Goal: Communication & Community: Answer question/provide support

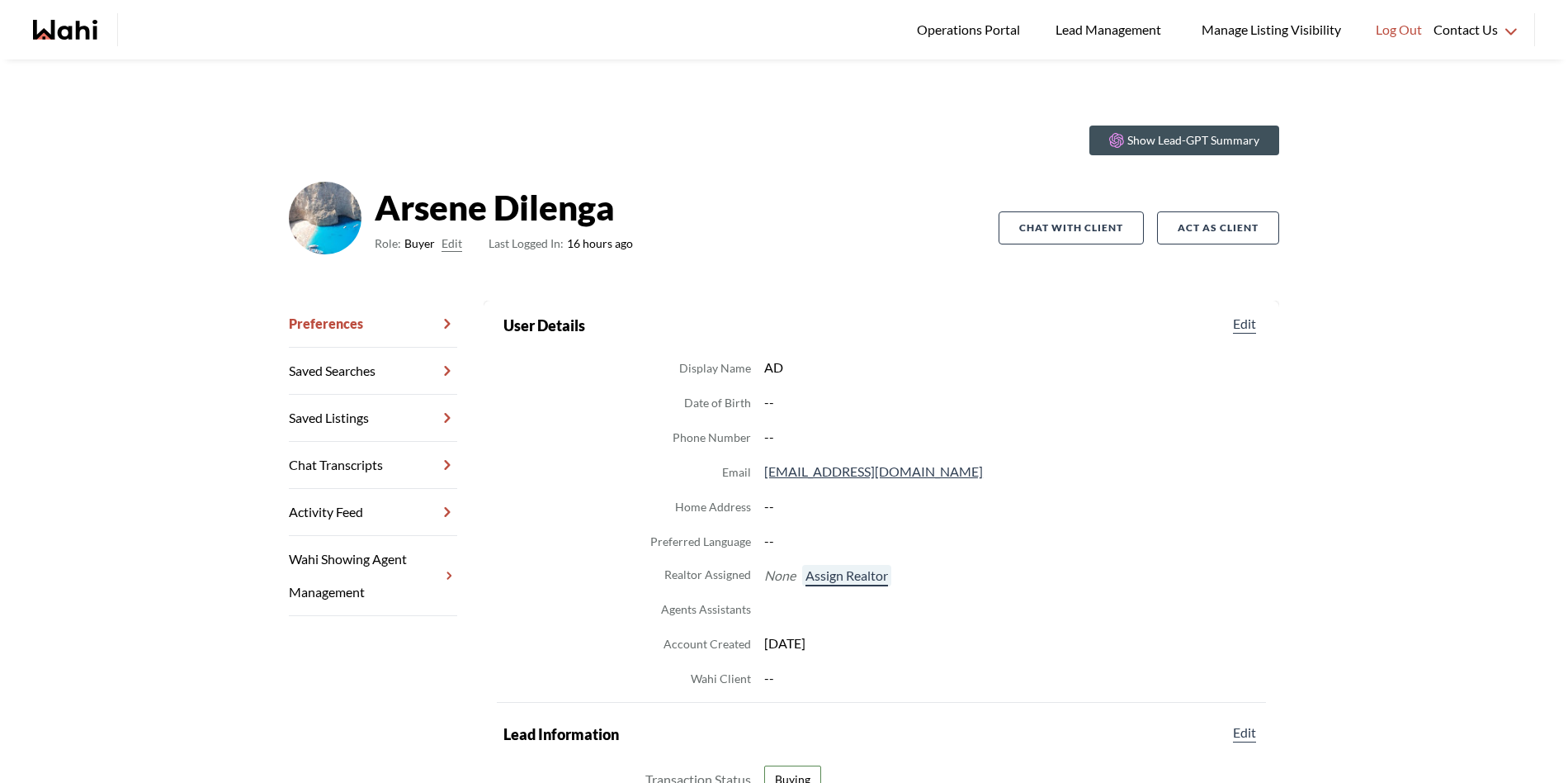
click at [817, 572] on button "Assign Realtor" at bounding box center [847, 576] width 89 height 22
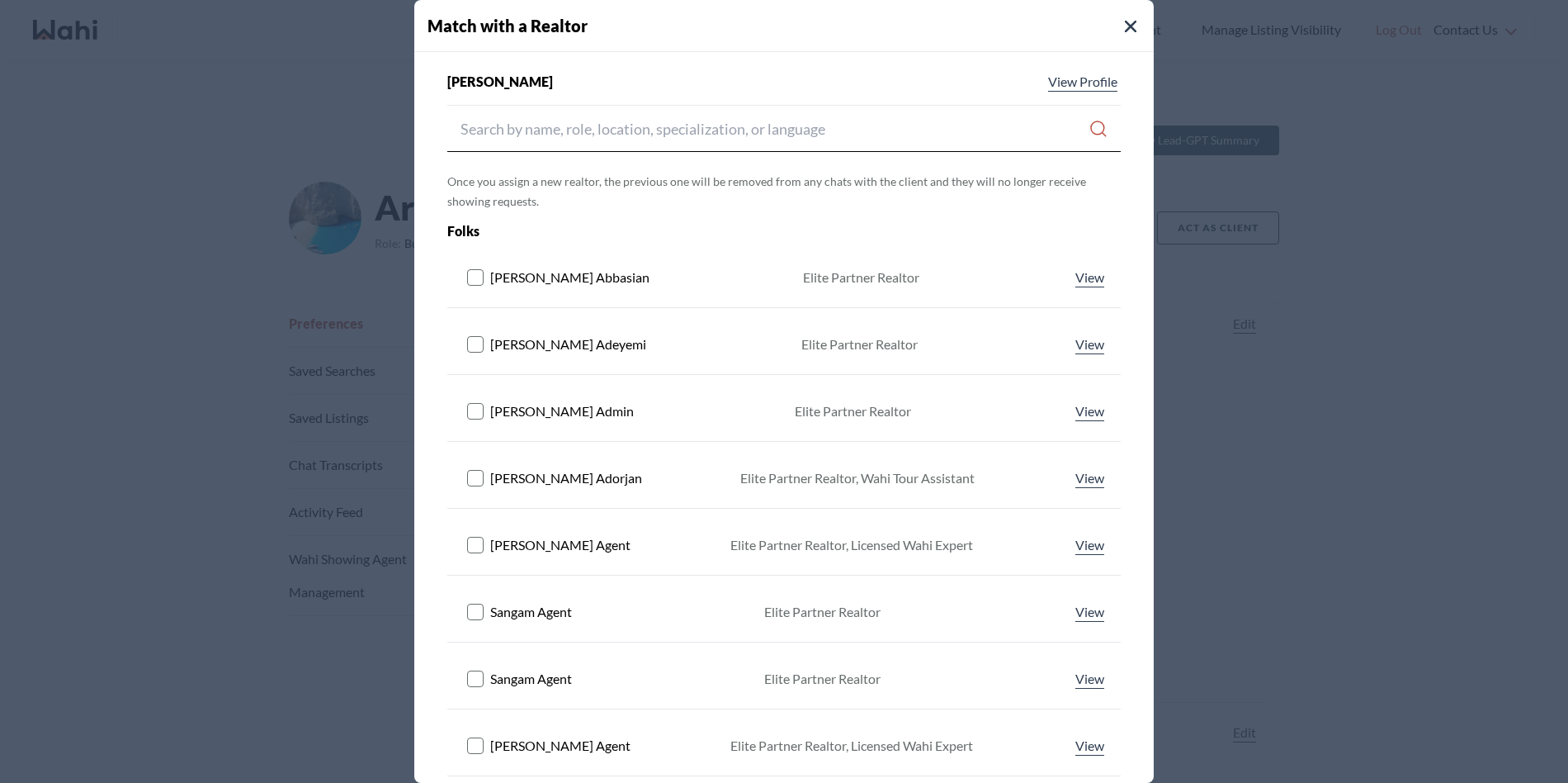
click at [663, 152] on div "[PERSON_NAME] View Profile Once you assign a new realtor, the previous one will…" at bounding box center [784, 530] width 739 height 918
click at [671, 131] on input "Search input" at bounding box center [774, 129] width 628 height 30
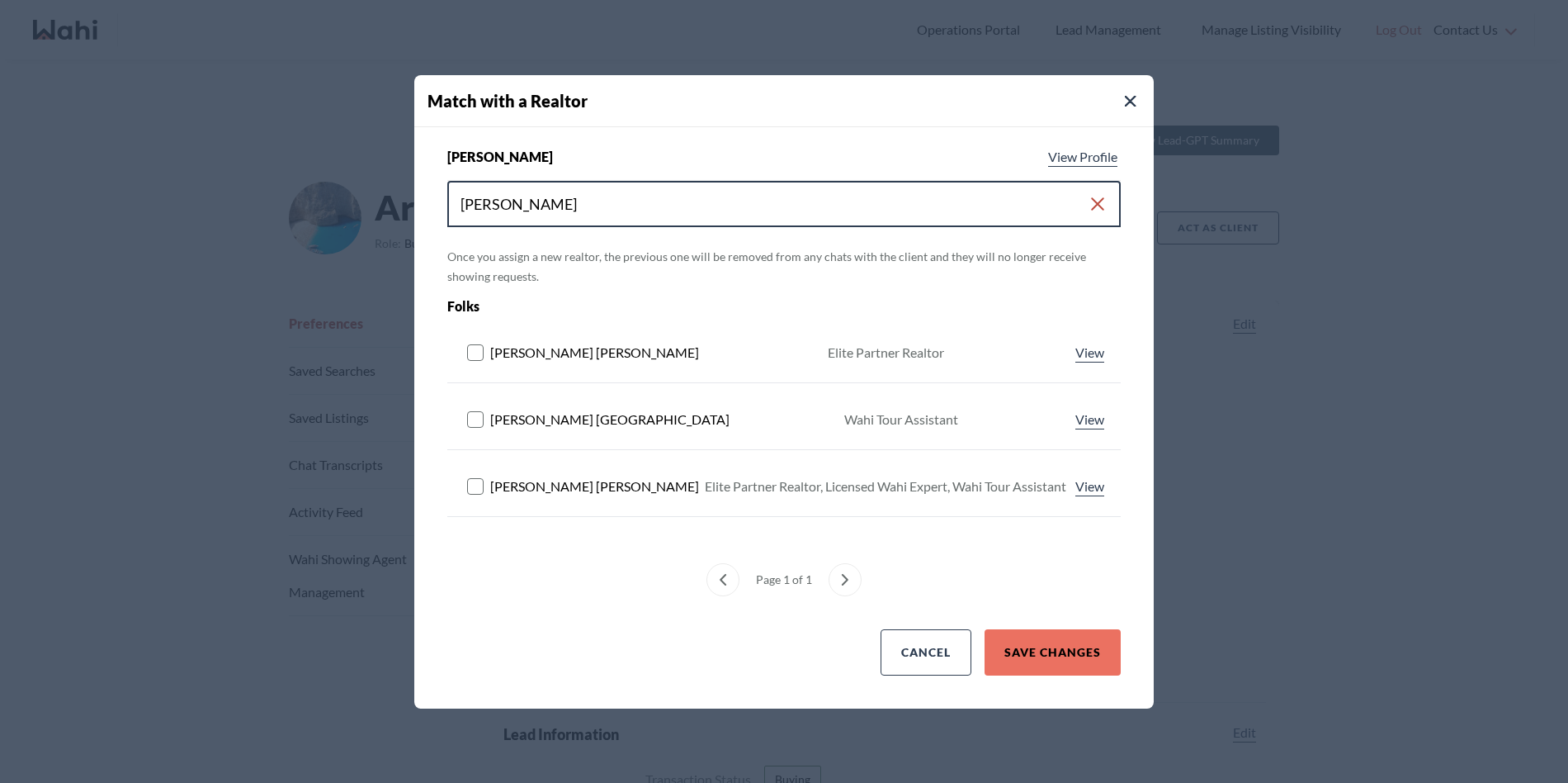
type input "[PERSON_NAME]"
click at [473, 484] on rect at bounding box center [476, 485] width 16 height 16
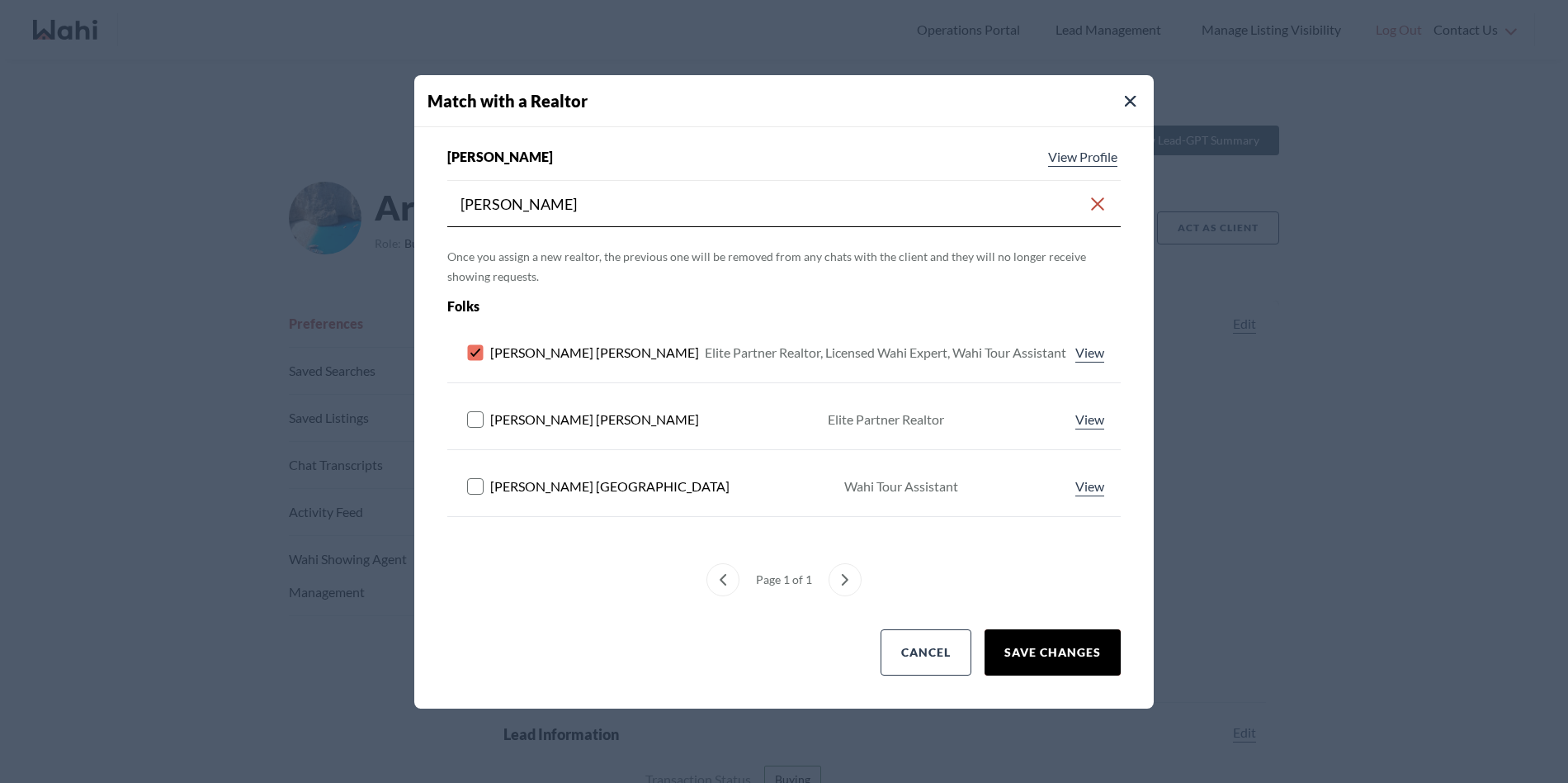
click at [1028, 645] on button "Save Changes" at bounding box center [1053, 652] width 137 height 46
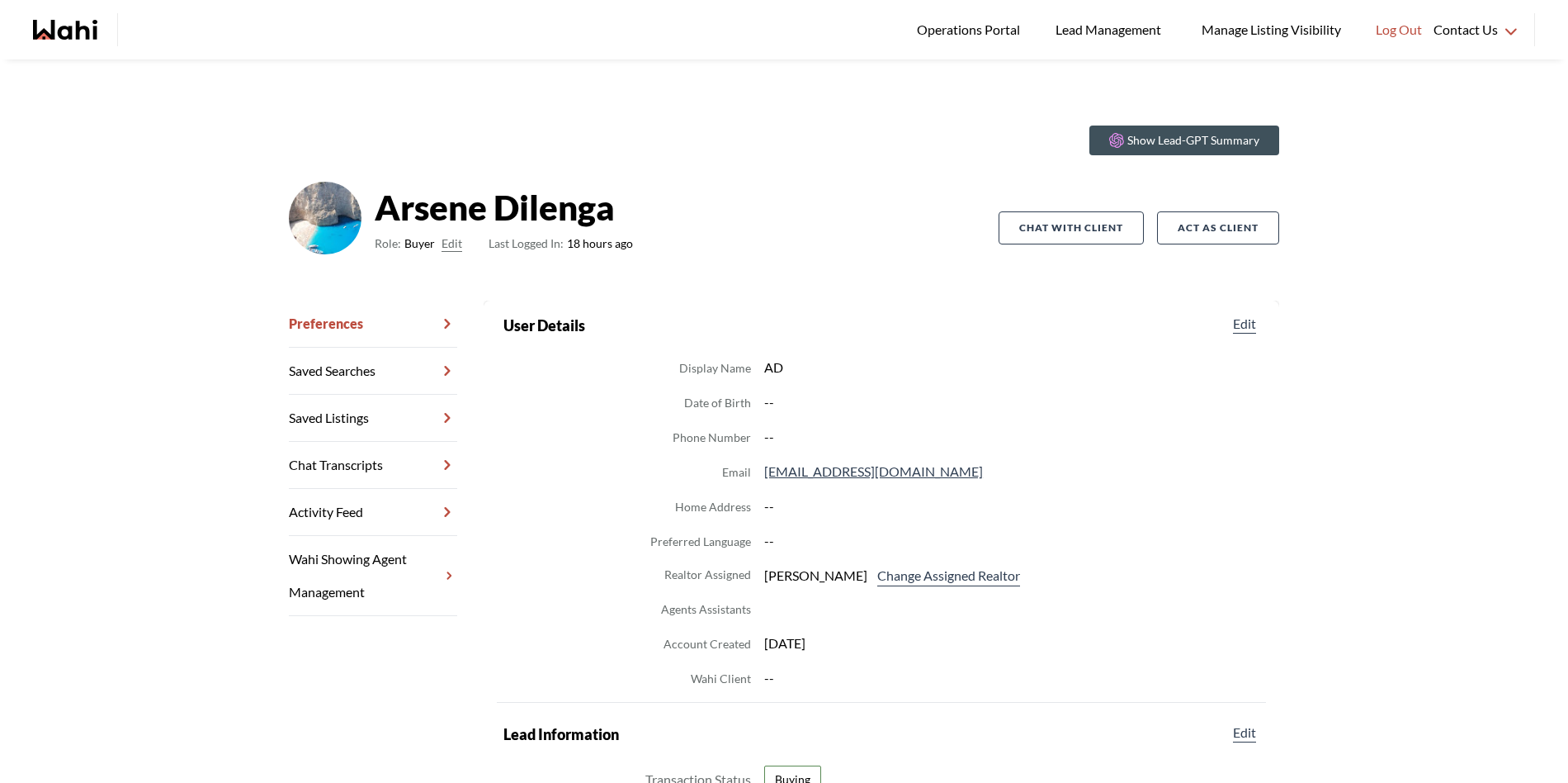
click at [391, 462] on link "Chat Transcripts" at bounding box center [373, 465] width 169 height 47
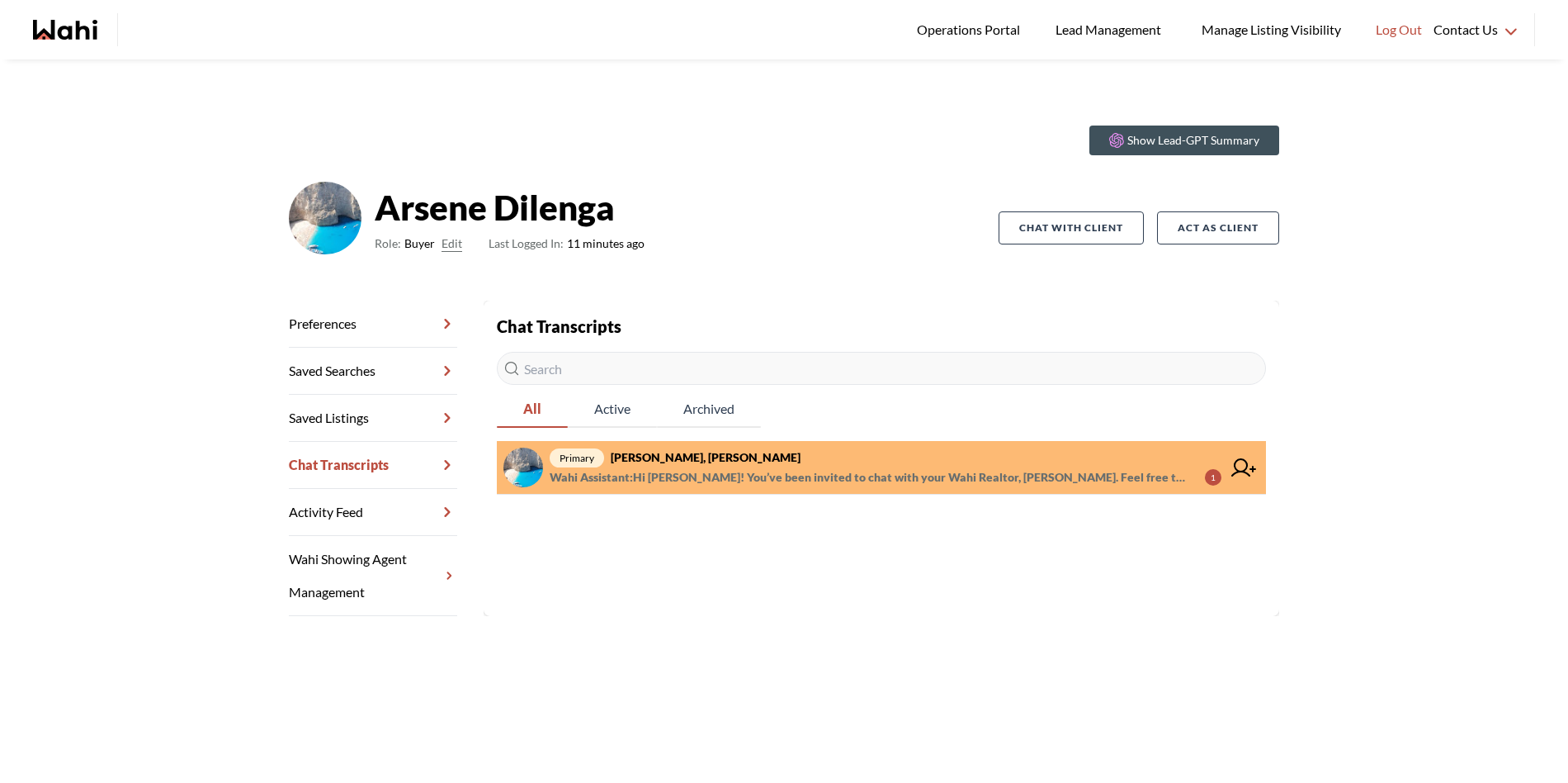
click at [697, 471] on span "Wahi Assistant : Hi [PERSON_NAME]! You’ve been invited to chat with your Wahi R…" at bounding box center [871, 477] width 642 height 20
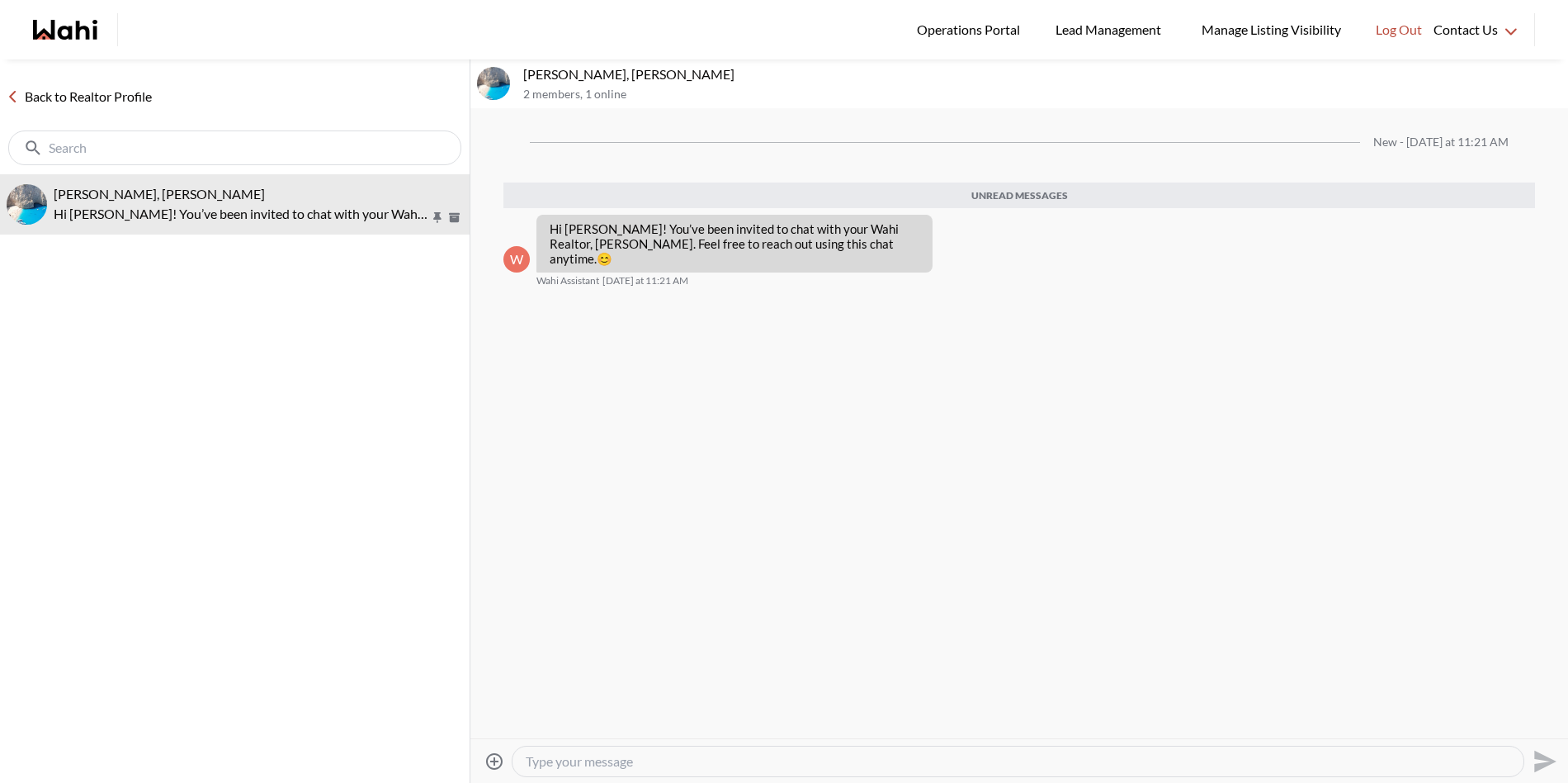
click at [671, 762] on textarea "Type your message" at bounding box center [1018, 761] width 985 height 17
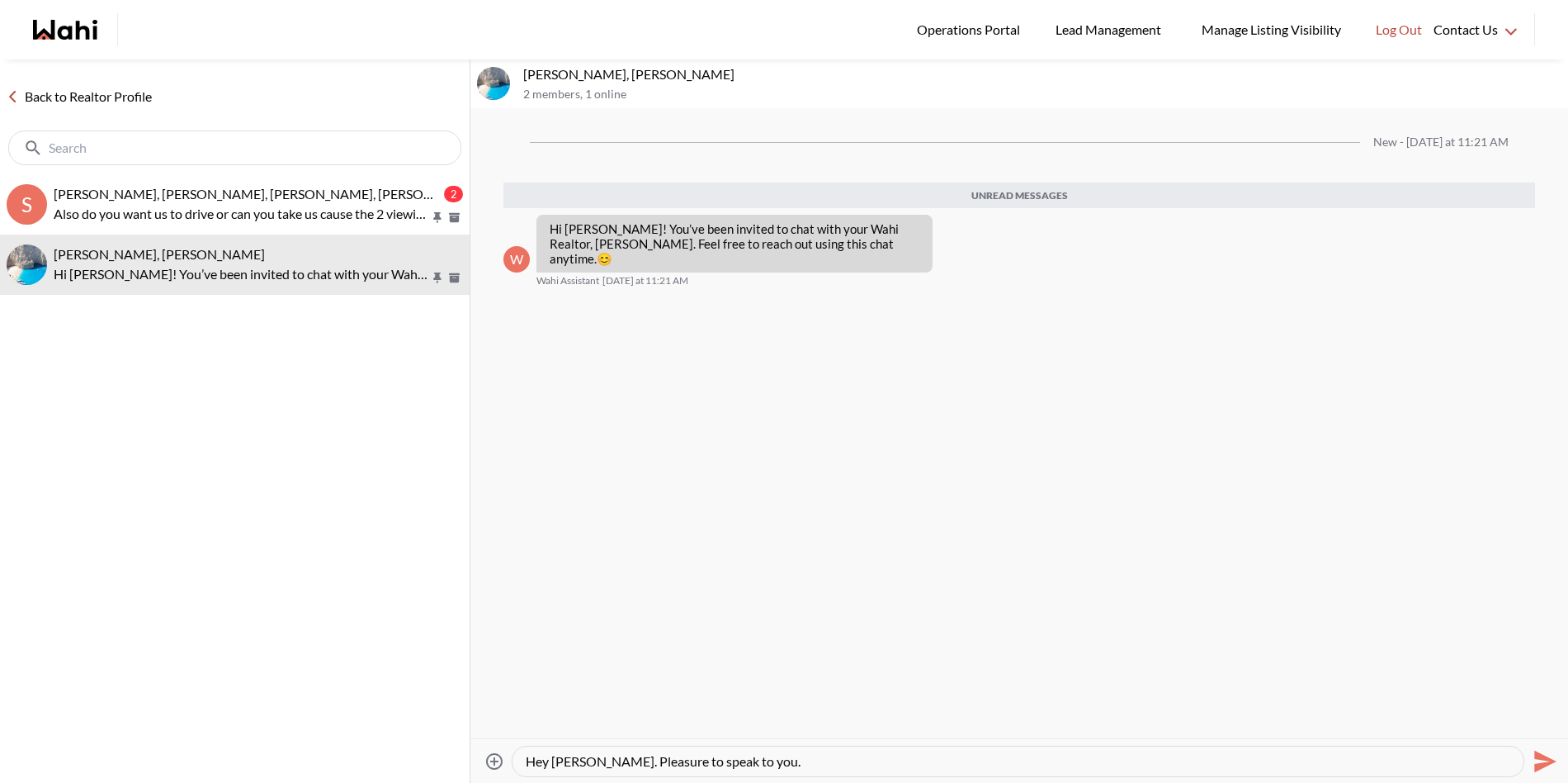
type textarea "Hey [PERSON_NAME]. Pleasure to speak to you."
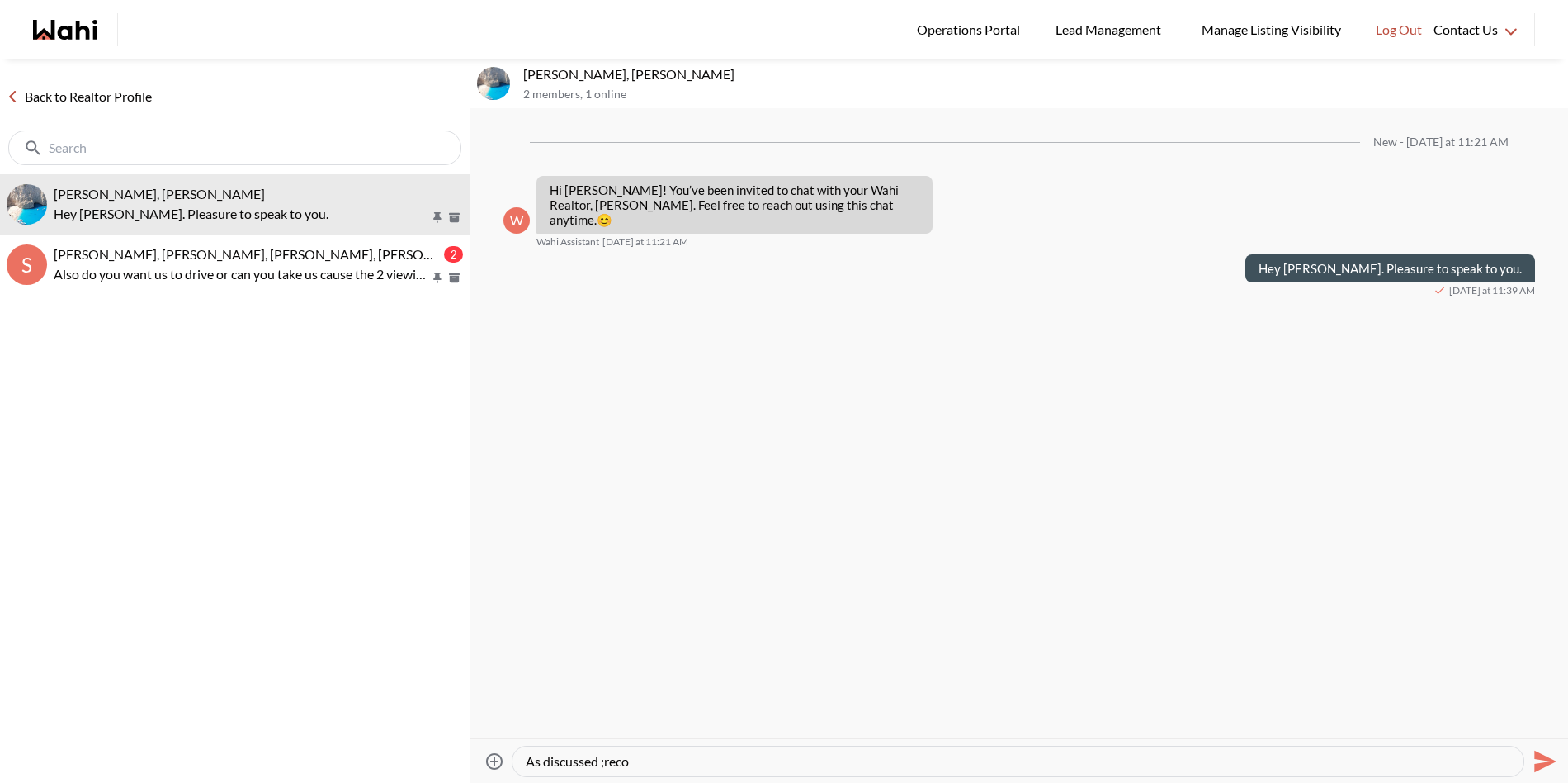
paste textarea "Hi there - here is the RECO Information Guide we discussed, you can also find i…"
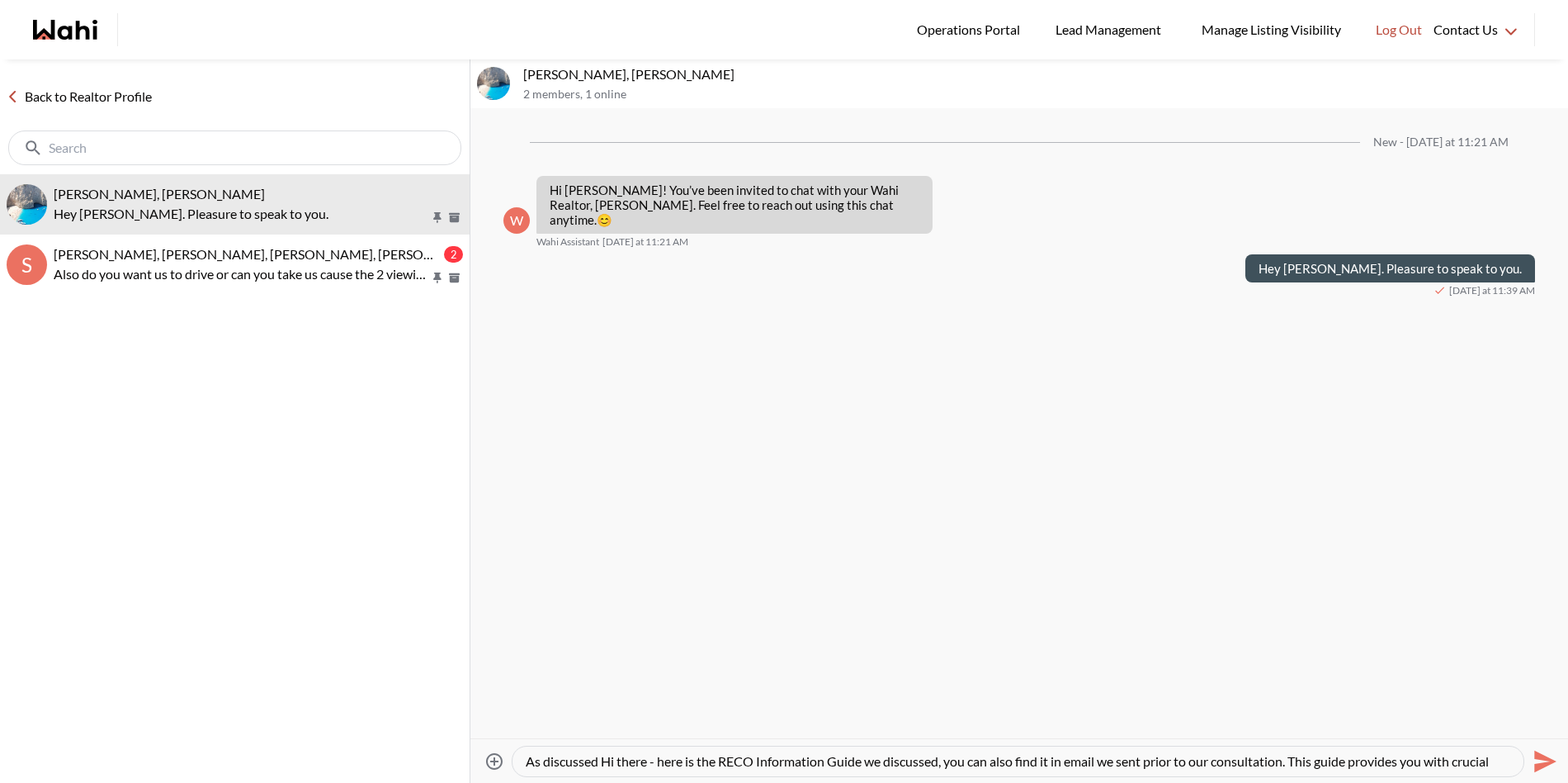
drag, startPoint x: 656, startPoint y: 764, endPoint x: 604, endPoint y: 761, distance: 52.1
click at [604, 761] on textarea "As discussed Hi there - here is the RECO Information Guide we discussed, you ca…" at bounding box center [1018, 761] width 985 height 17
type textarea "As discussed here is the RECO Information Guide we discussed, you can also find…"
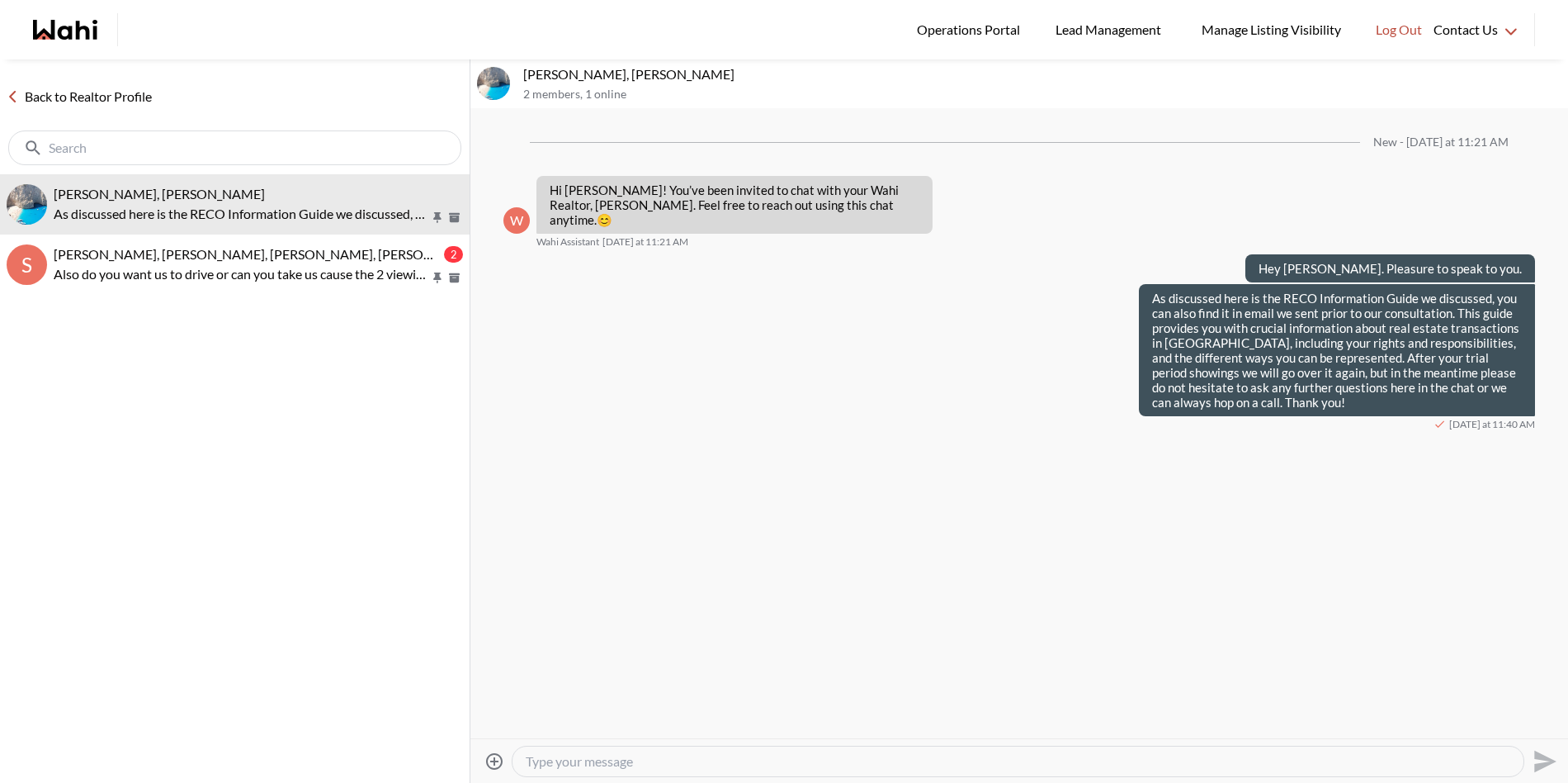
click at [492, 759] on icon "Attach files" at bounding box center [493, 761] width 20 height 20
click at [0, 0] on input "Attach files" at bounding box center [0, 0] width 0 height 0
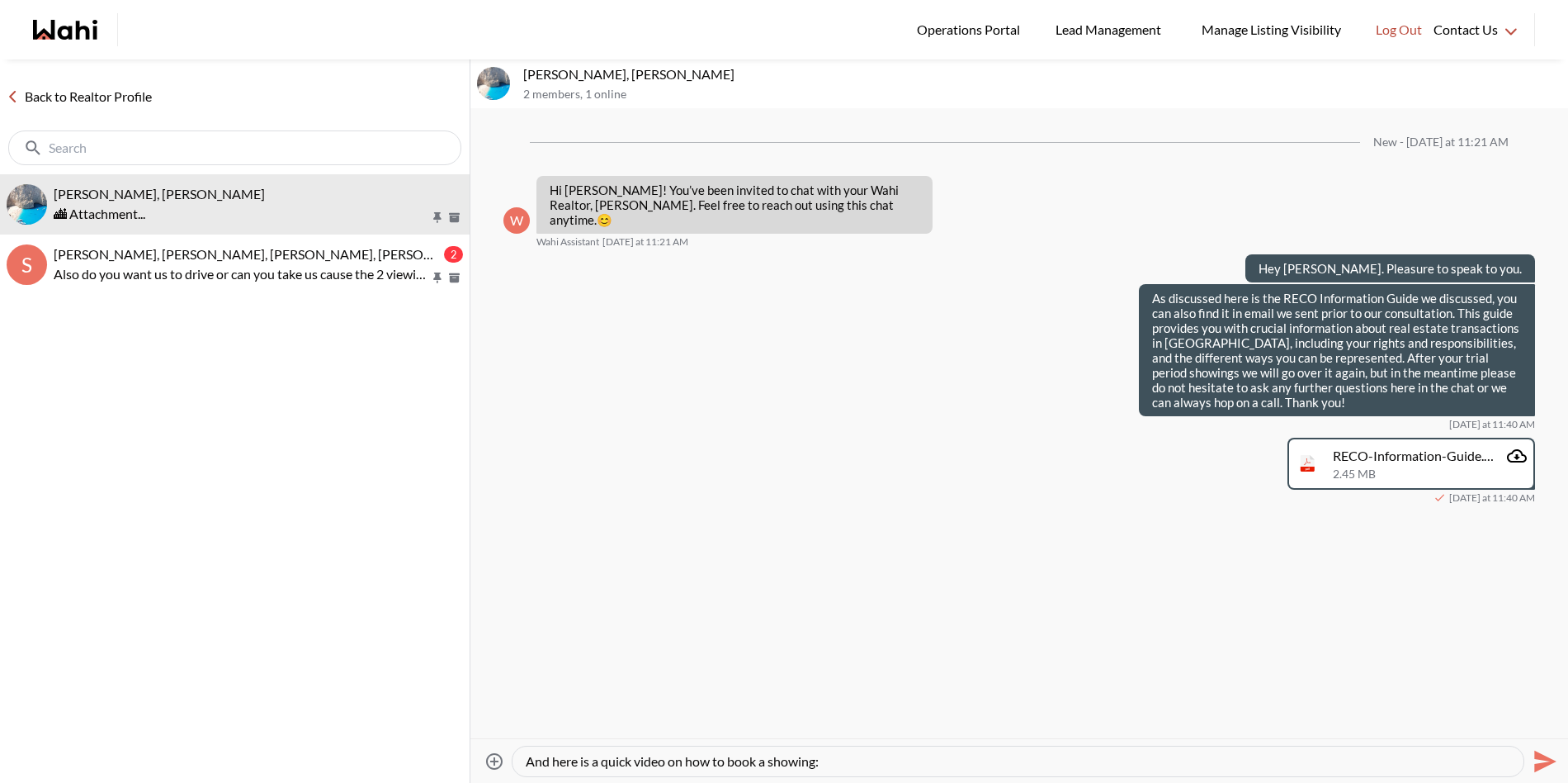
paste textarea "[URL][DOMAIN_NAME]"
type textarea "And here is a quick video on how to book a showing: [URL][DOMAIN_NAME]"
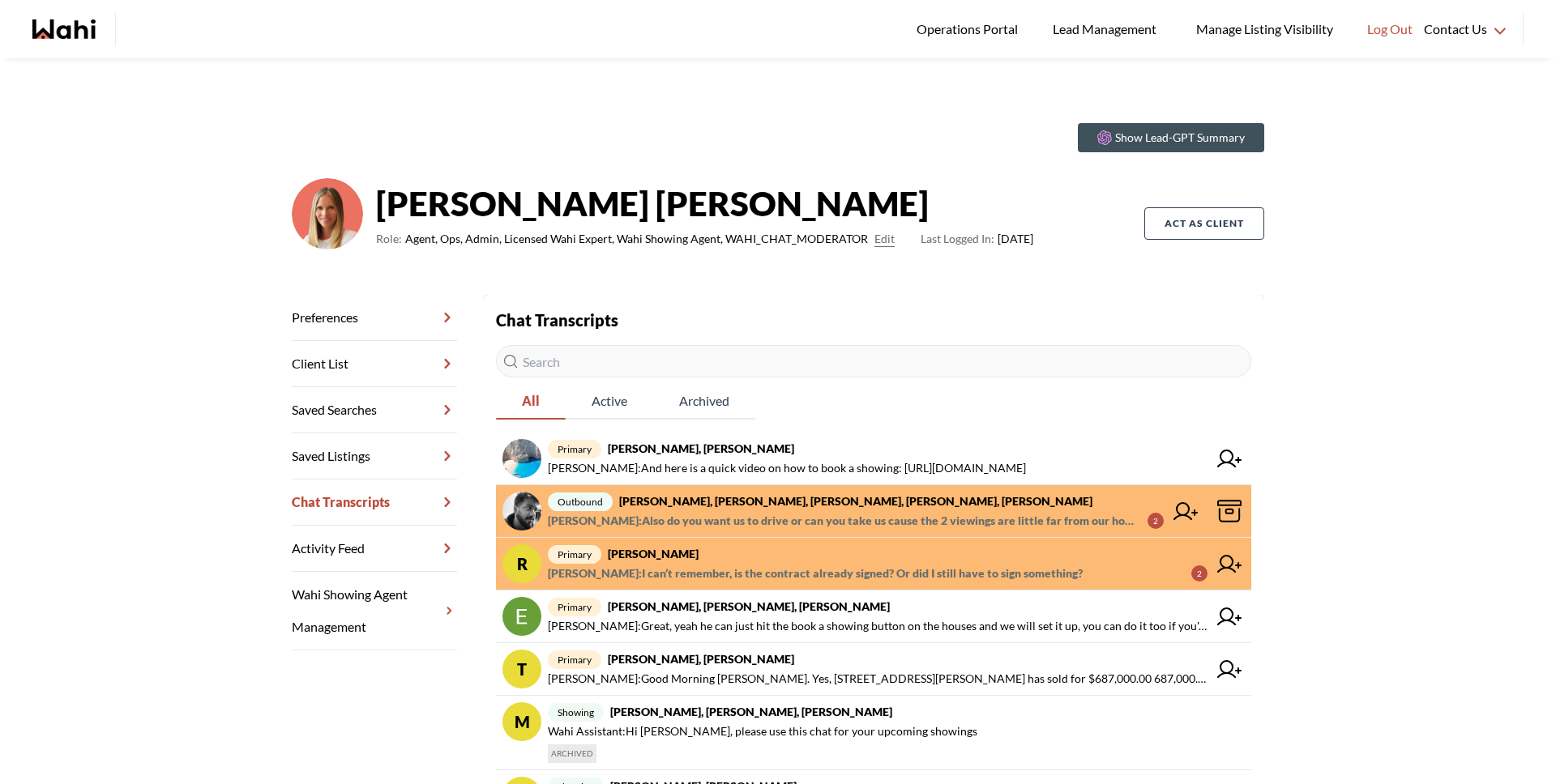
click at [778, 522] on span "Sourav Singh : Also do you want us to drive or can you take us cause the 2 view…" at bounding box center [840, 521] width 587 height 19
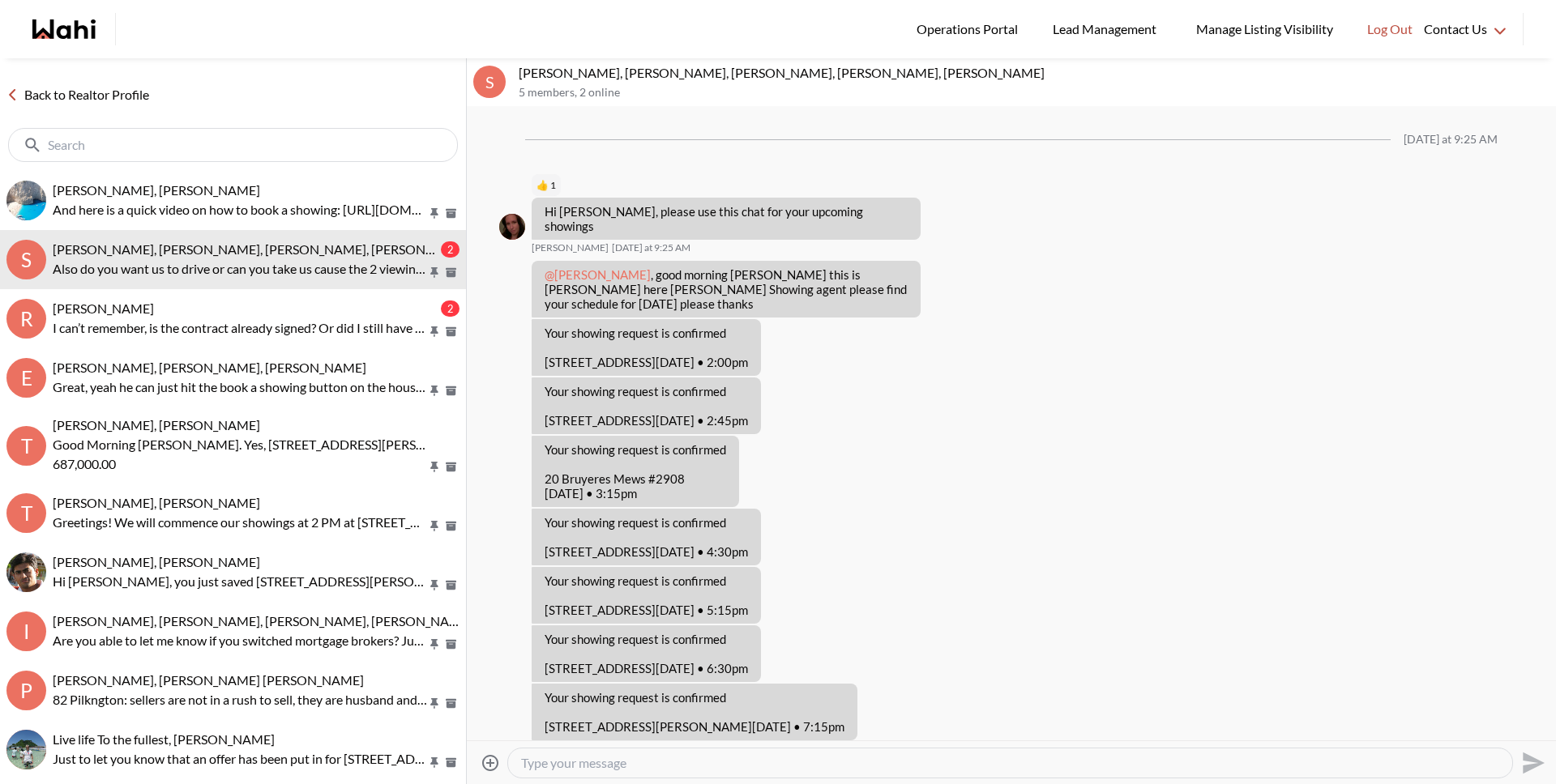
scroll to position [465, 0]
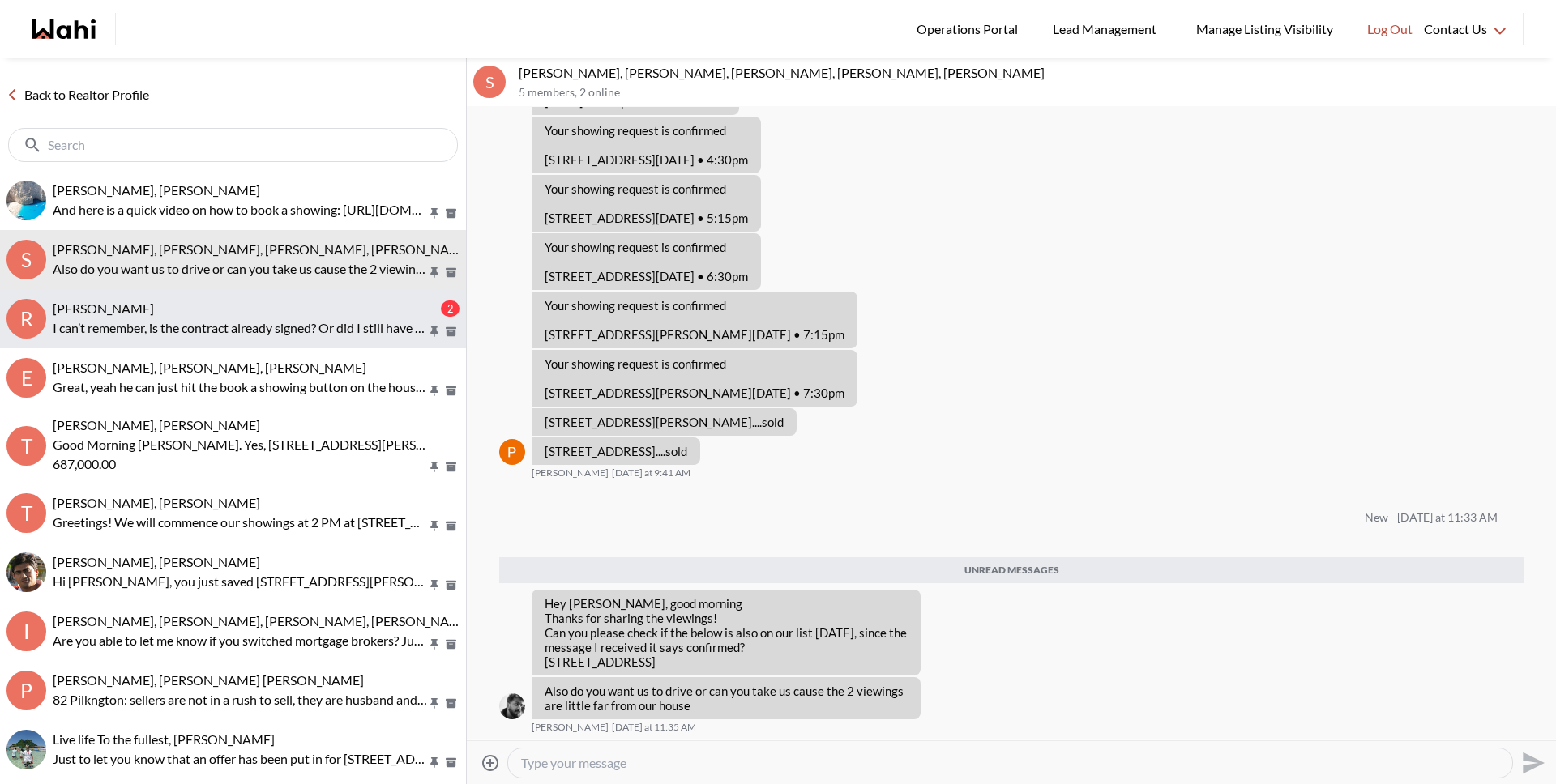
click at [237, 322] on p "I can’t remember, is the contract already signed? Or did I still have to sign s…" at bounding box center [239, 327] width 374 height 19
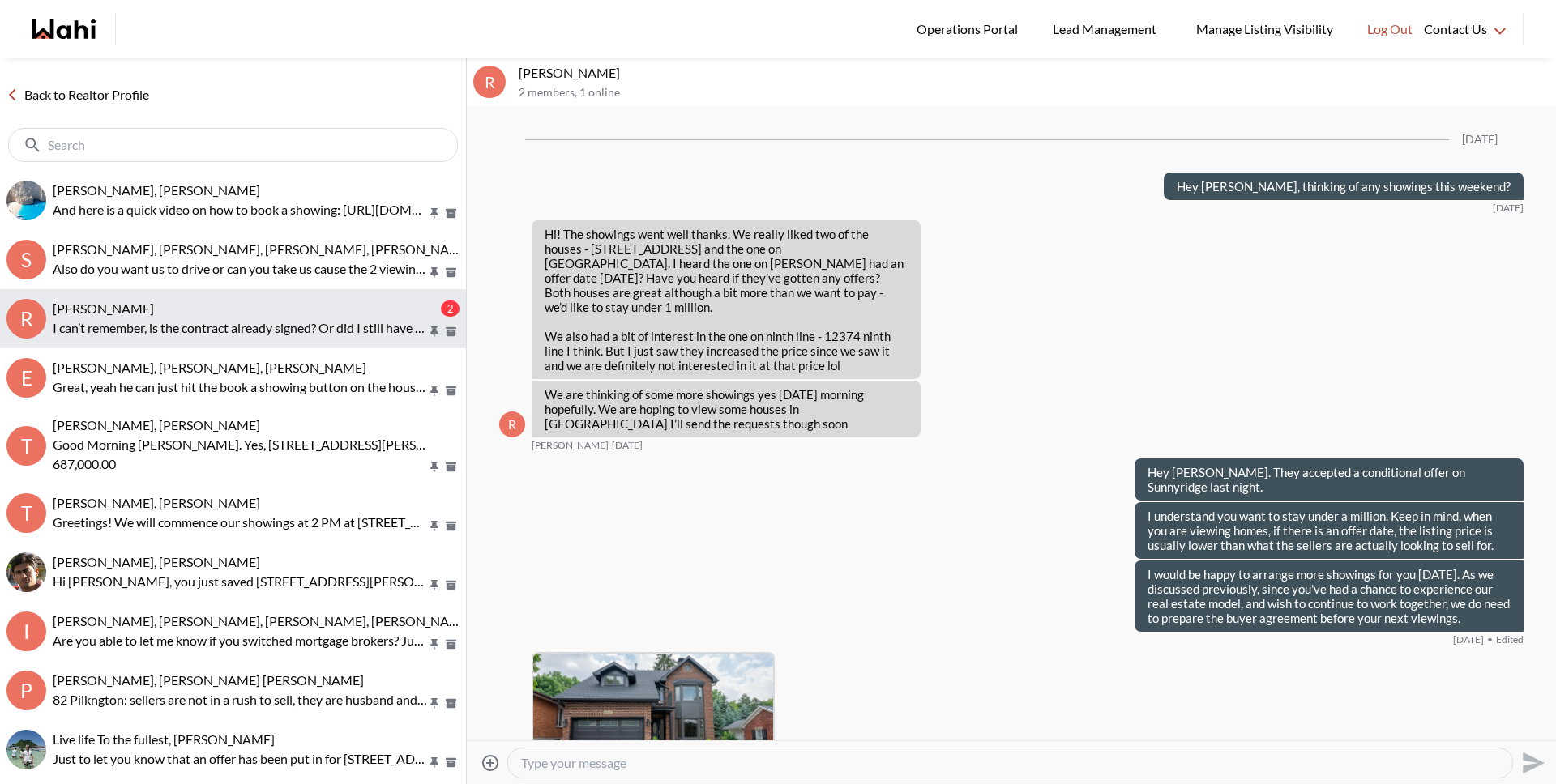
scroll to position [3028, 0]
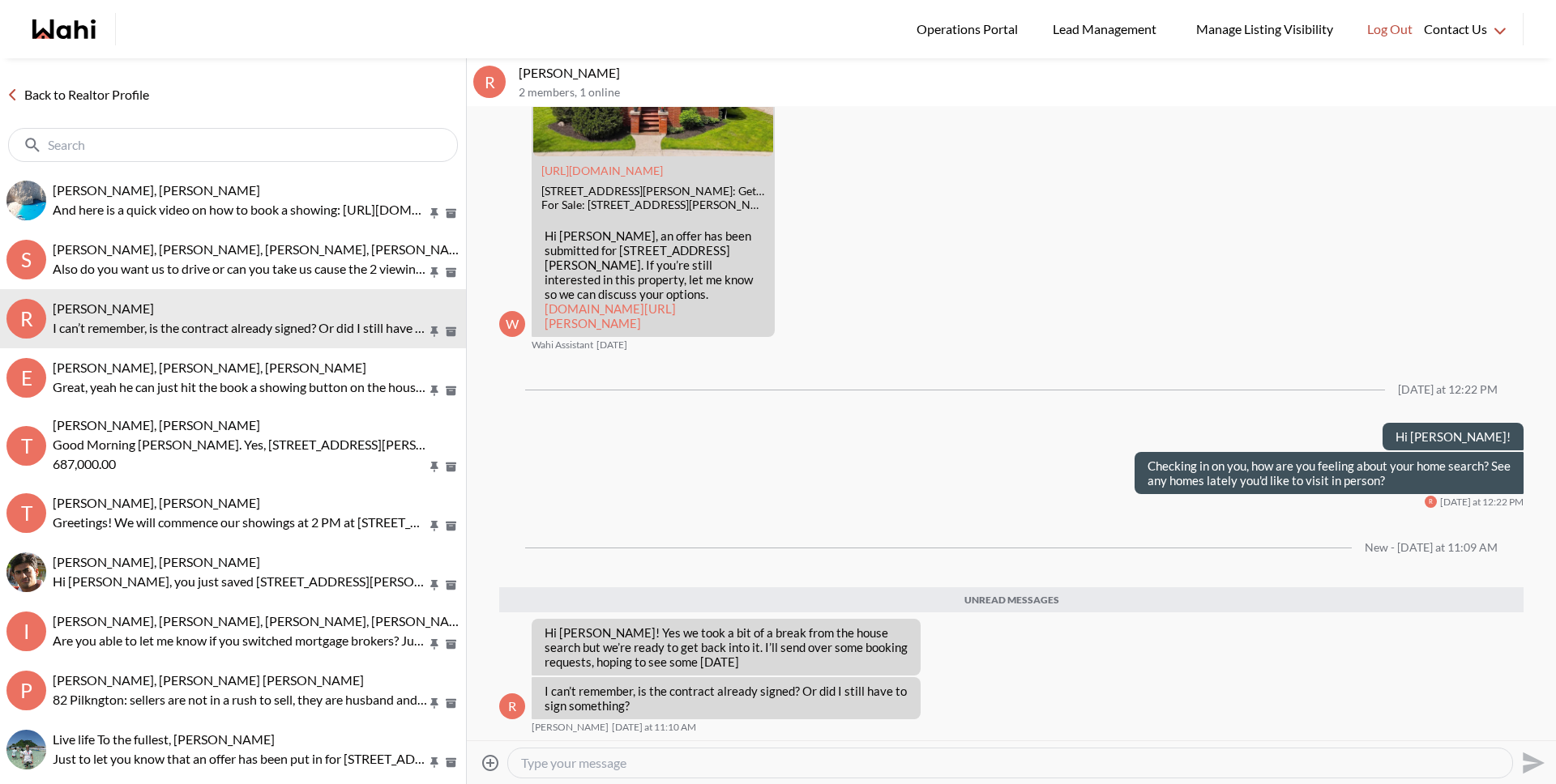
click at [640, 757] on textarea "Type your message" at bounding box center [1011, 764] width 978 height 17
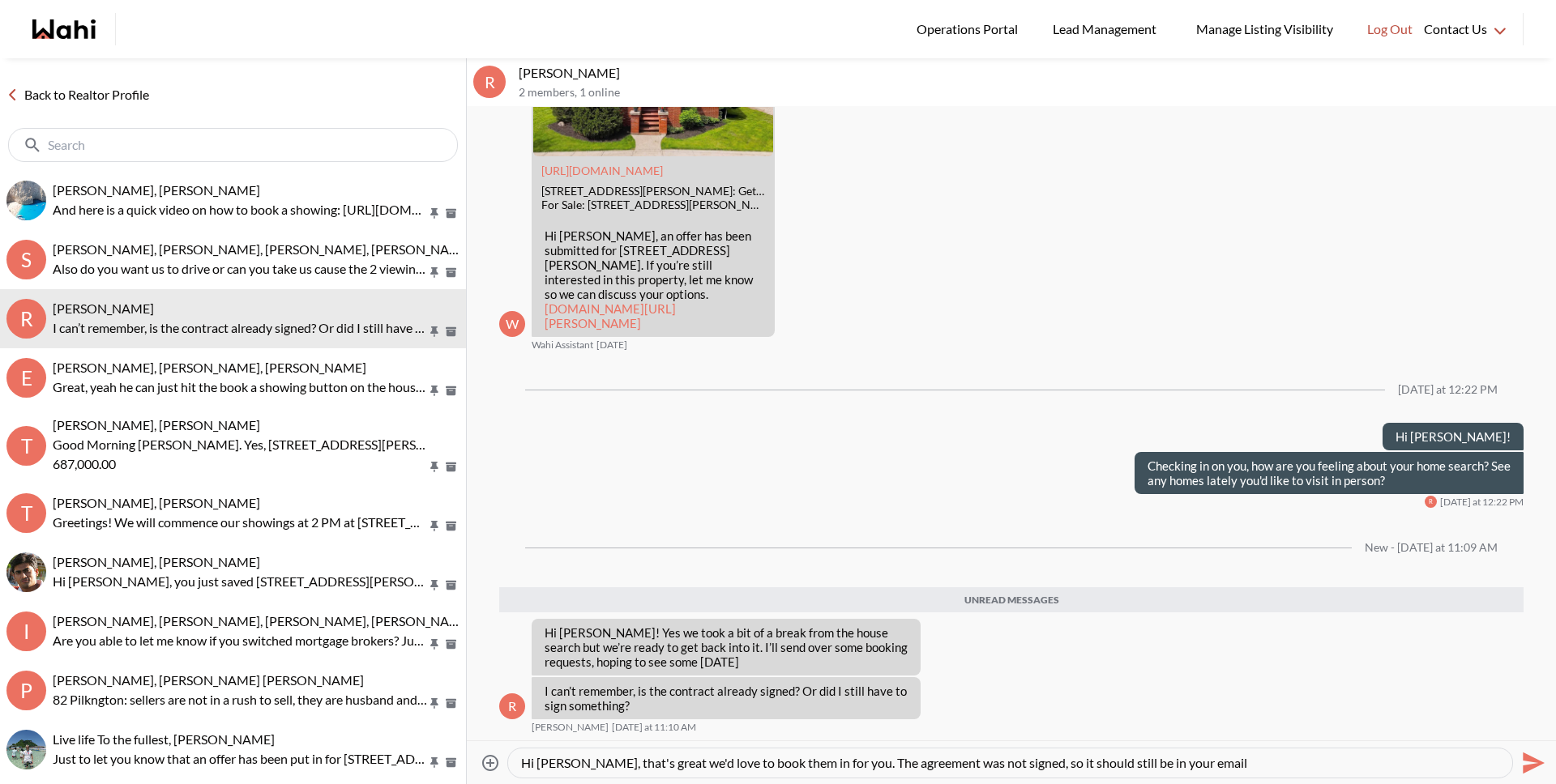
type textarea "Hi Ritu, that's great we'd love to book them in for you. The agreement was not …"
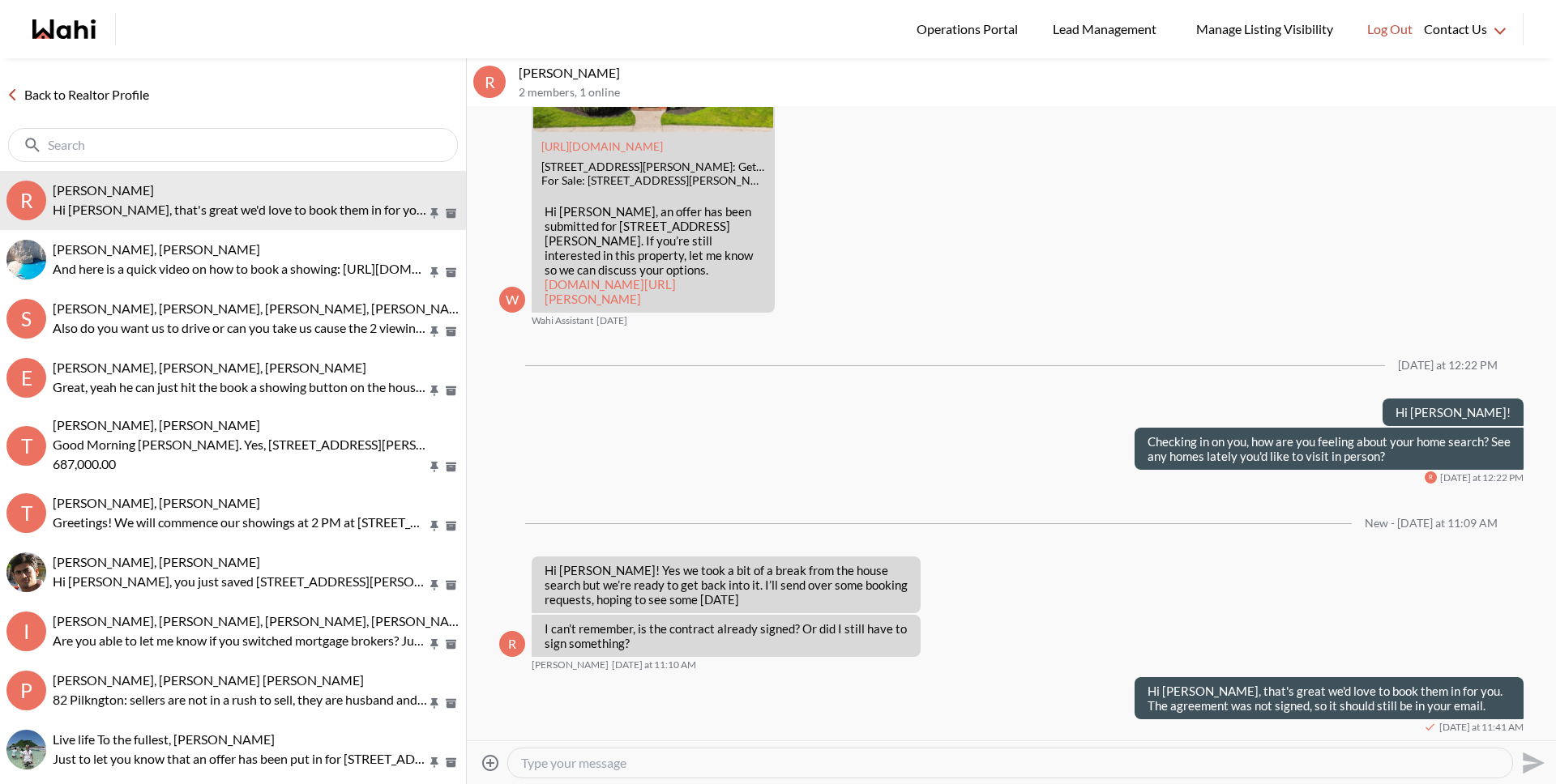
scroll to position [3053, 0]
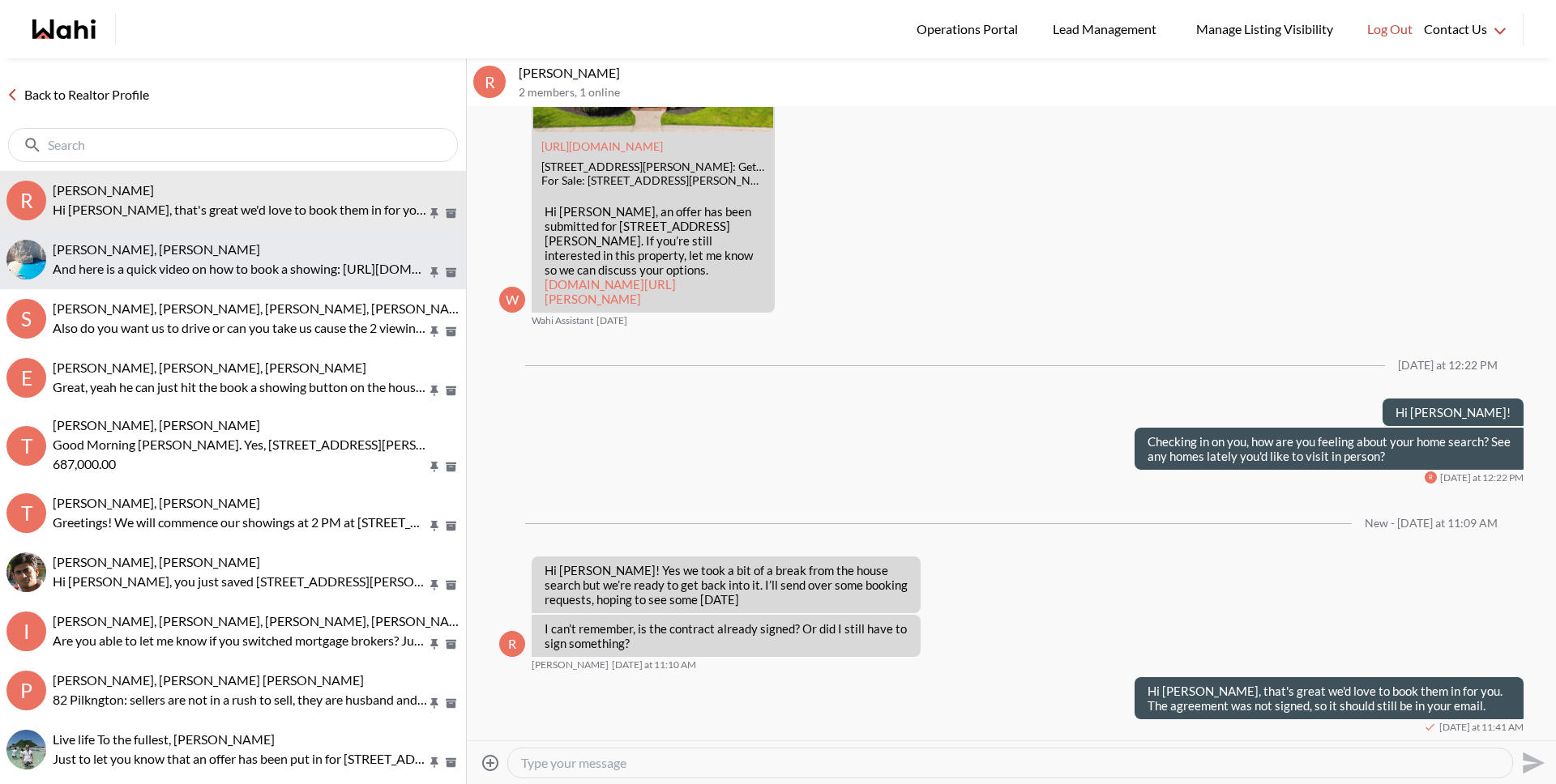
click at [171, 268] on p "And here is a quick video on how to book a showing: [URL][DOMAIN_NAME]" at bounding box center [239, 268] width 374 height 19
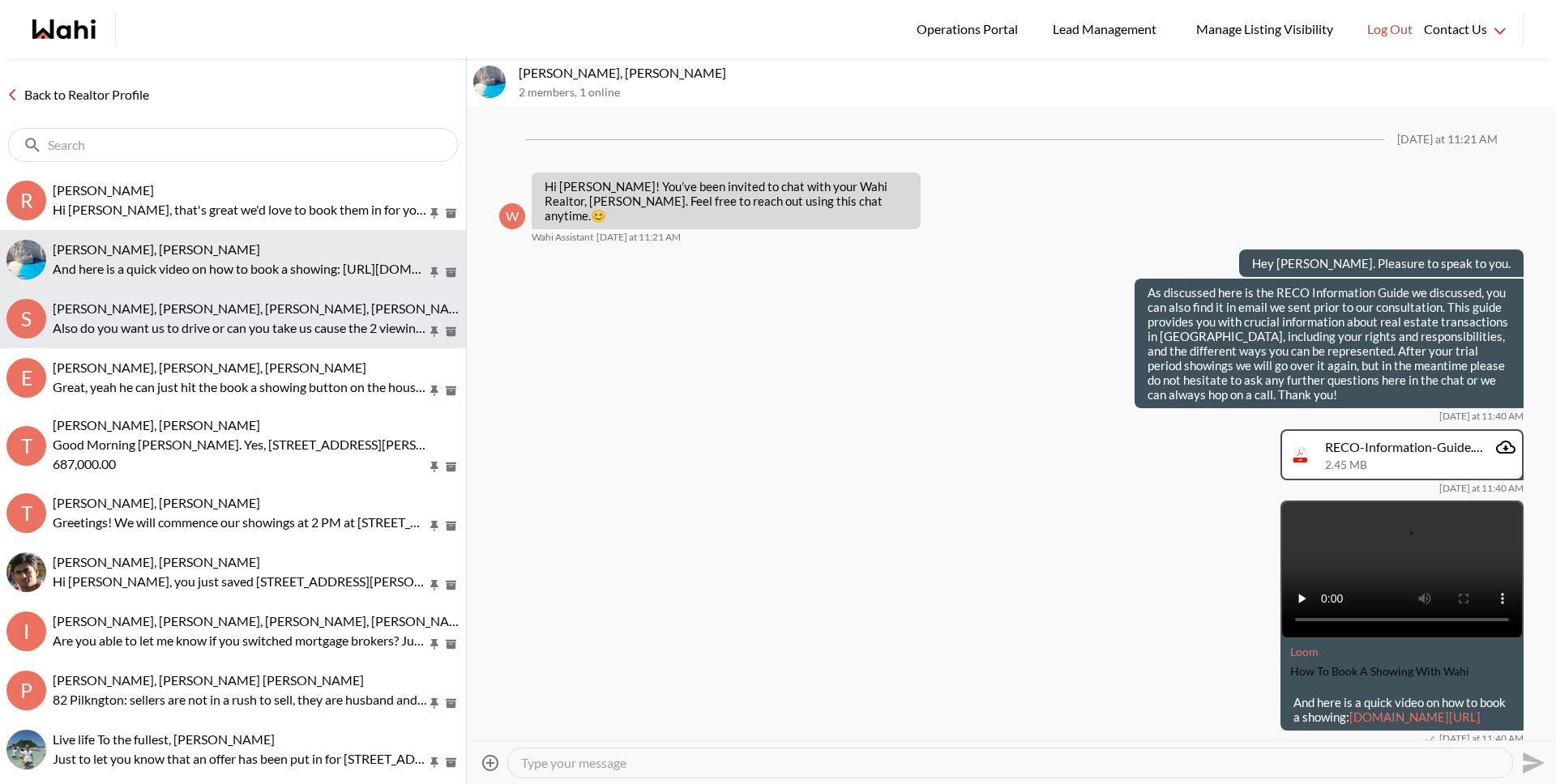
scroll to position [41, 0]
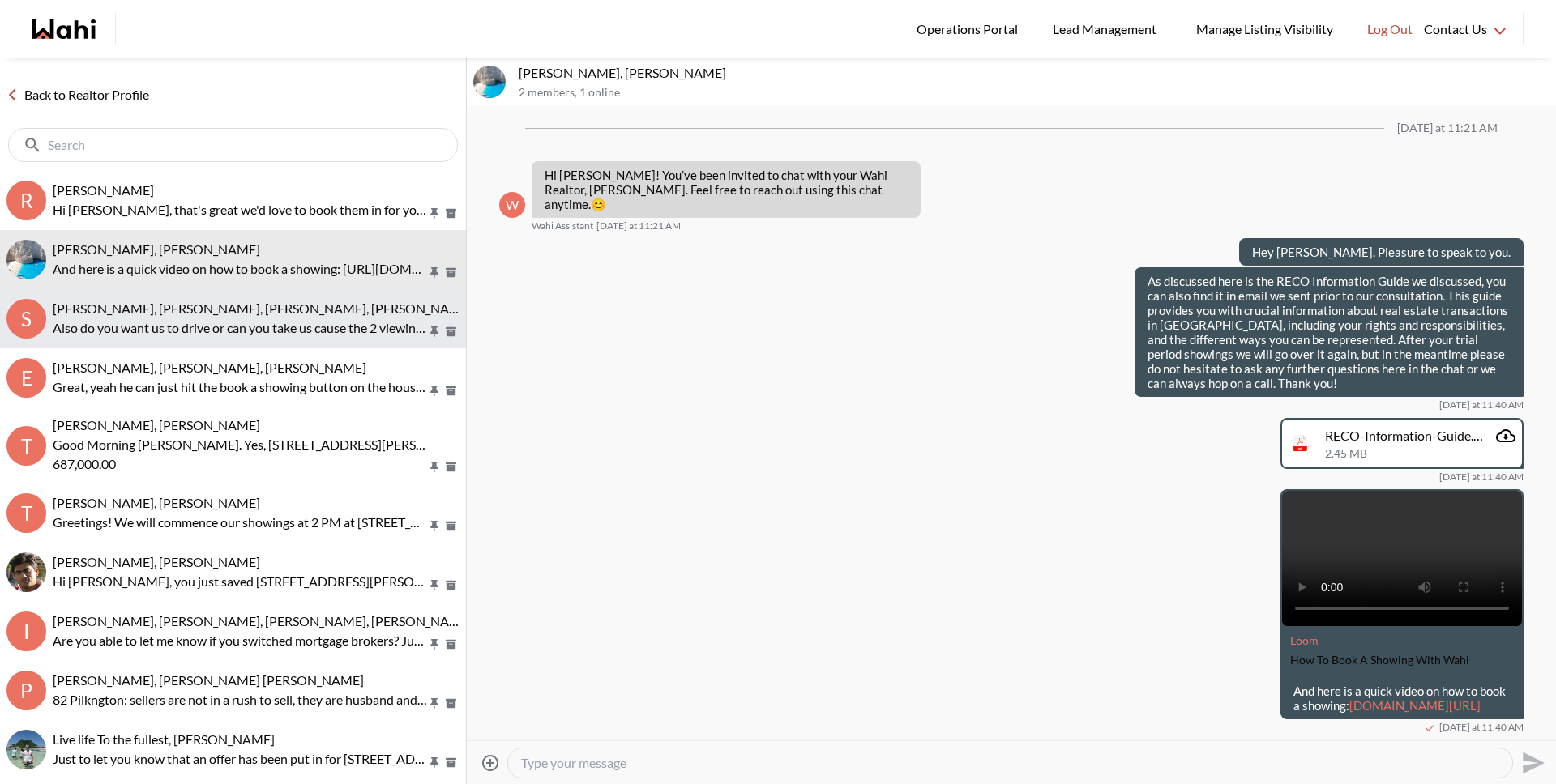
click at [189, 326] on p "Also do you want us to drive or can you take us cause the 2 viewings are little…" at bounding box center [239, 327] width 374 height 19
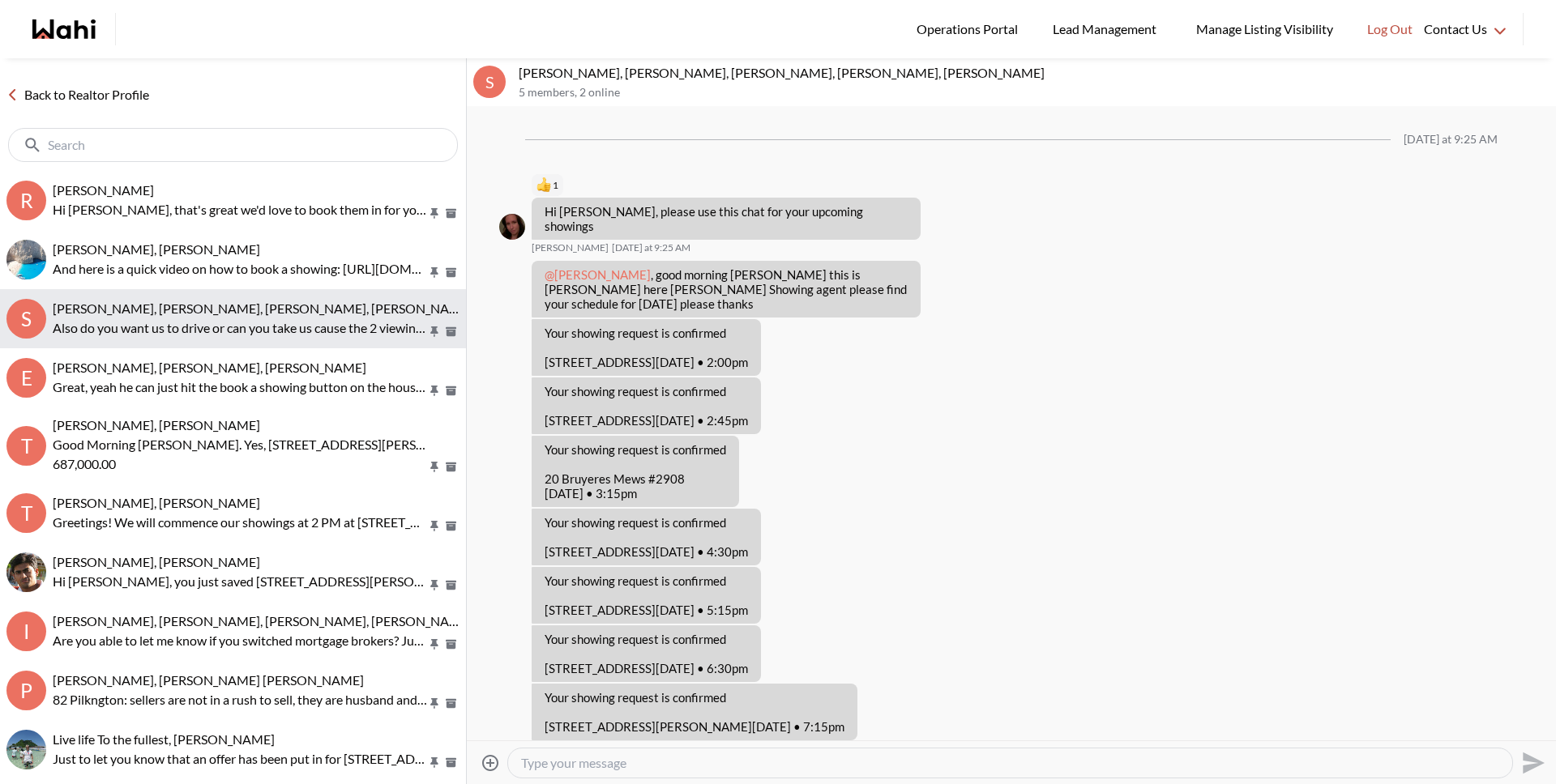
scroll to position [361, 0]
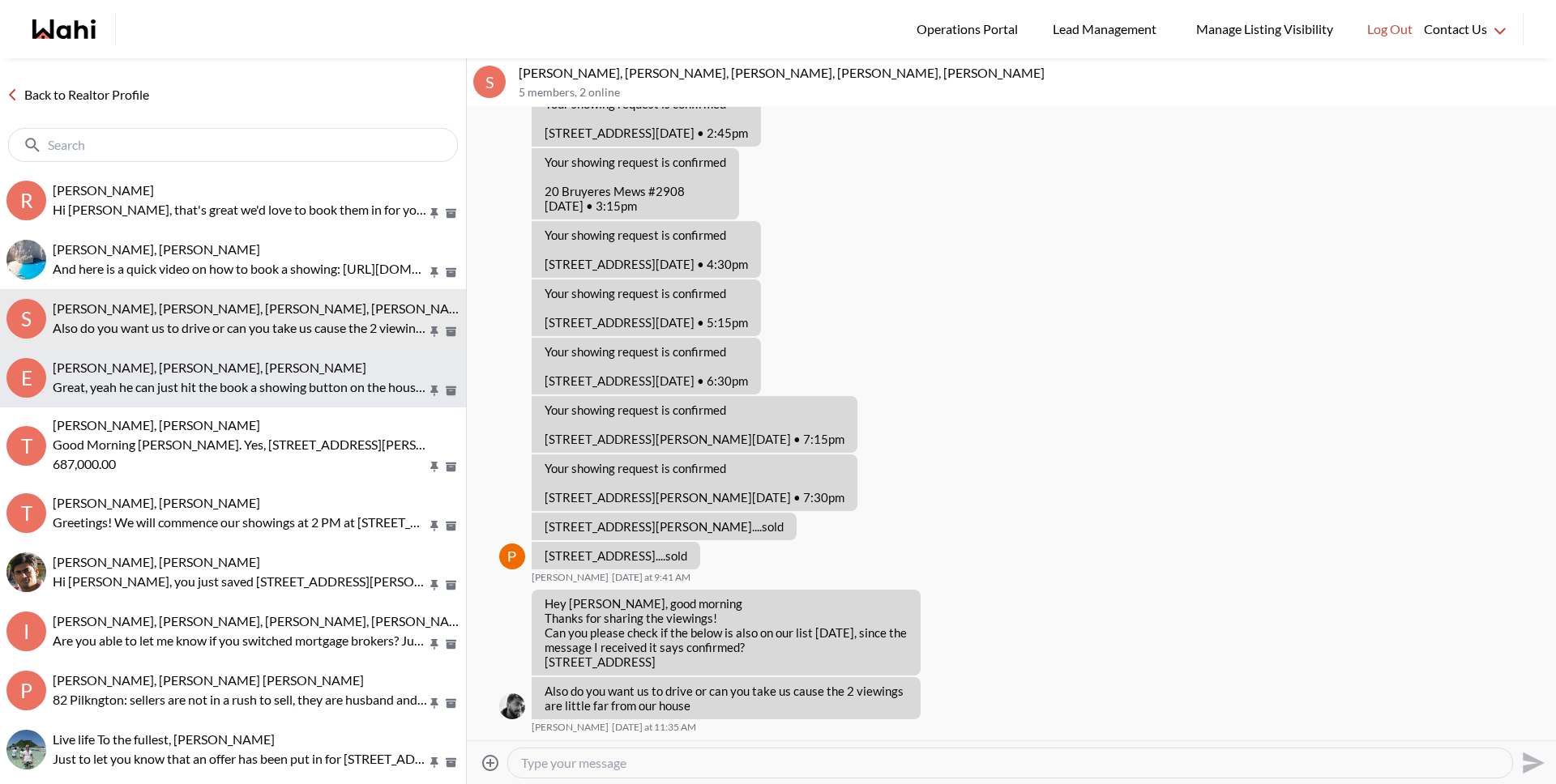
click at [167, 367] on span "Erik Odegaard, Margarita Haimov, Michelle" at bounding box center [209, 367] width 313 height 16
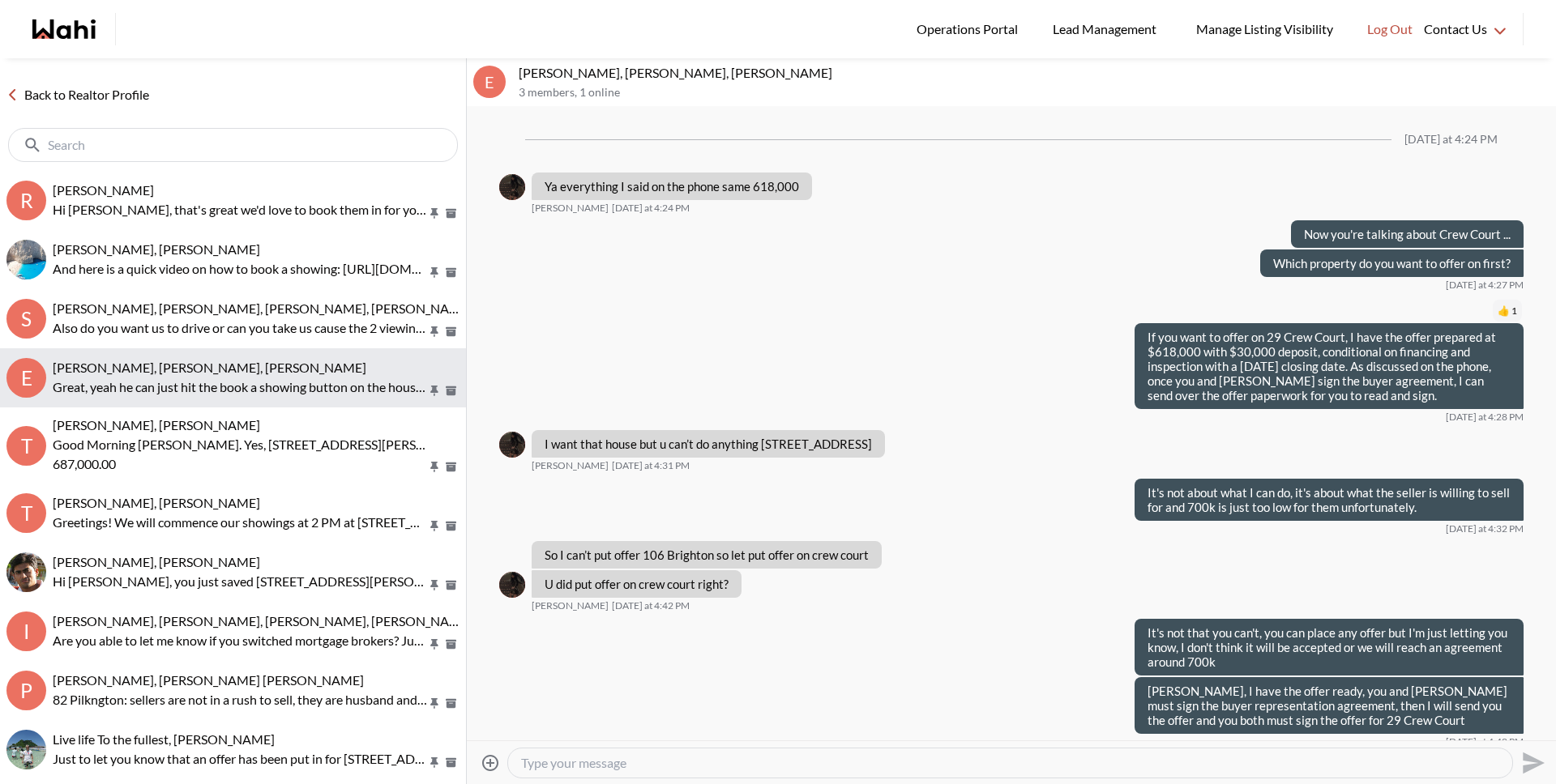
scroll to position [1358, 0]
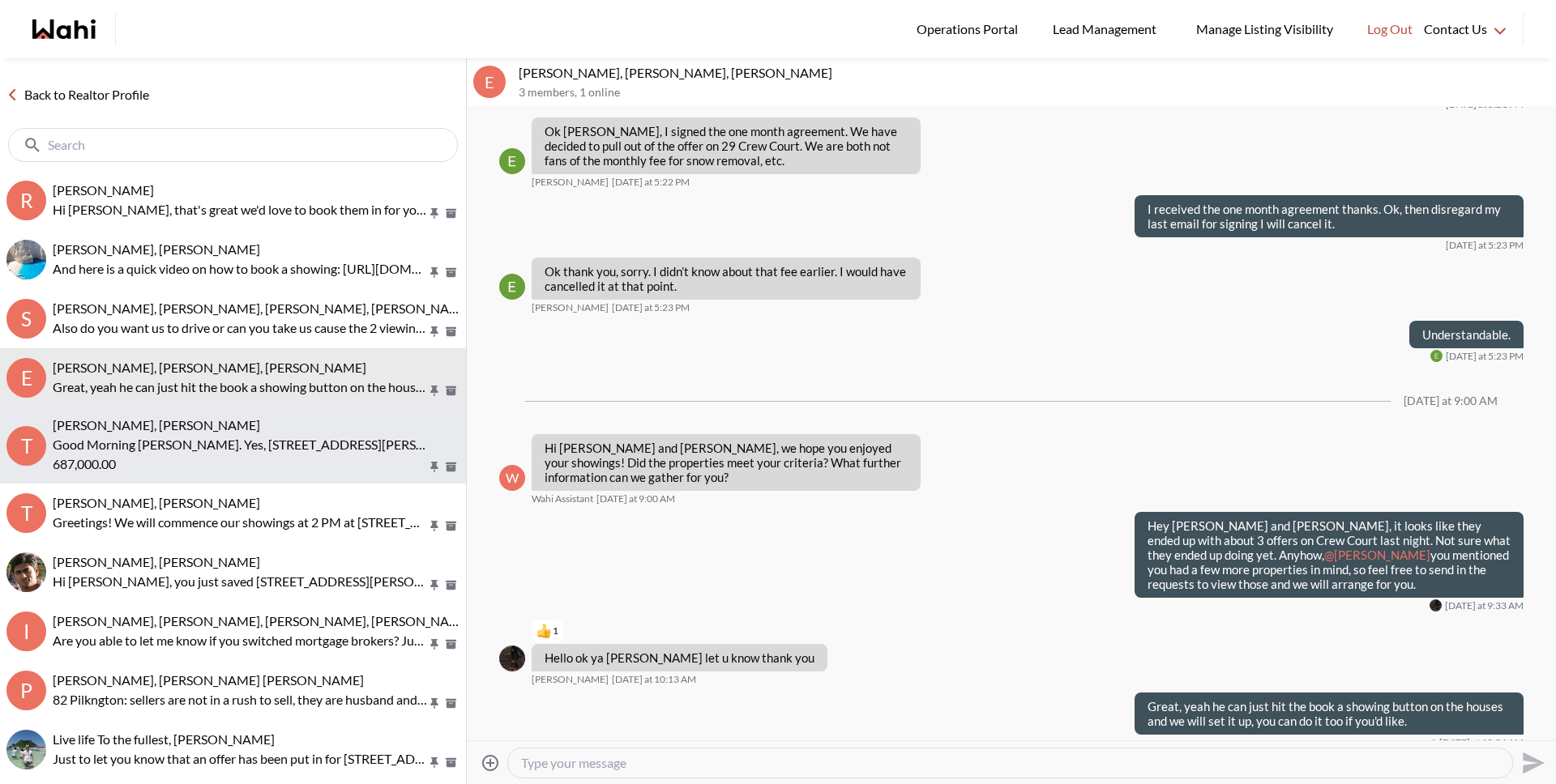
click at [156, 436] on p "Good Morning Tanya. Yes, 19 Horton Walk has sold for $687,000.00" at bounding box center [239, 445] width 374 height 19
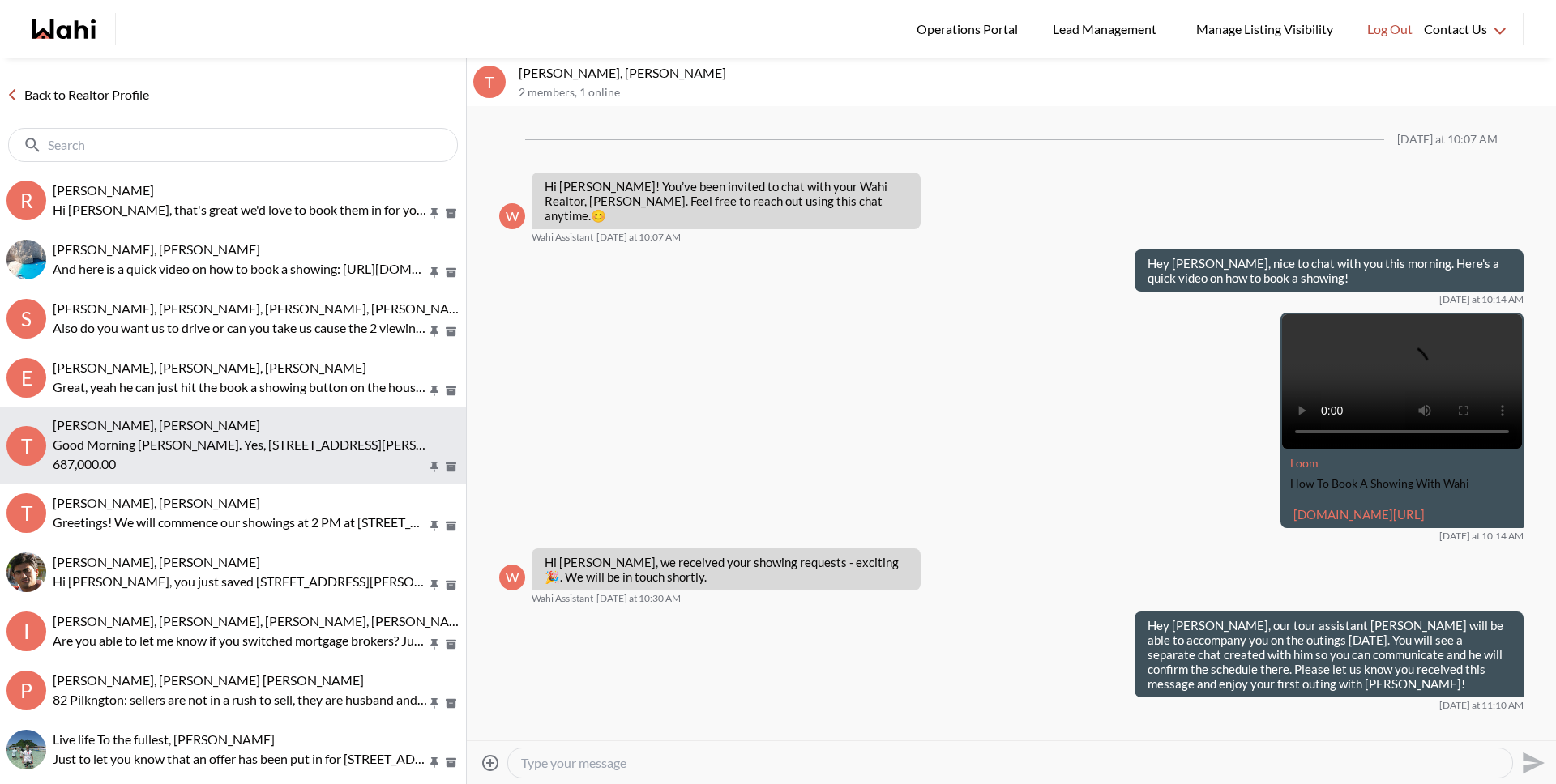
scroll to position [1359, 0]
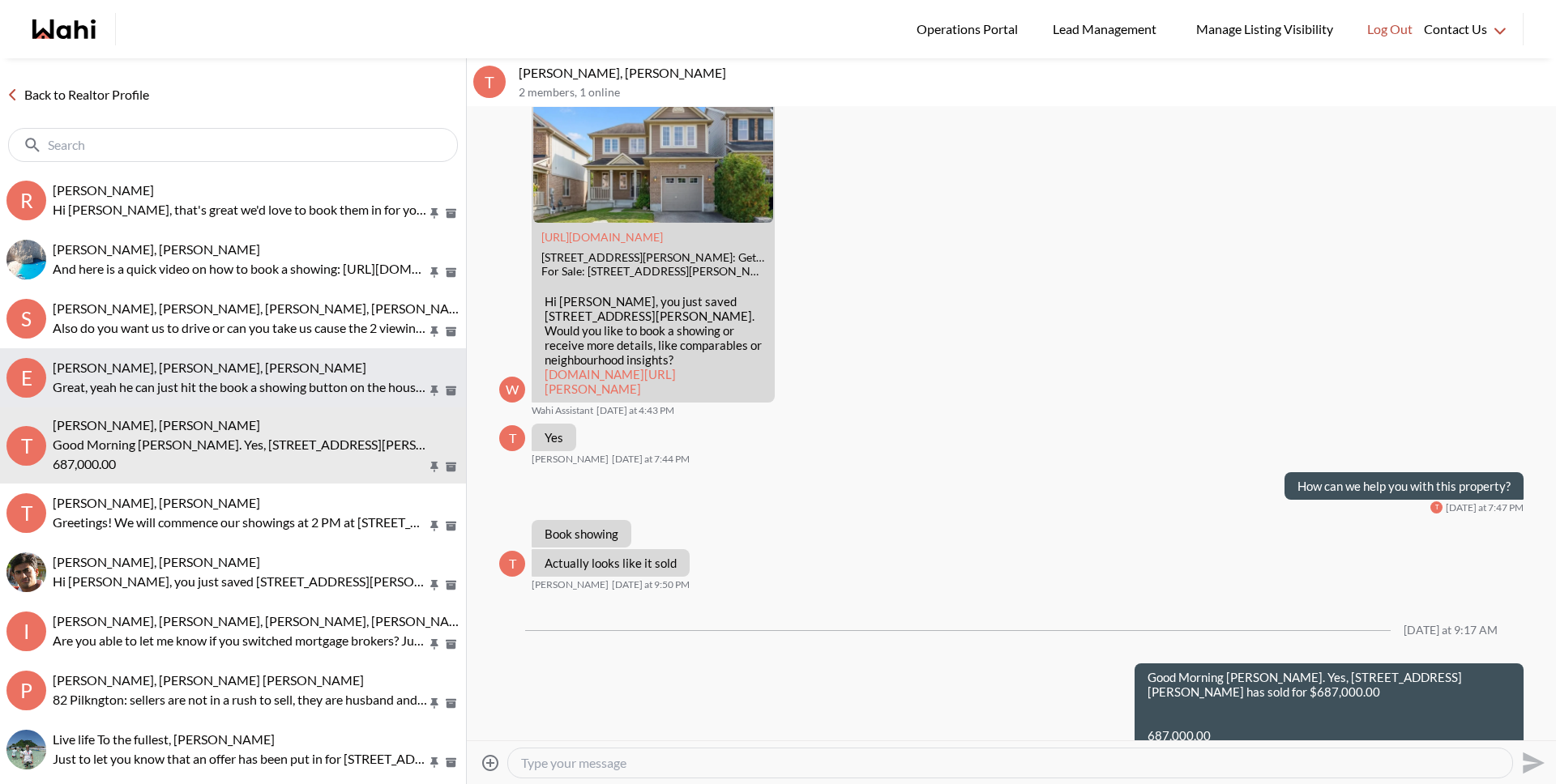
click at [155, 393] on p "Great, yeah he can just hit the book a showing button on the houses and we will…" at bounding box center [239, 386] width 374 height 19
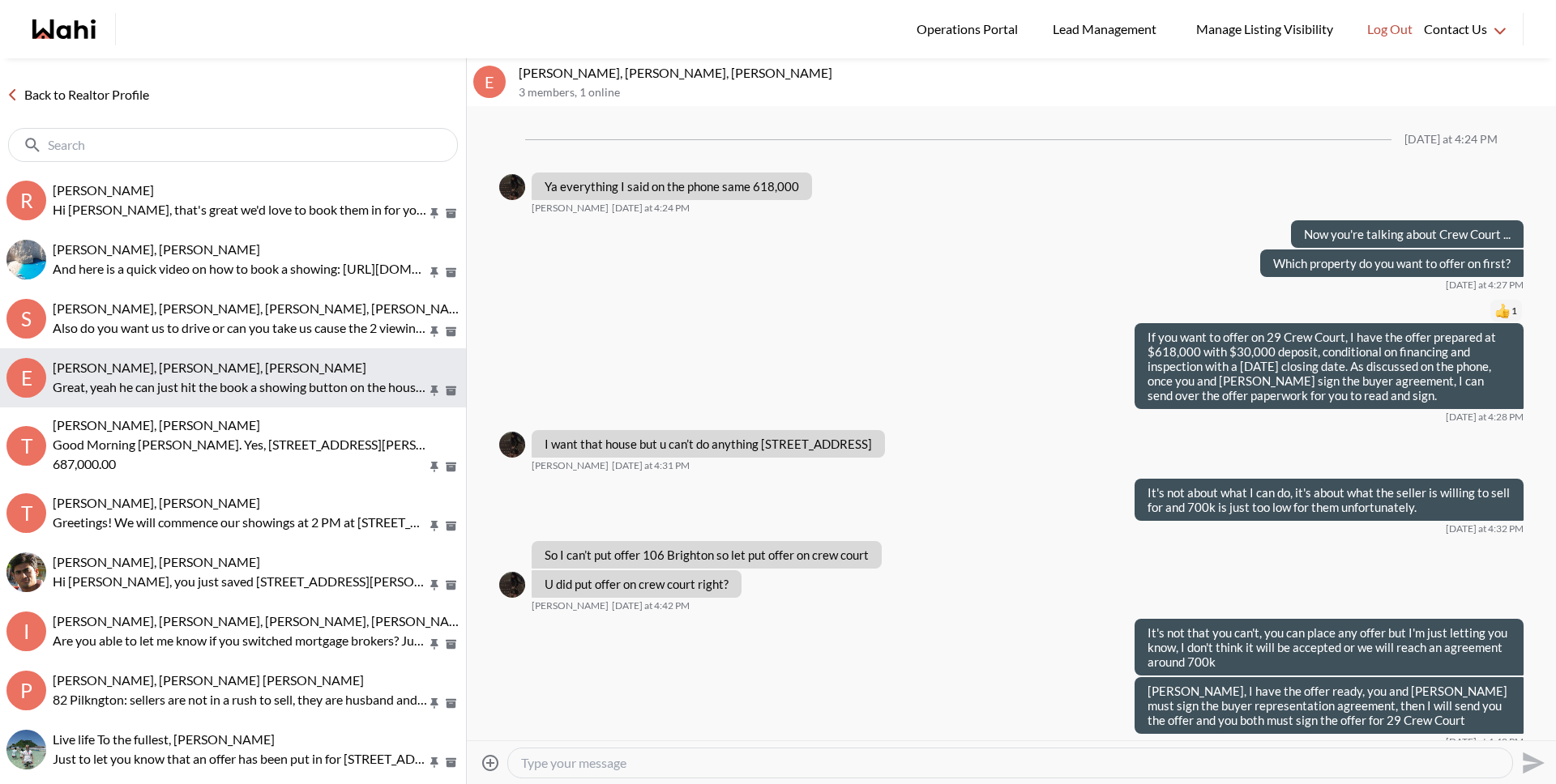
scroll to position [1358, 0]
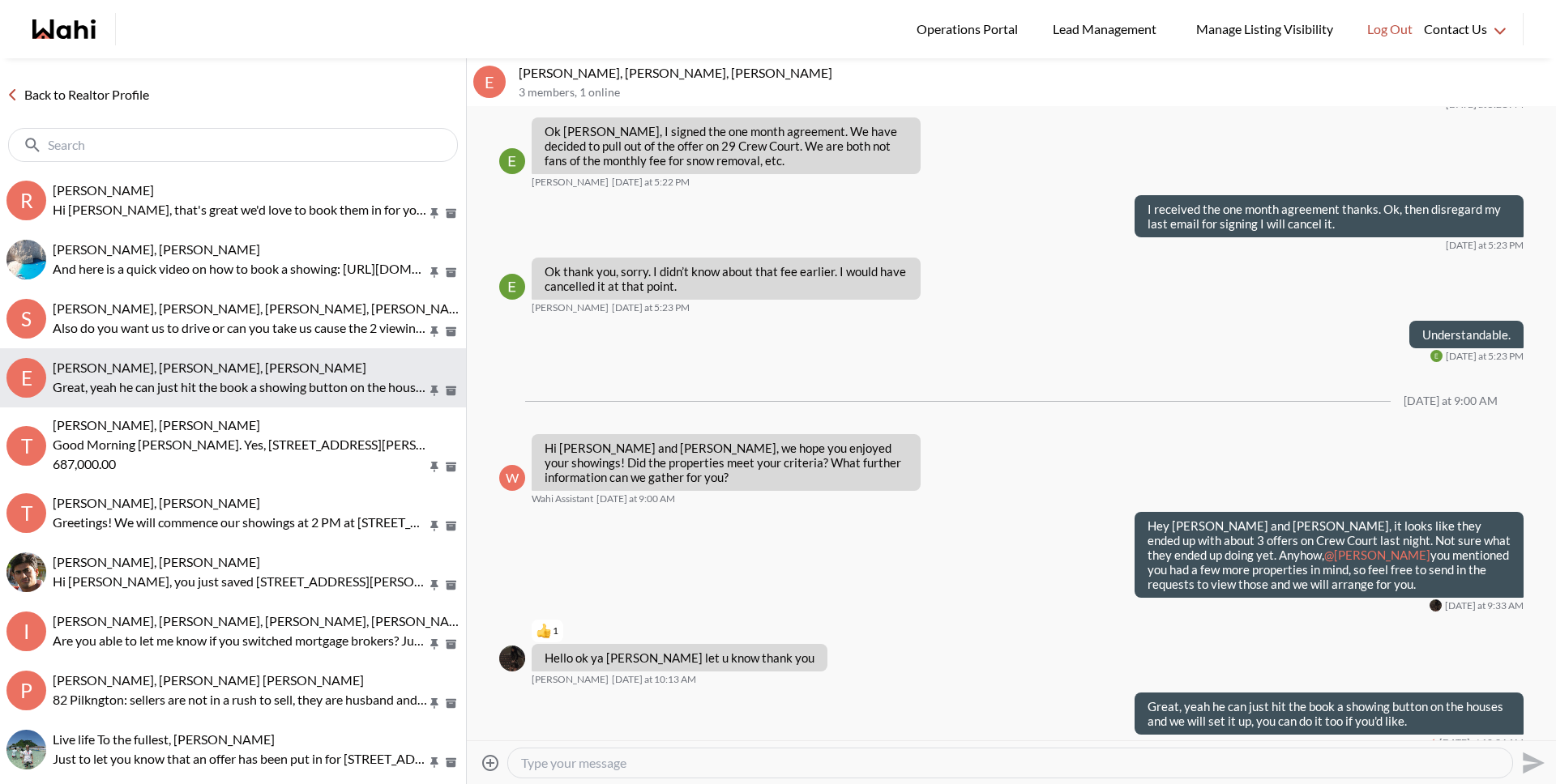
click at [159, 355] on button "E Erik Odegaard, Margarita Haimov, Michelle Great, yeah he can just hit the boo…" at bounding box center [233, 378] width 466 height 59
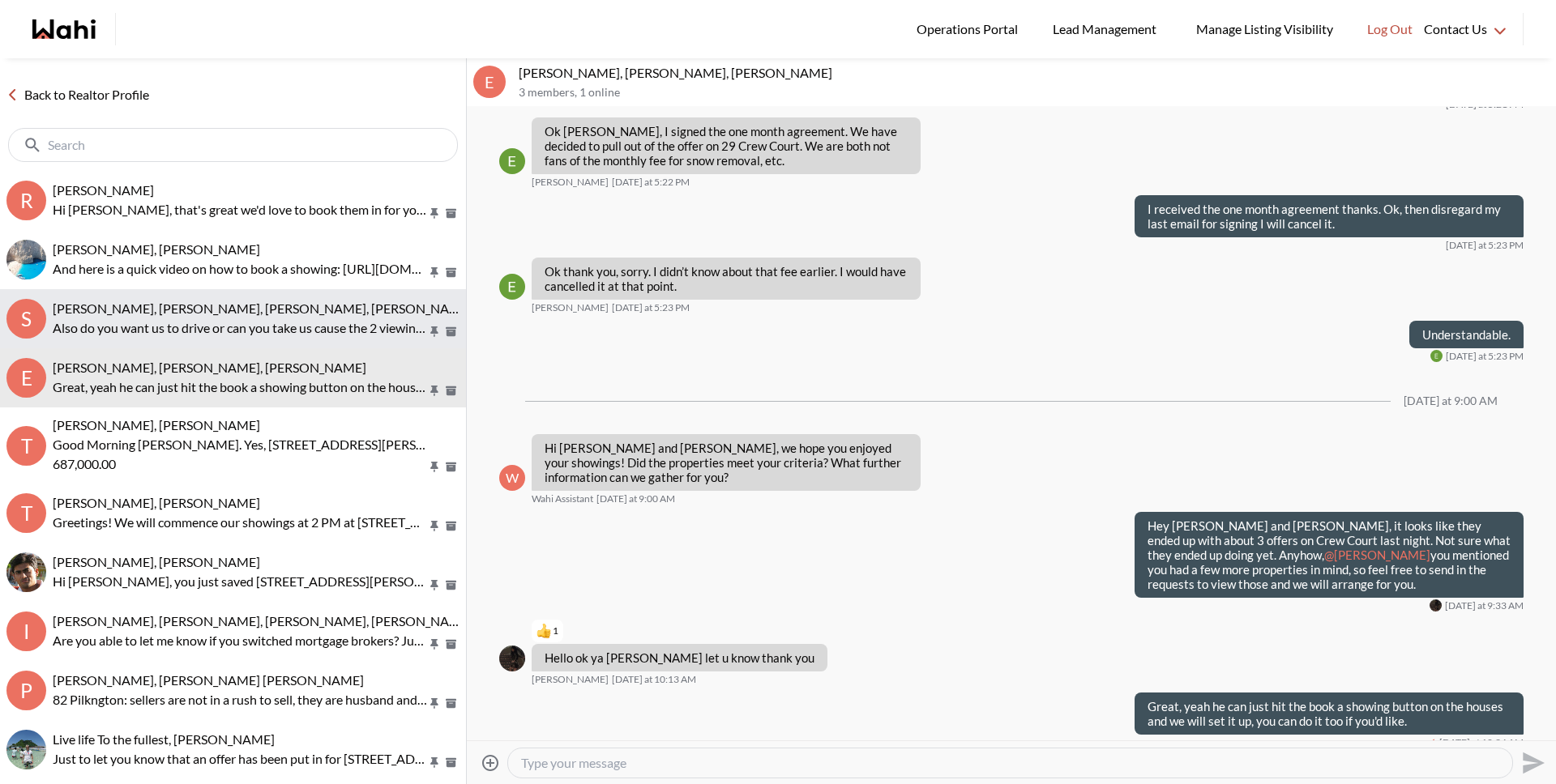
click at [169, 305] on span "[PERSON_NAME], [PERSON_NAME], [PERSON_NAME], [PERSON_NAME], [PERSON_NAME]" at bounding box center [315, 308] width 526 height 16
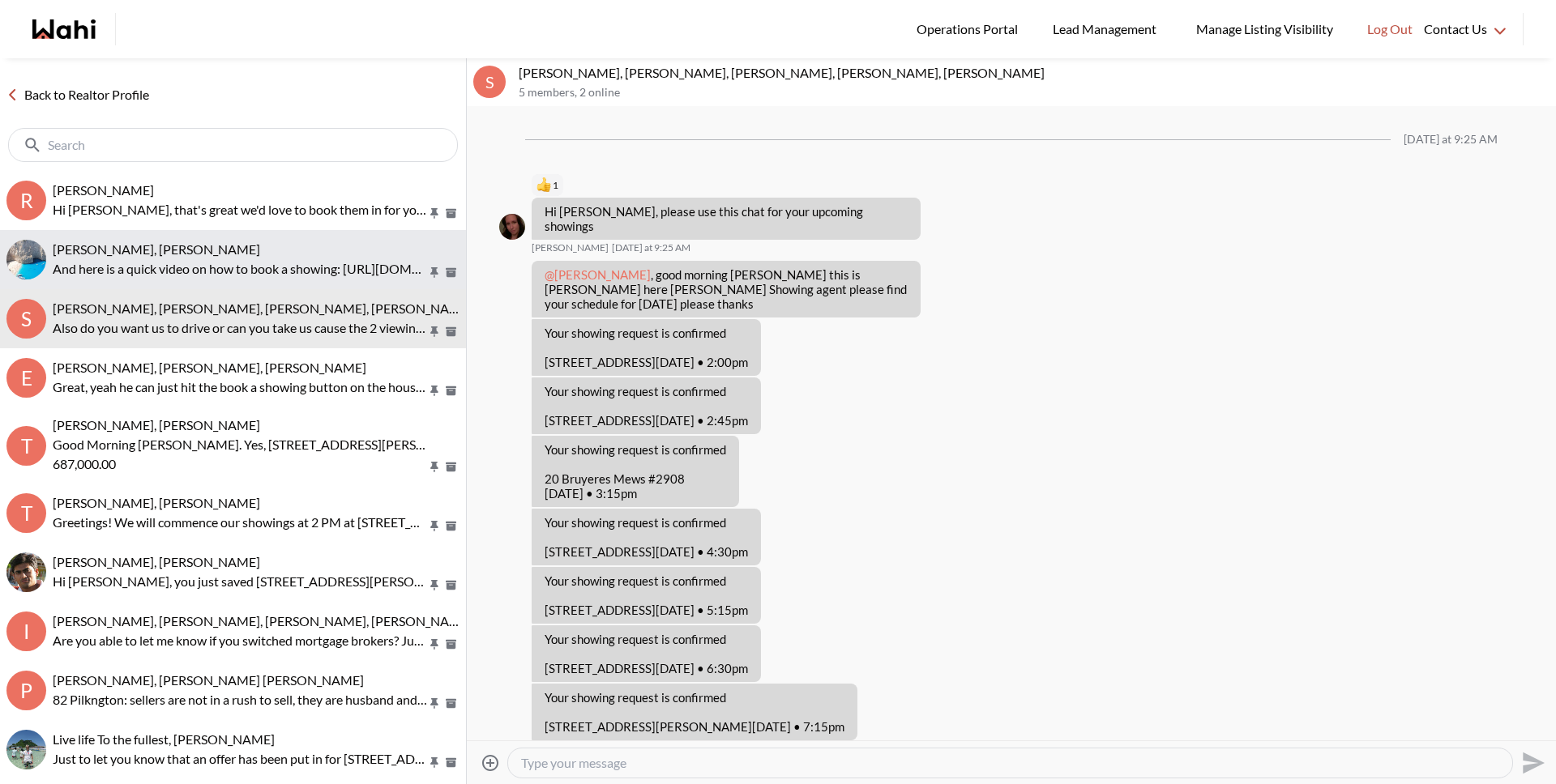
scroll to position [361, 0]
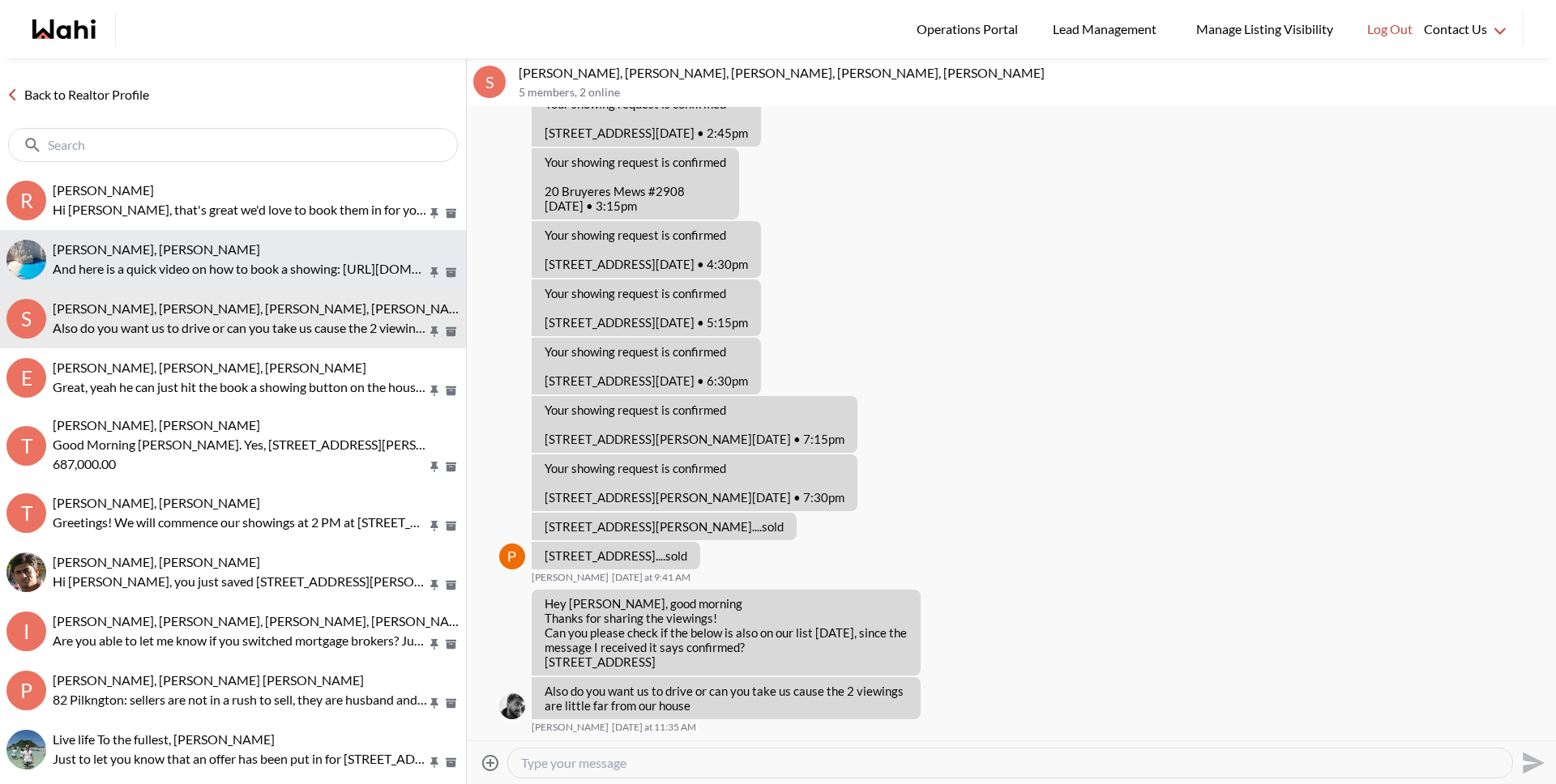
click at [174, 252] on span "[PERSON_NAME], [PERSON_NAME]" at bounding box center [156, 249] width 207 height 16
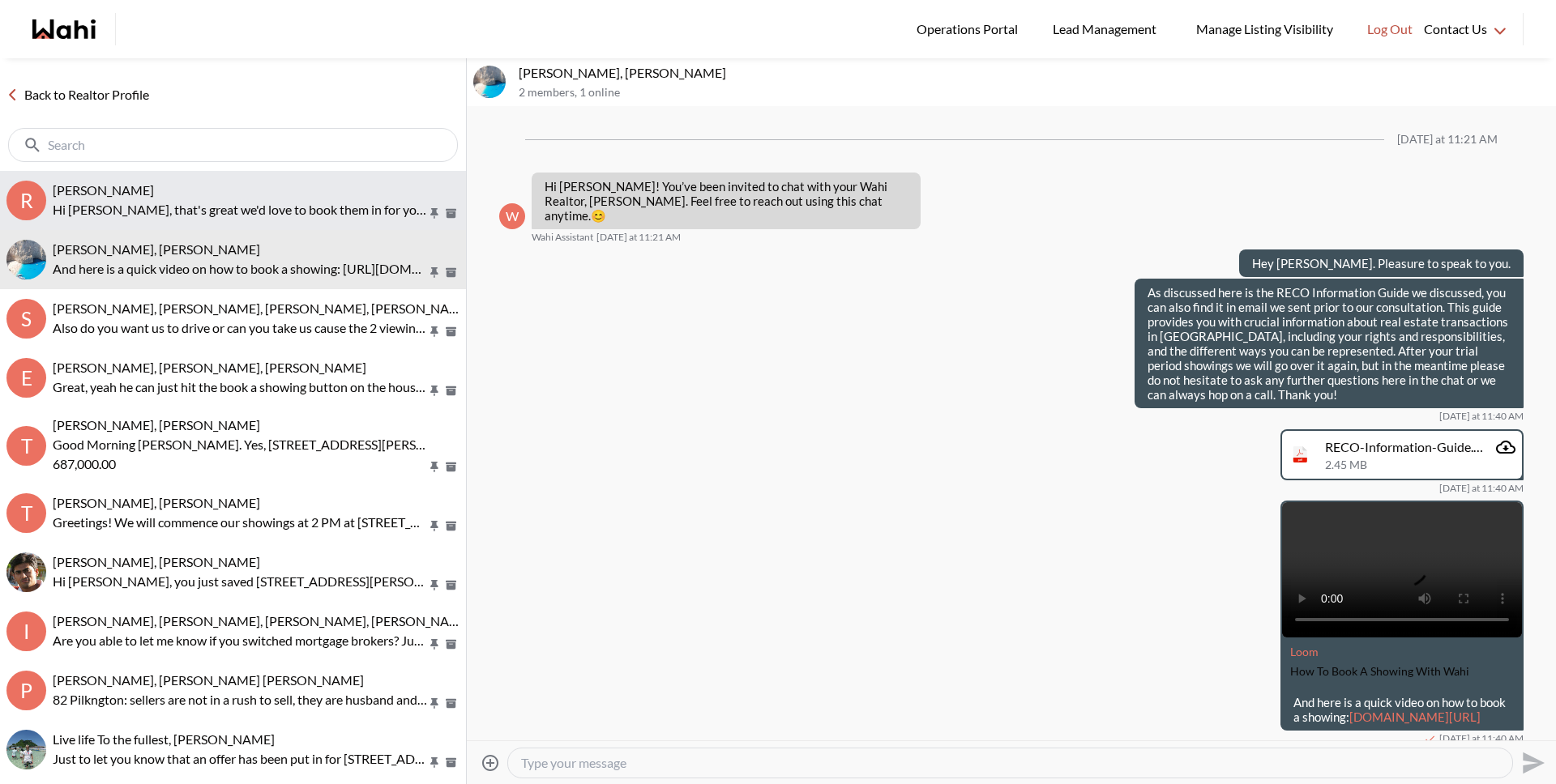
scroll to position [41, 0]
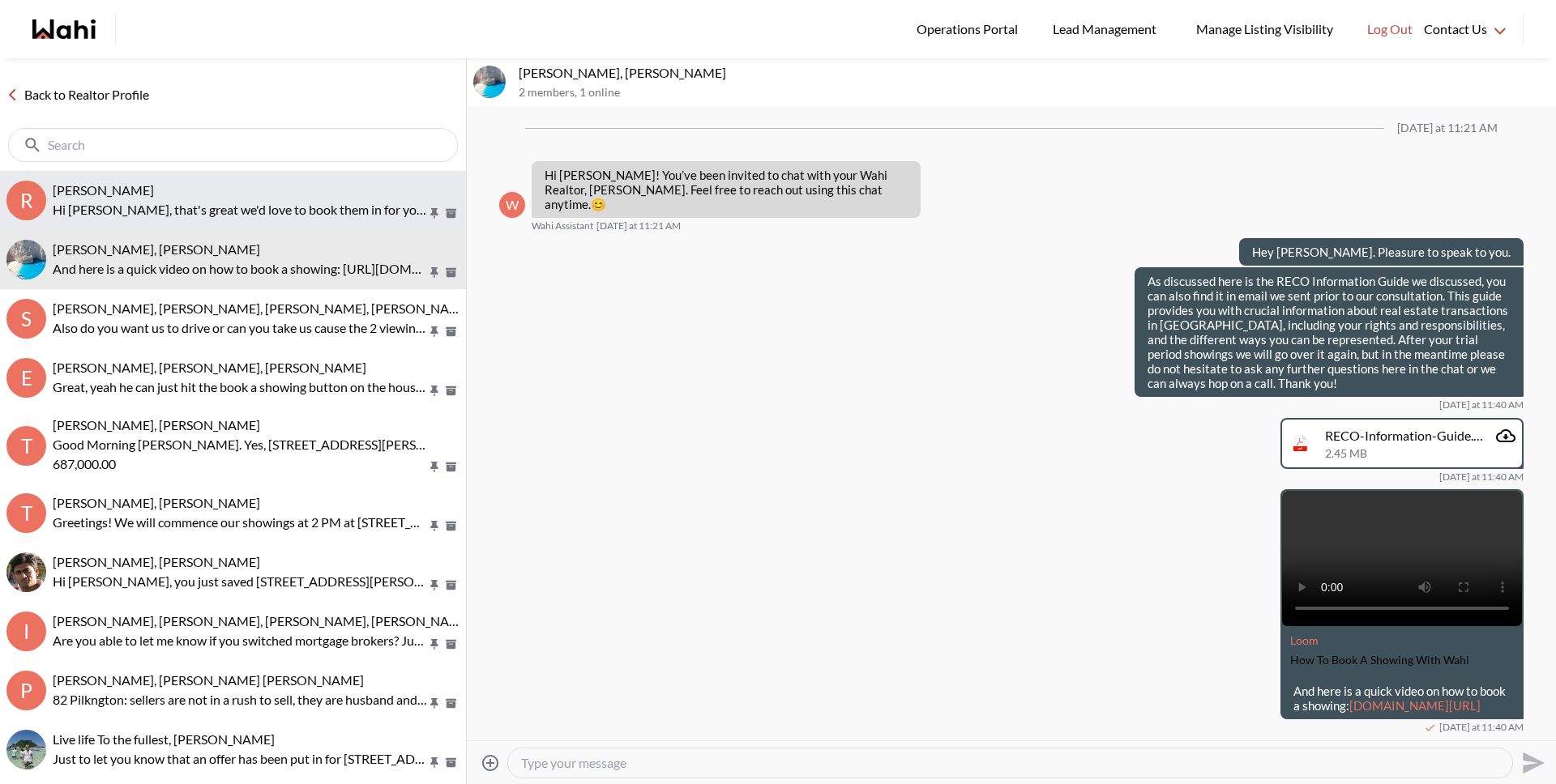
click at [175, 196] on div "Ritu Gill, Michelle" at bounding box center [256, 190] width 407 height 17
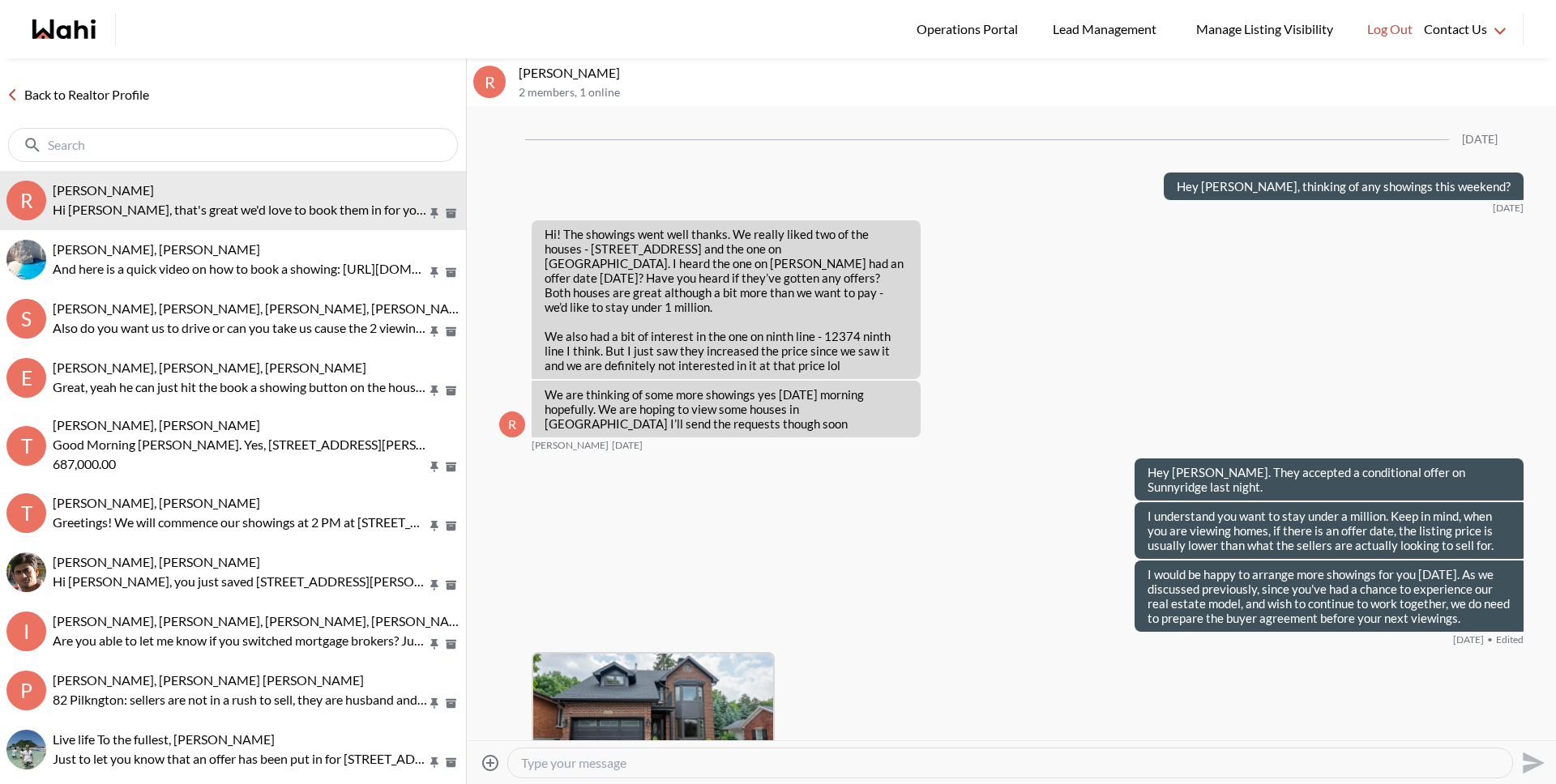
scroll to position [3053, 0]
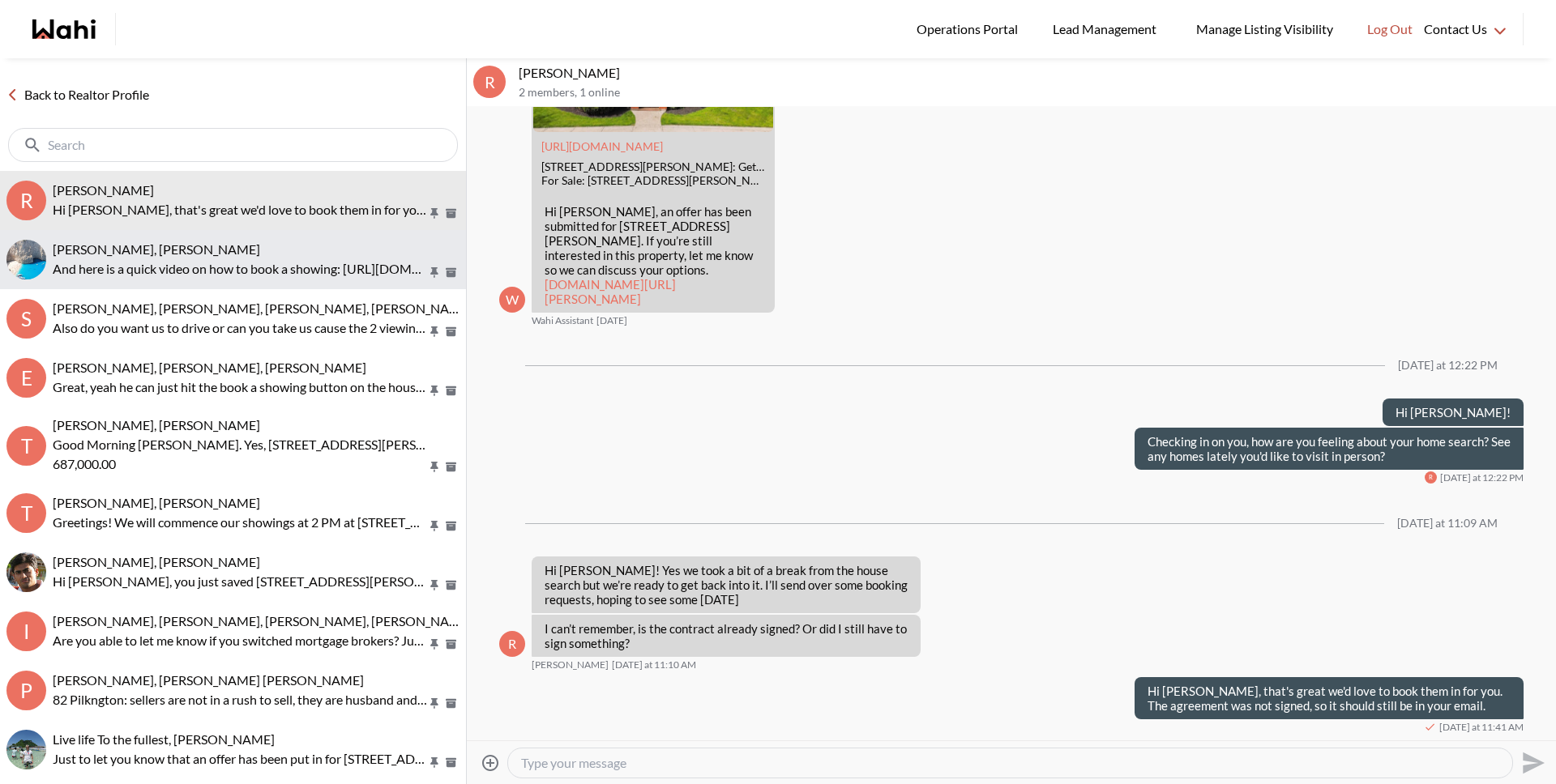
click at [197, 258] on div "Arsene Dilenga, Michelle And here is a quick video on how to book a showing: ht…" at bounding box center [256, 260] width 407 height 37
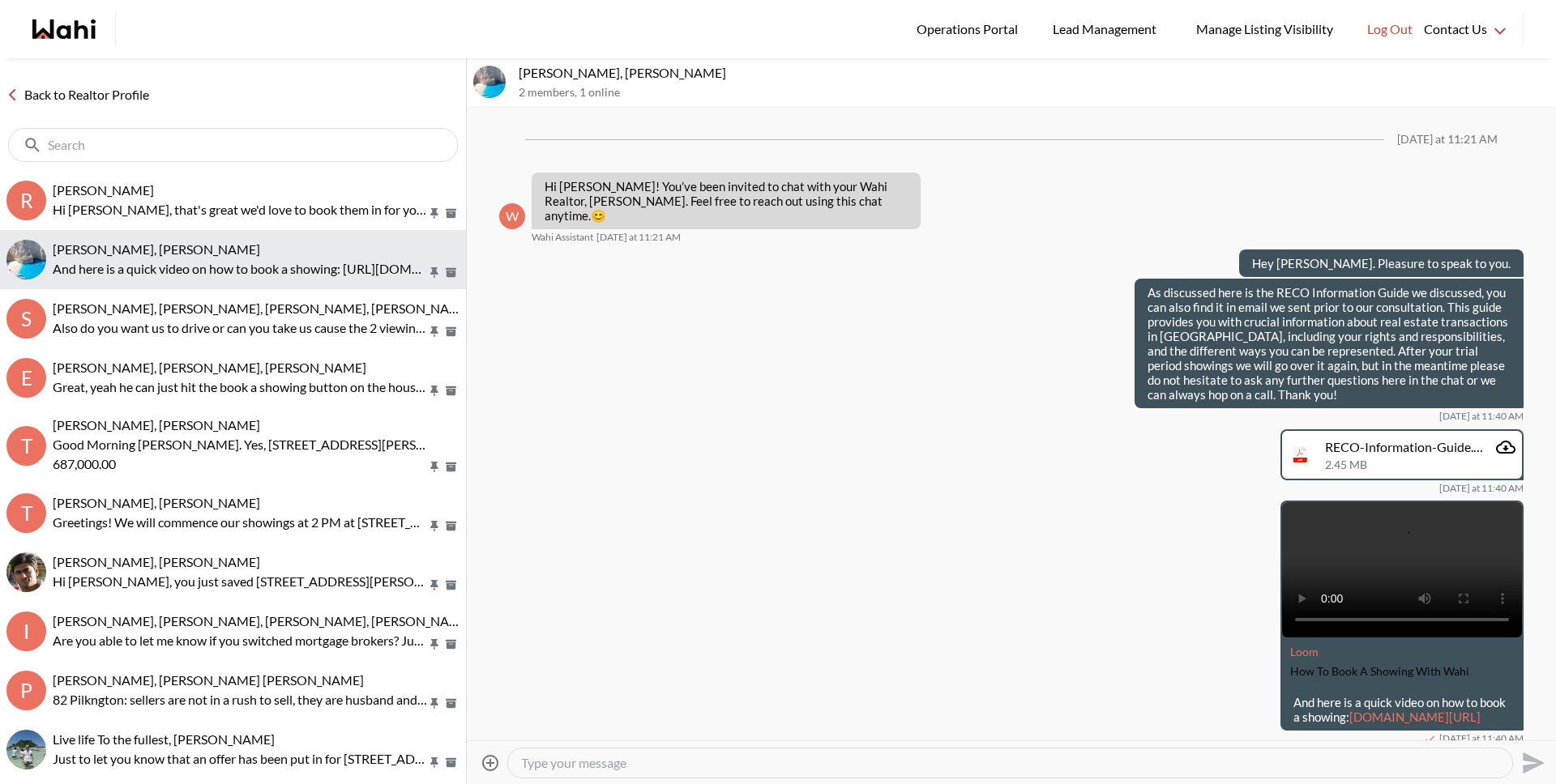
scroll to position [41, 0]
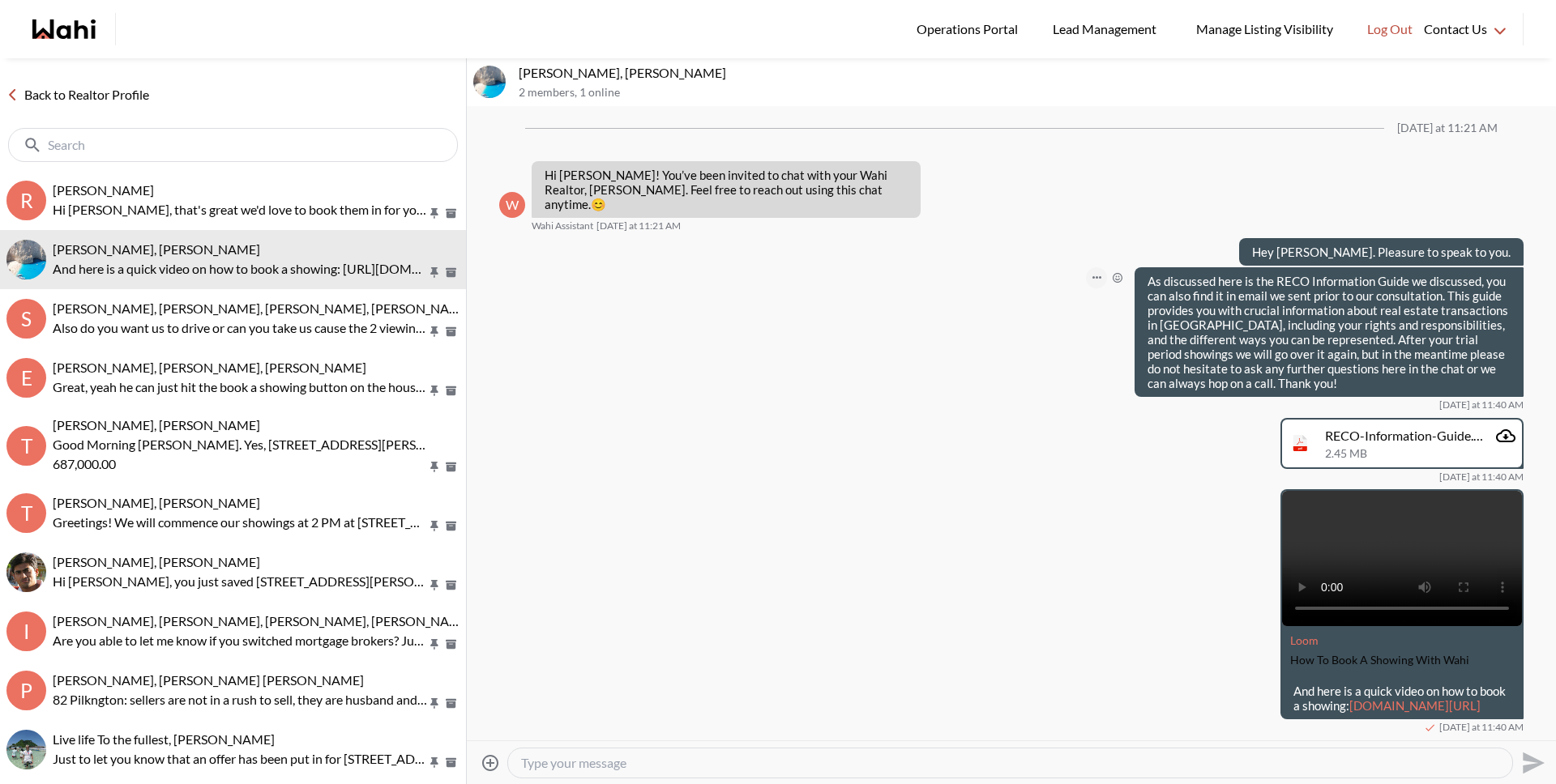
click at [1085, 267] on button "Open Message Actions Menu" at bounding box center [1096, 277] width 21 height 21
click at [1030, 184] on button "Edit Message" at bounding box center [1030, 180] width 129 height 30
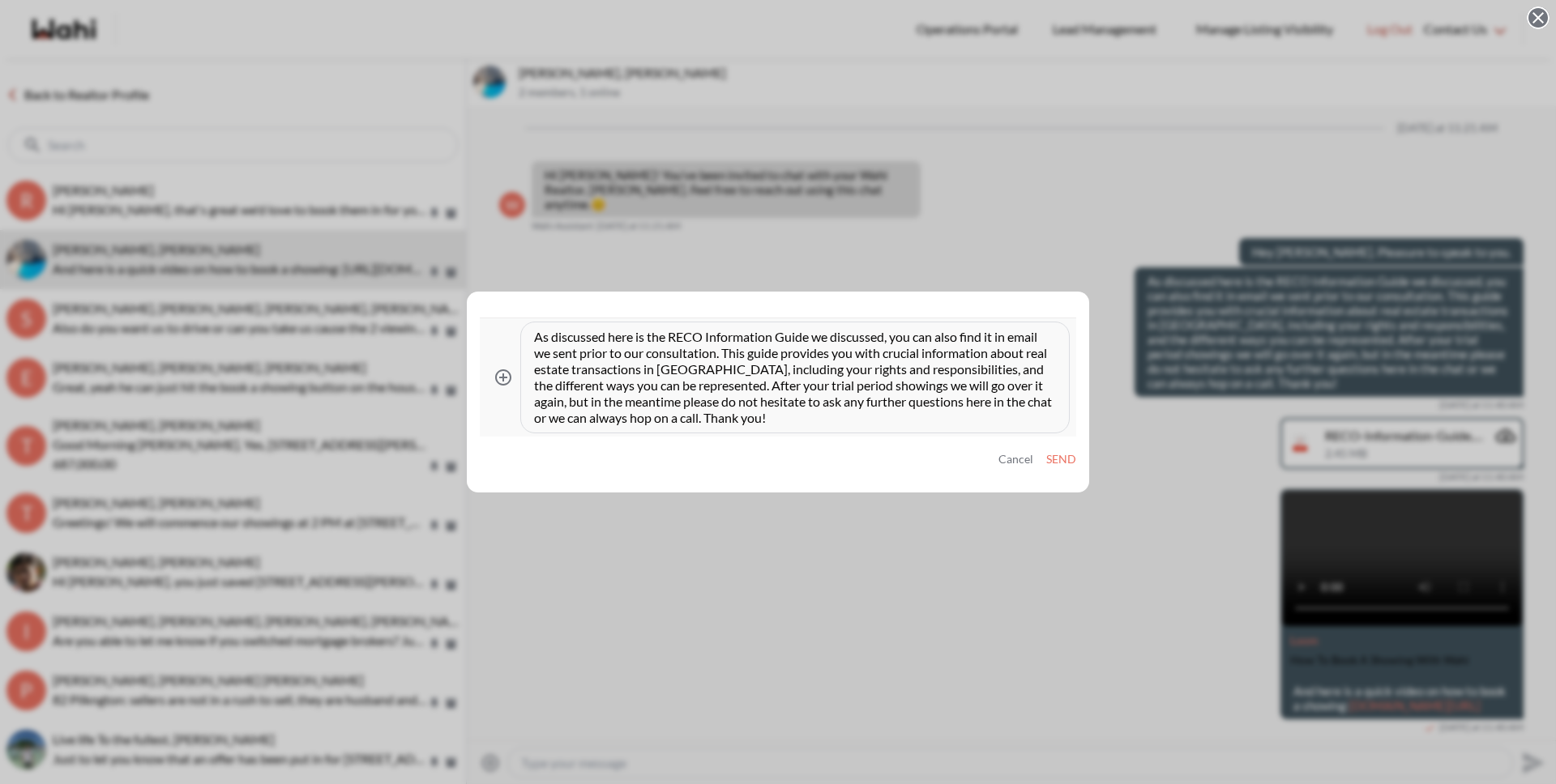
drag, startPoint x: 617, startPoint y: 337, endPoint x: 463, endPoint y: 330, distance: 154.2
click at [464, 330] on div "Attach files As discussed here is the RECO Information Guide we discussed, you …" at bounding box center [778, 392] width 1556 height 784
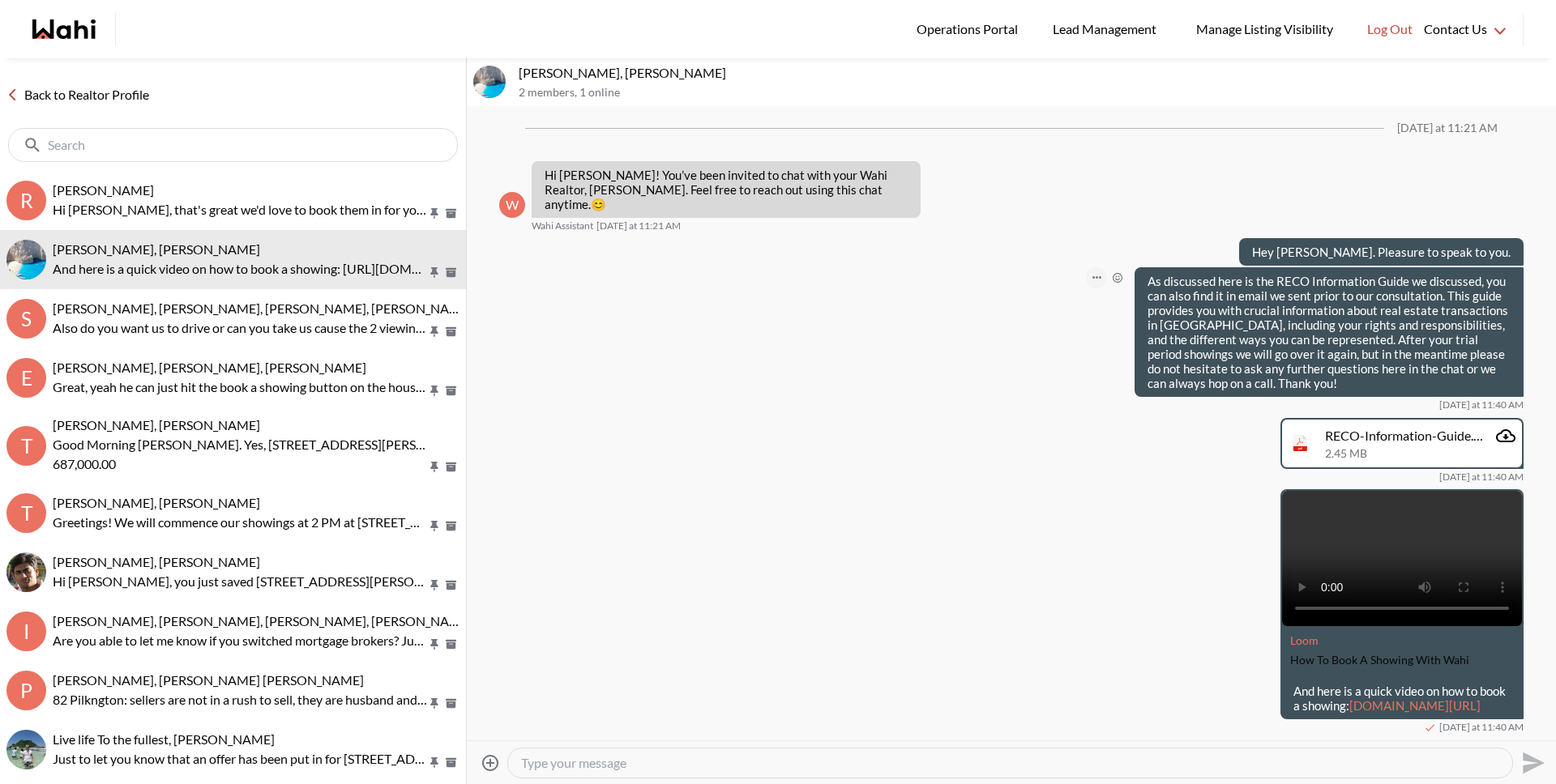
click at [1092, 276] on icon "Open Message Actions Menu" at bounding box center [1097, 278] width 9 height 4
click at [1026, 187] on button "Edit Message" at bounding box center [1030, 180] width 129 height 30
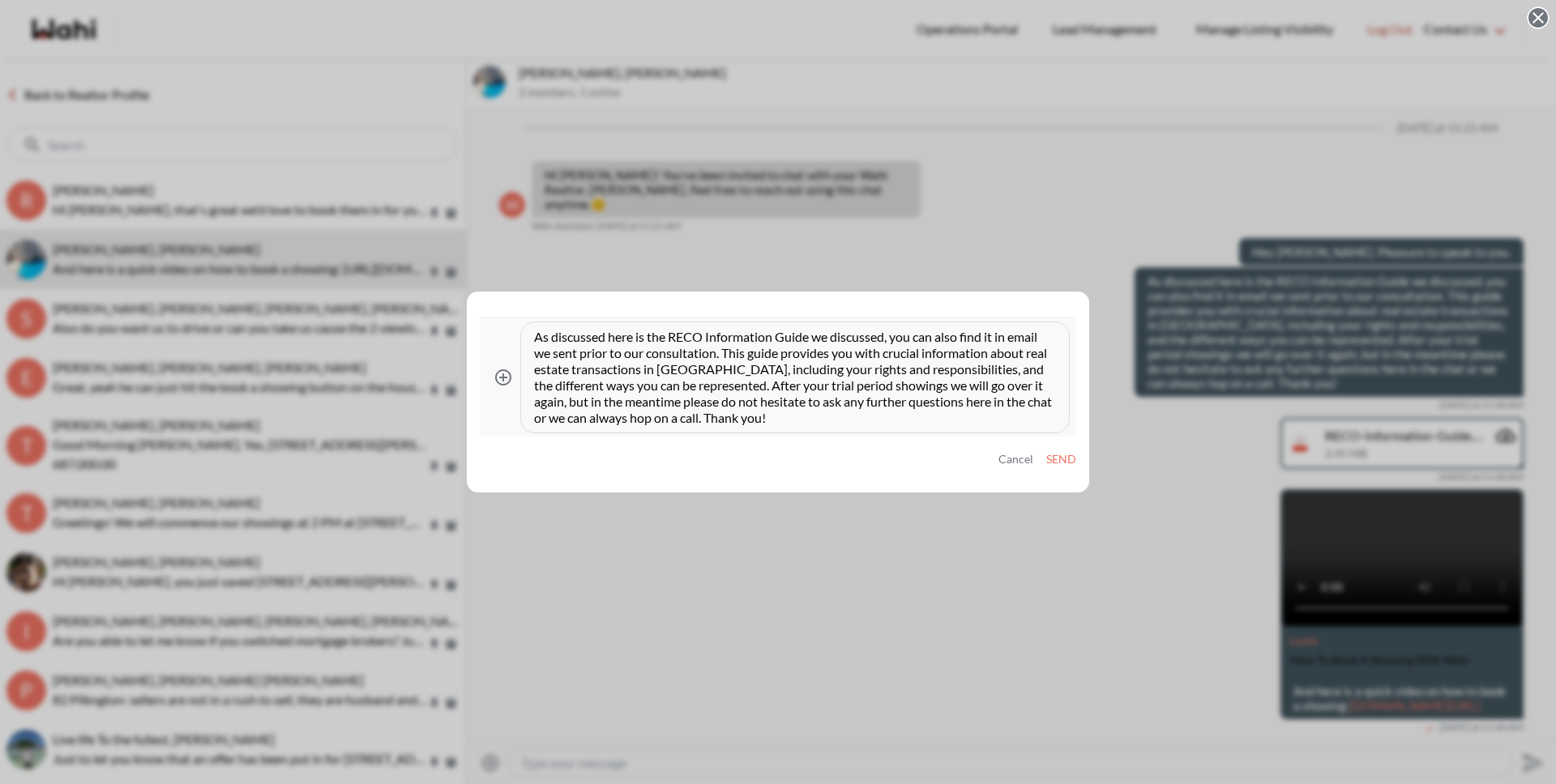
drag, startPoint x: 616, startPoint y: 337, endPoint x: 476, endPoint y: 325, distance: 140.5
click at [476, 325] on div "Attach files As discussed here is the RECO Information Guide we discussed, you …" at bounding box center [778, 392] width 622 height 201
type textarea "Here is the RECO Information Guide we discussed, you can also find it in email …"
click at [1047, 459] on button "Send" at bounding box center [1061, 459] width 30 height 14
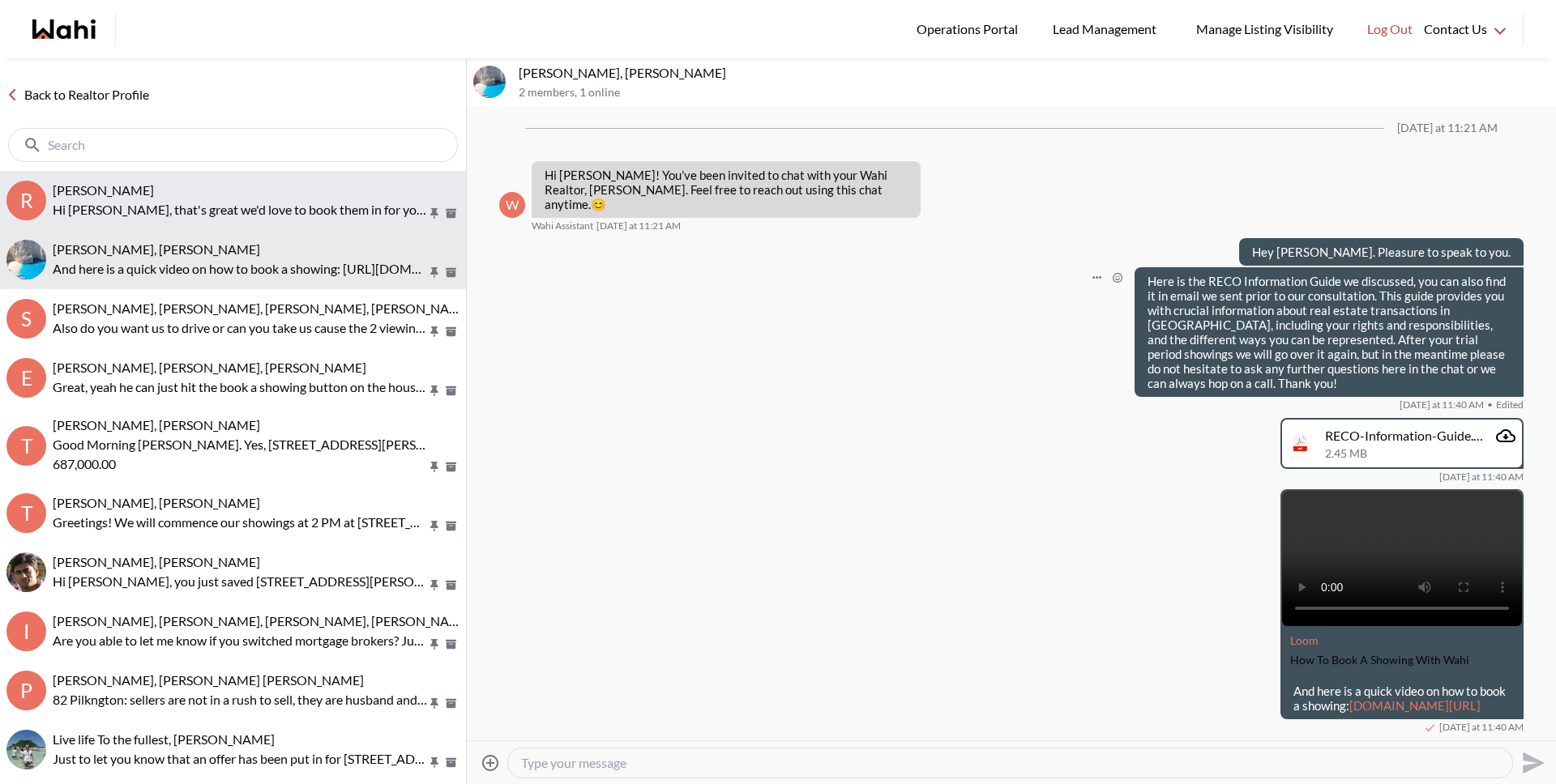
click at [250, 188] on div "Ritu Gill, Michelle" at bounding box center [256, 190] width 407 height 17
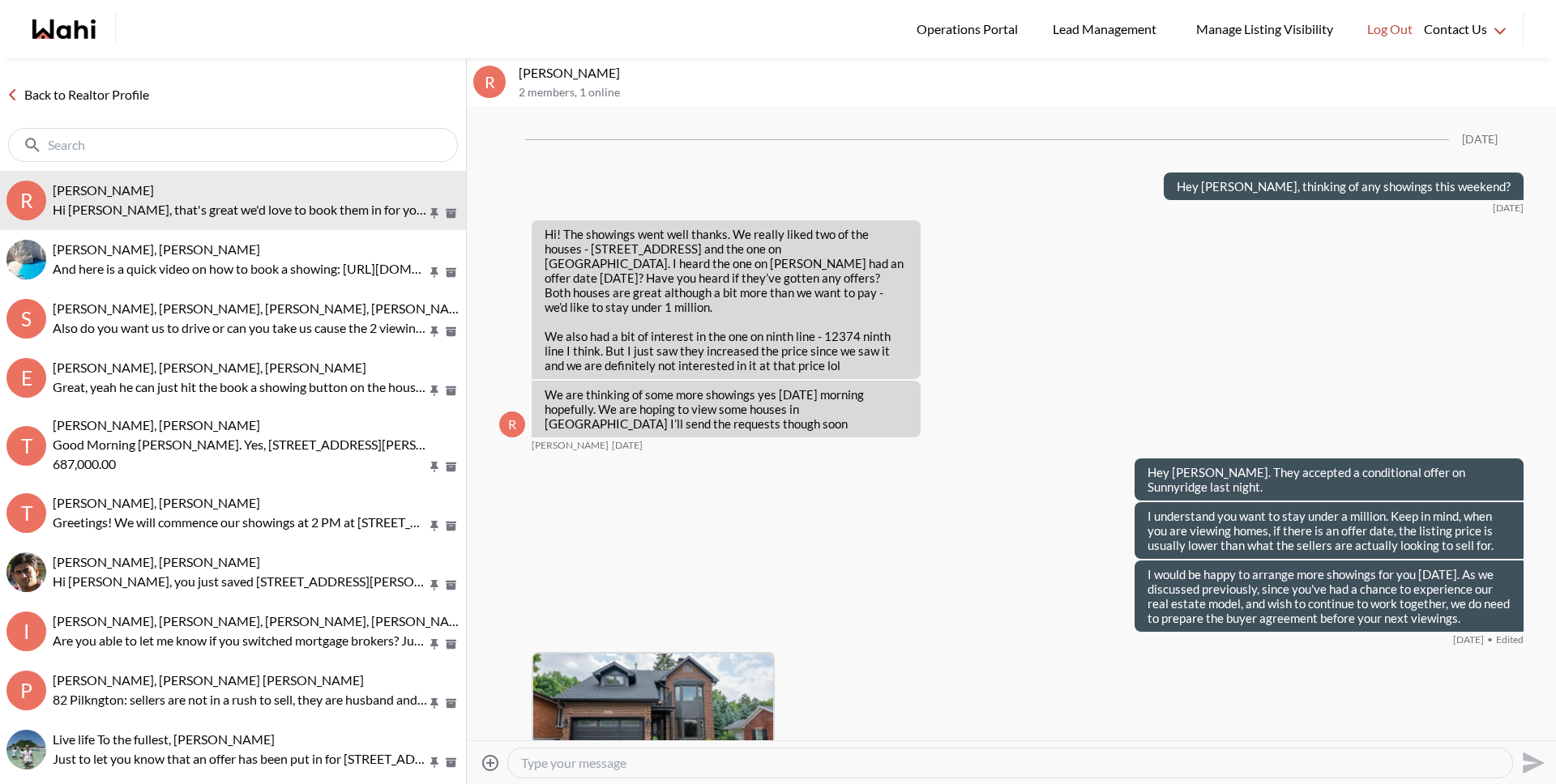
scroll to position [3053, 0]
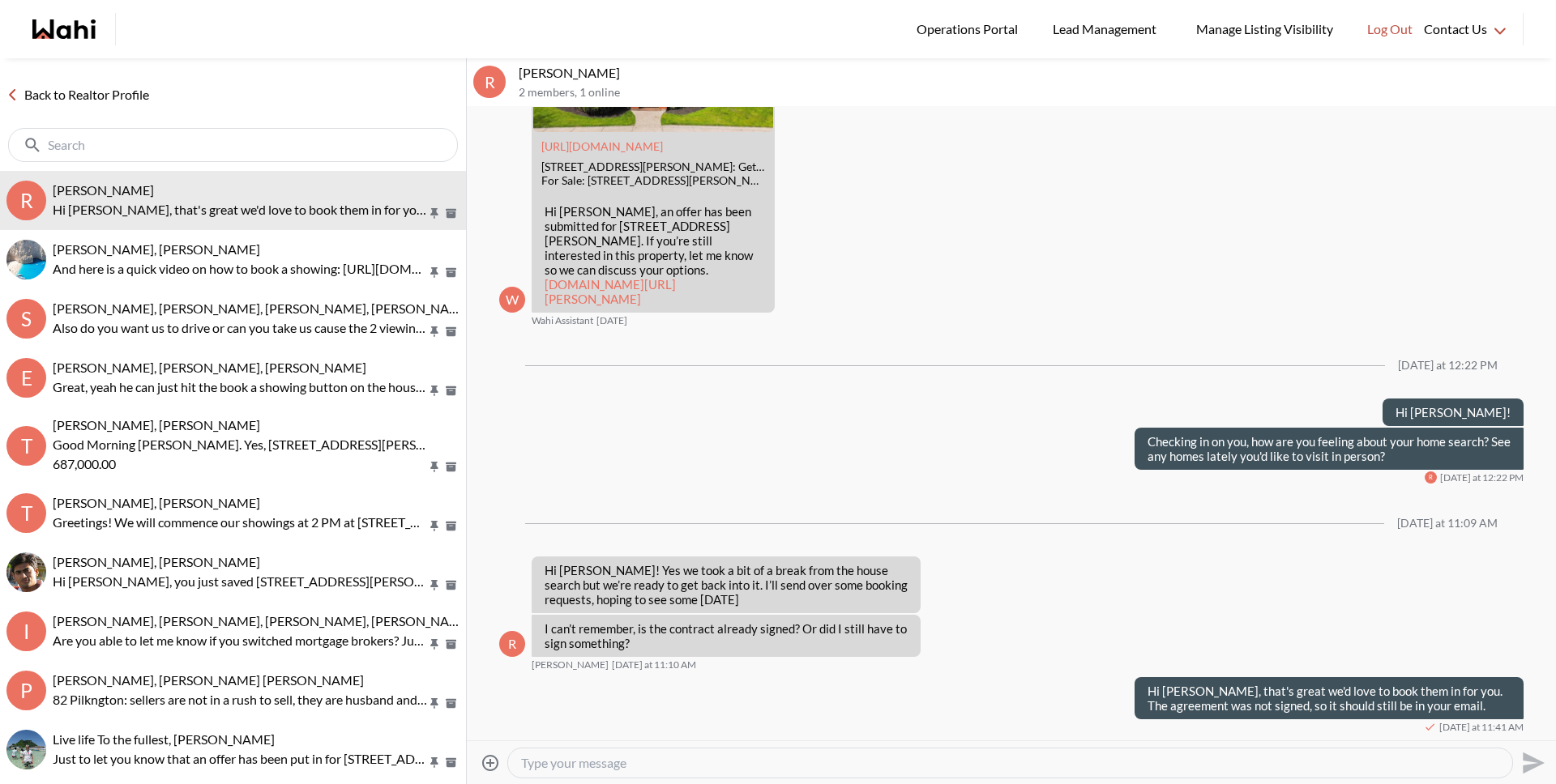
click at [95, 92] on link "Back to Realtor Profile" at bounding box center [78, 94] width 155 height 21
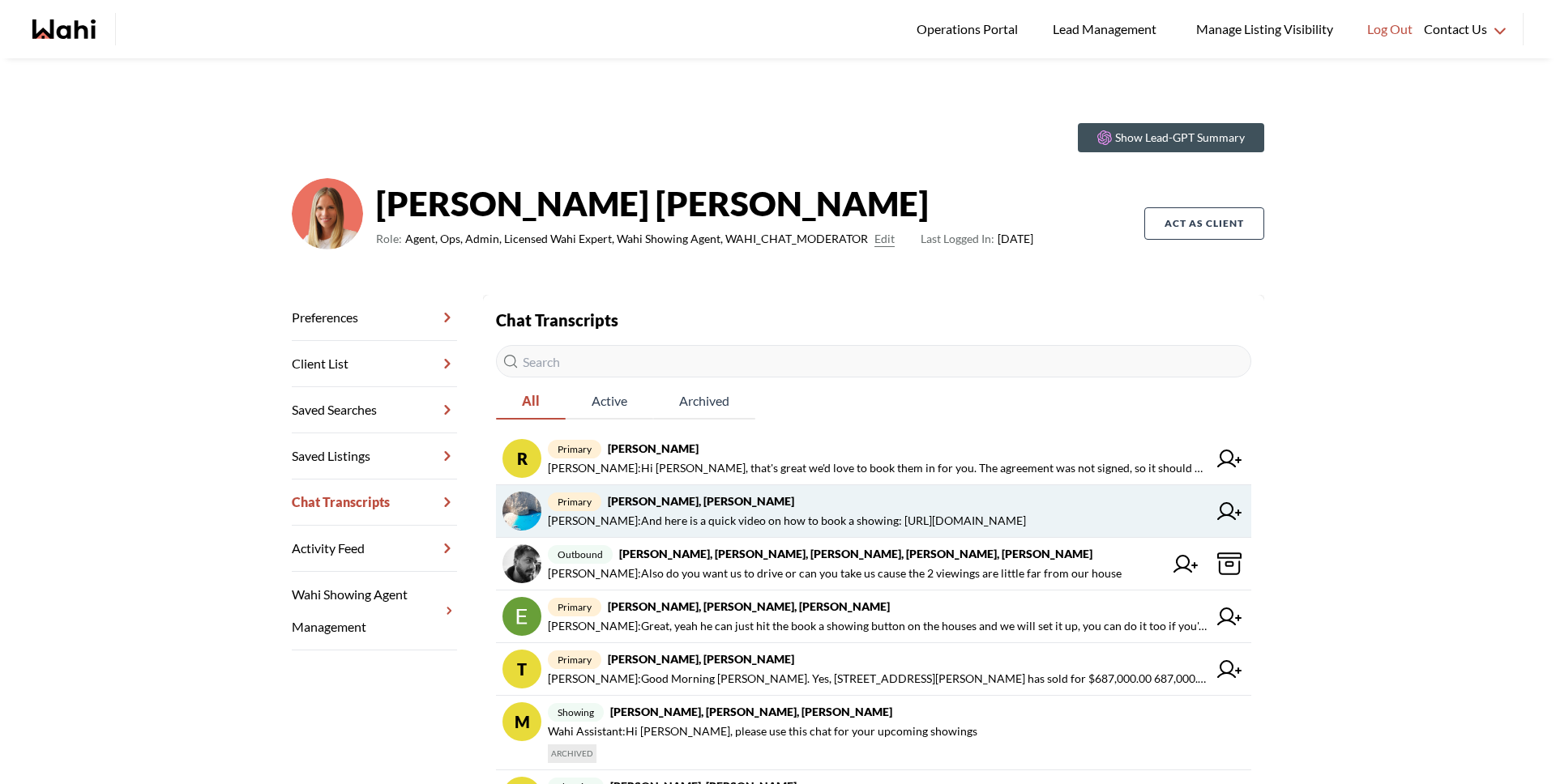
click at [697, 518] on span "Michelle Ryckman : And here is a quick video on how to book a showing: https://…" at bounding box center [786, 521] width 478 height 19
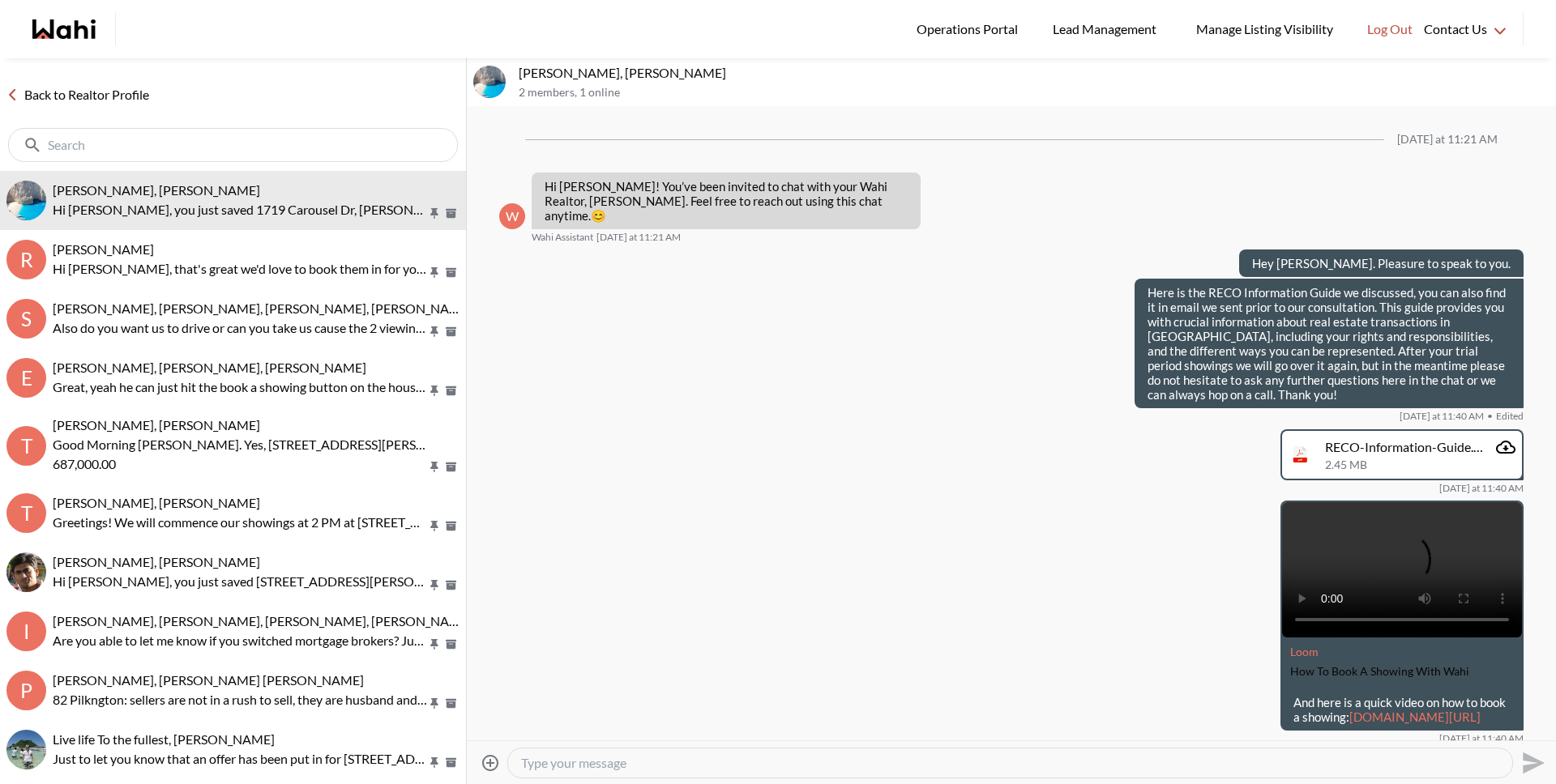
scroll to position [487, 0]
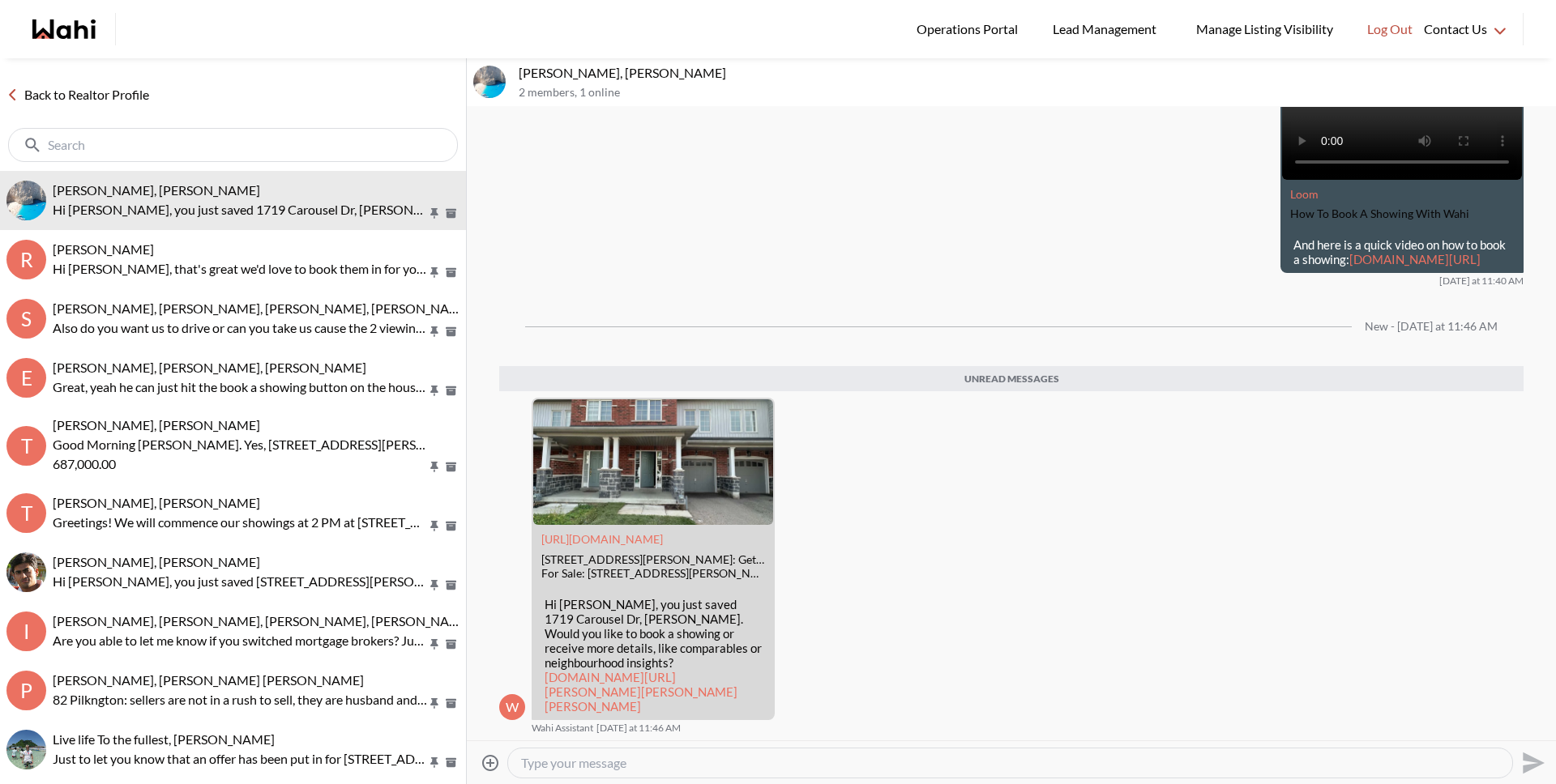
click at [136, 94] on link "Back to Realtor Profile" at bounding box center [78, 94] width 155 height 21
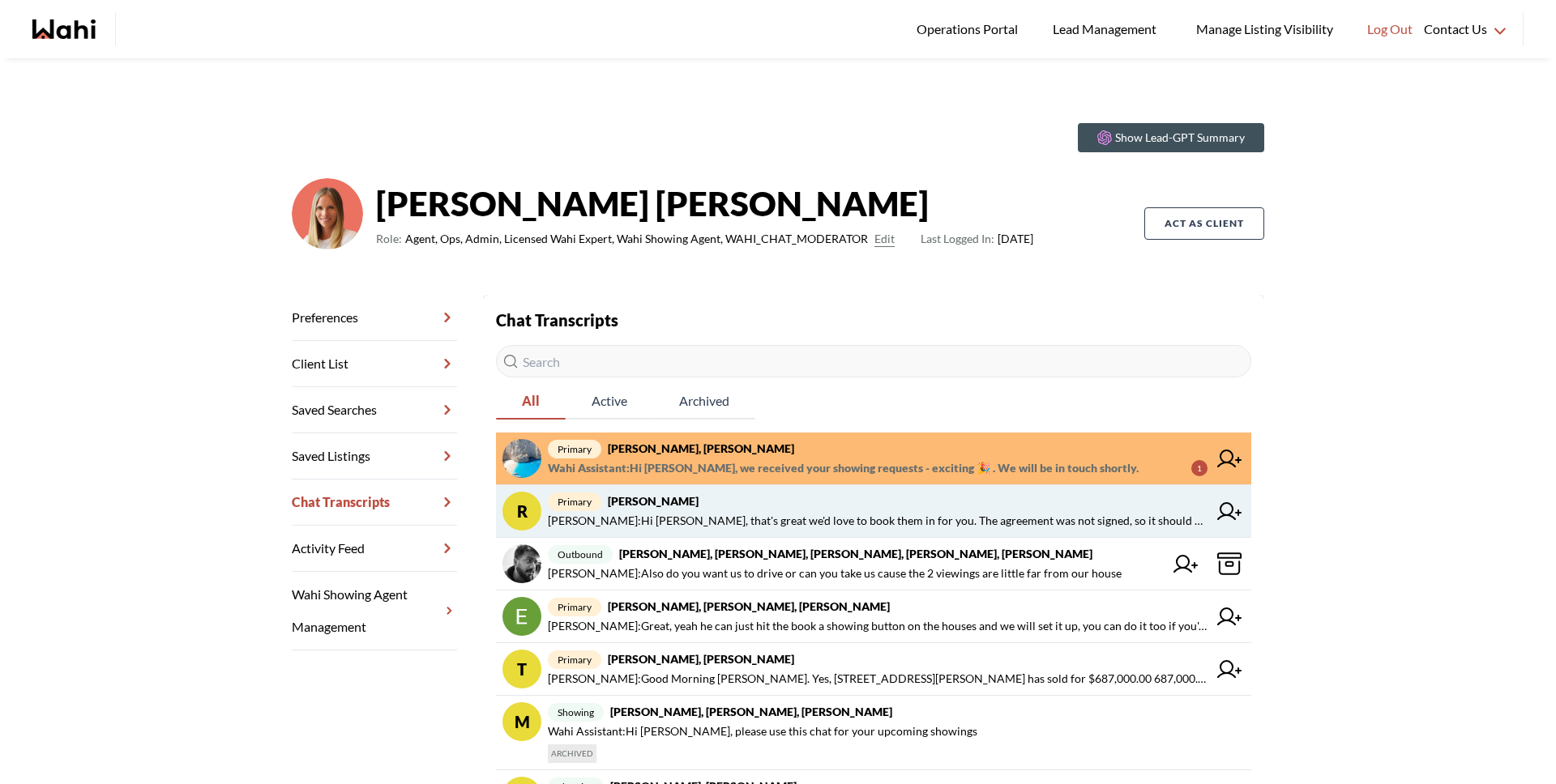
click at [692, 508] on span "primary Ritu Gill, Michelle" at bounding box center [876, 501] width 659 height 19
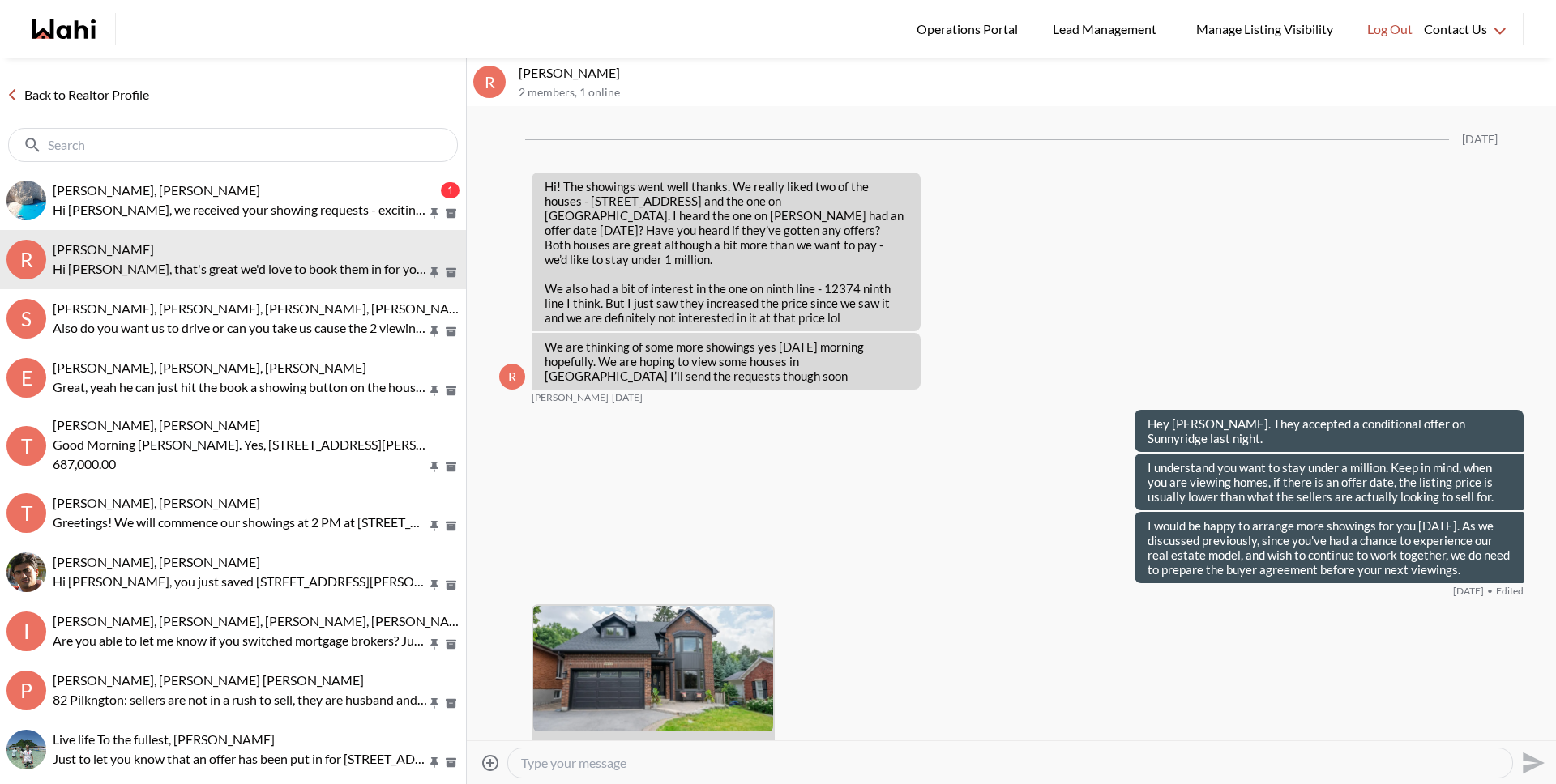
scroll to position [3004, 0]
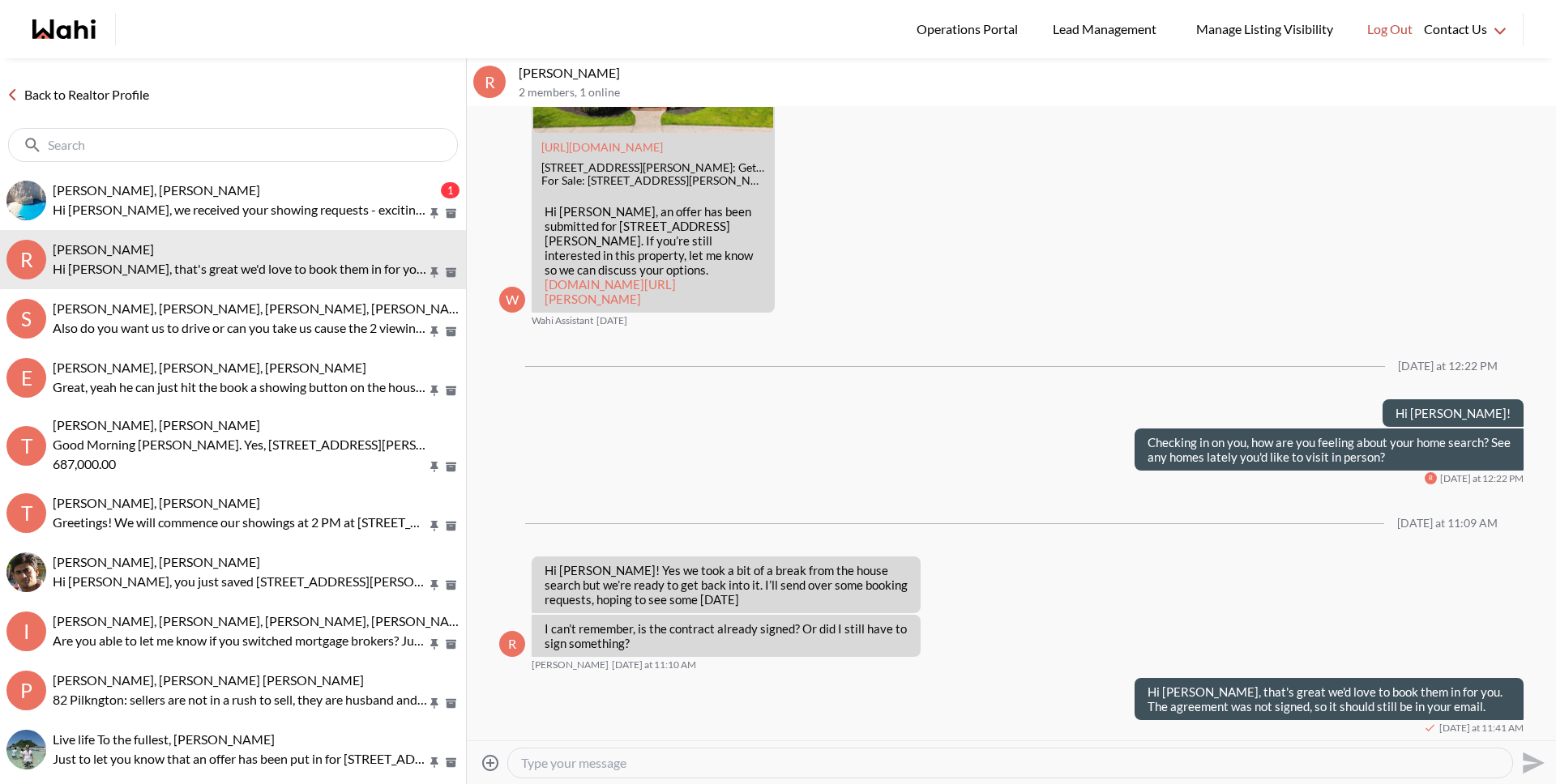
drag, startPoint x: 705, startPoint y: 765, endPoint x: 703, endPoint y: 750, distance: 15.1
click at [705, 765] on textarea "Type your message" at bounding box center [1011, 764] width 978 height 17
type textarea "We have revised the dates and resent you the paperwork. Let me know if you have…"
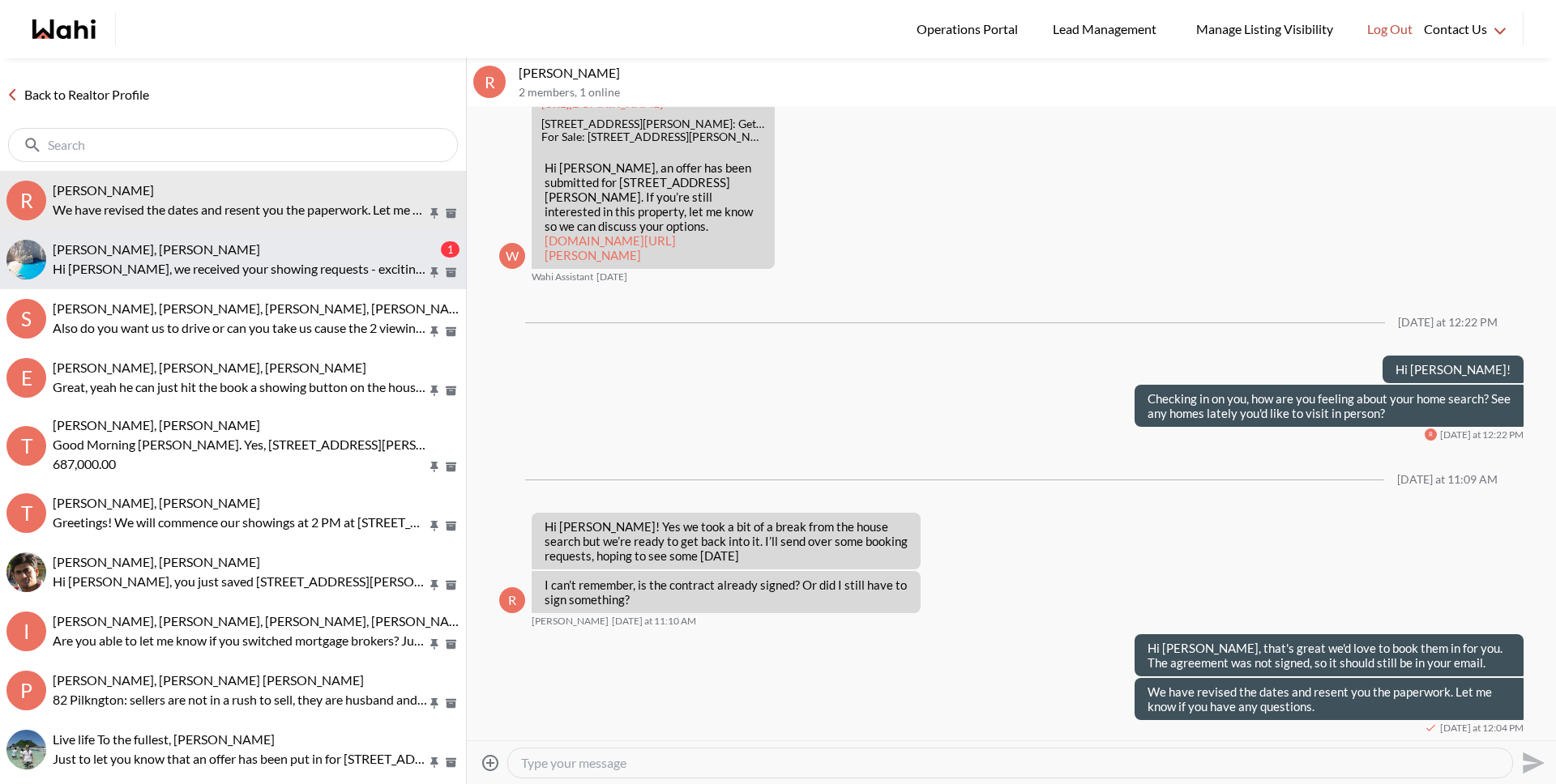
click at [328, 270] on p "Hi Arsene, we received your showing requests - exciting 🎉 . We will be in touch…" at bounding box center [239, 268] width 374 height 19
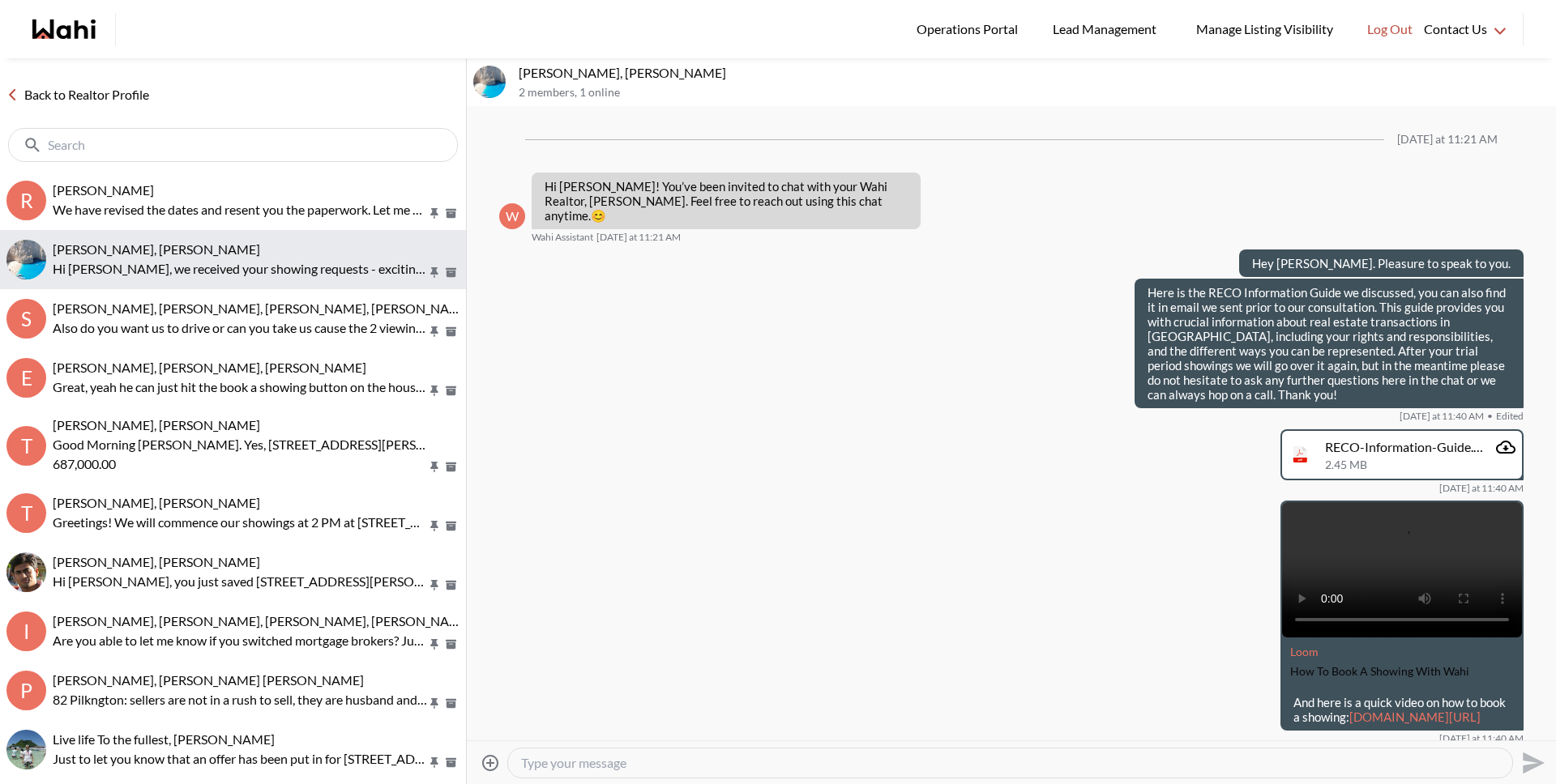
scroll to position [550, 0]
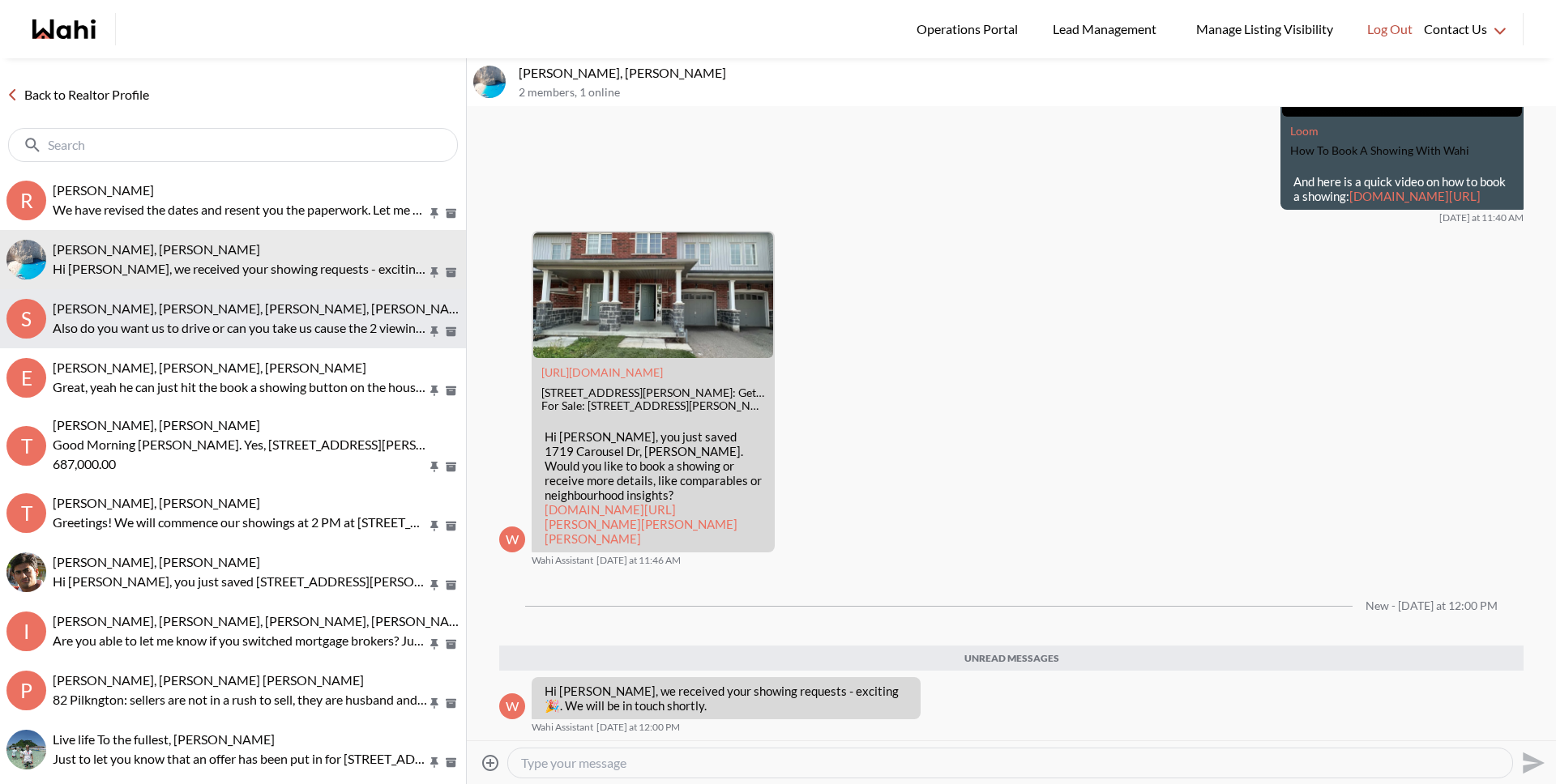
click at [285, 337] on p "Also do you want us to drive or can you take us cause the 2 viewings are little…" at bounding box center [239, 327] width 374 height 19
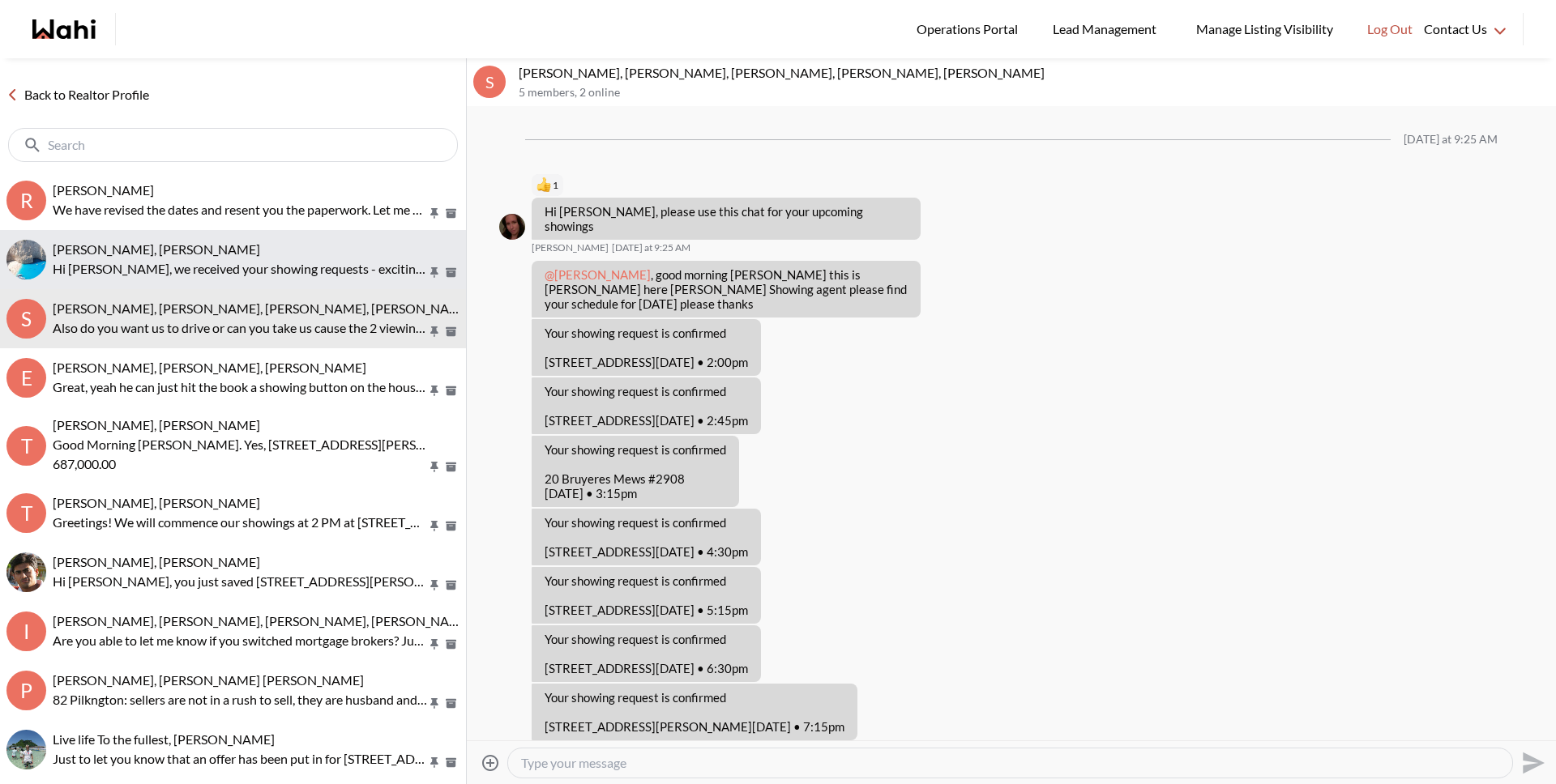
scroll to position [361, 0]
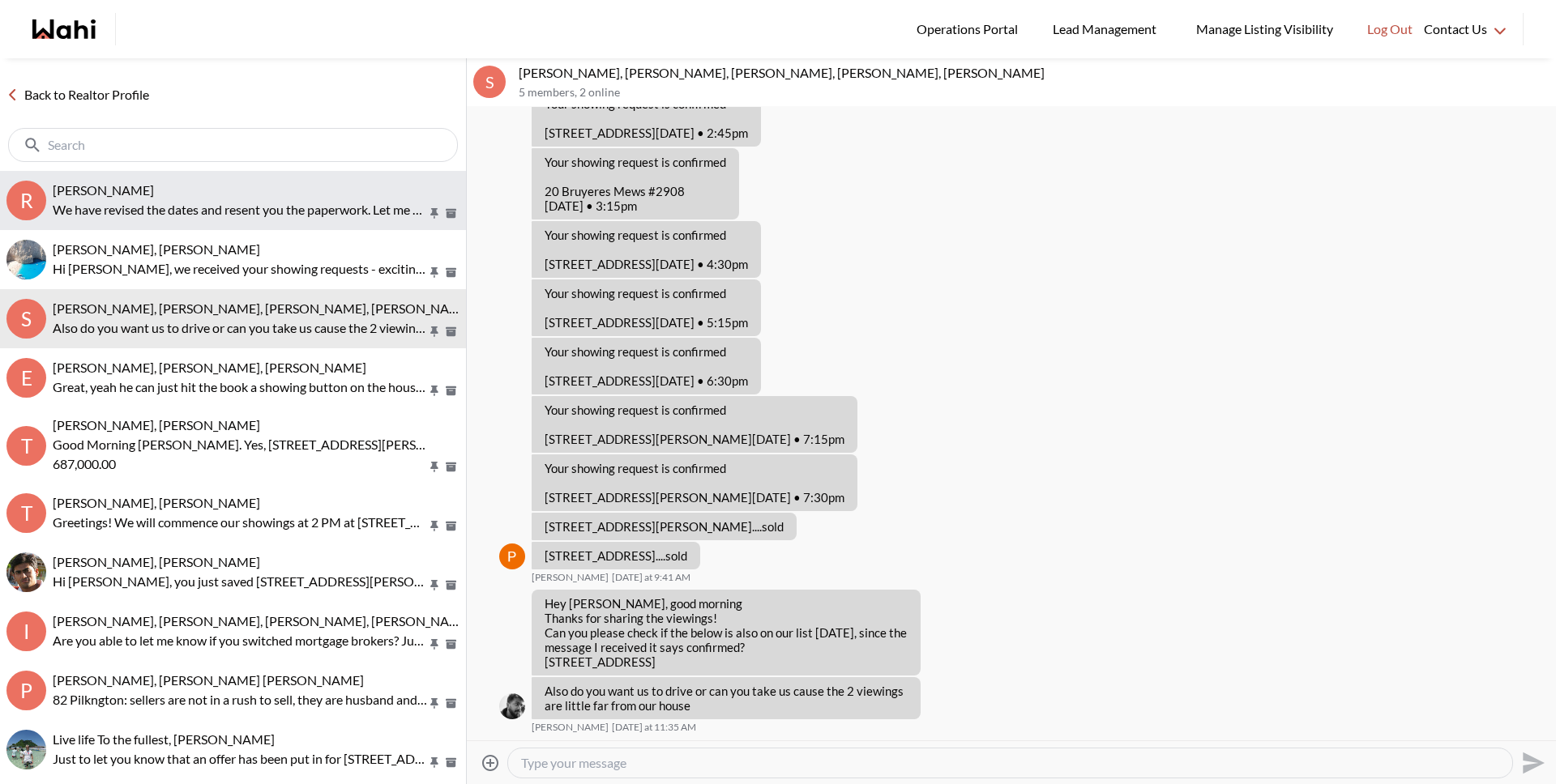
click at [289, 201] on p "We have revised the dates and resent you the paperwork. Let me know if you have…" at bounding box center [239, 209] width 374 height 19
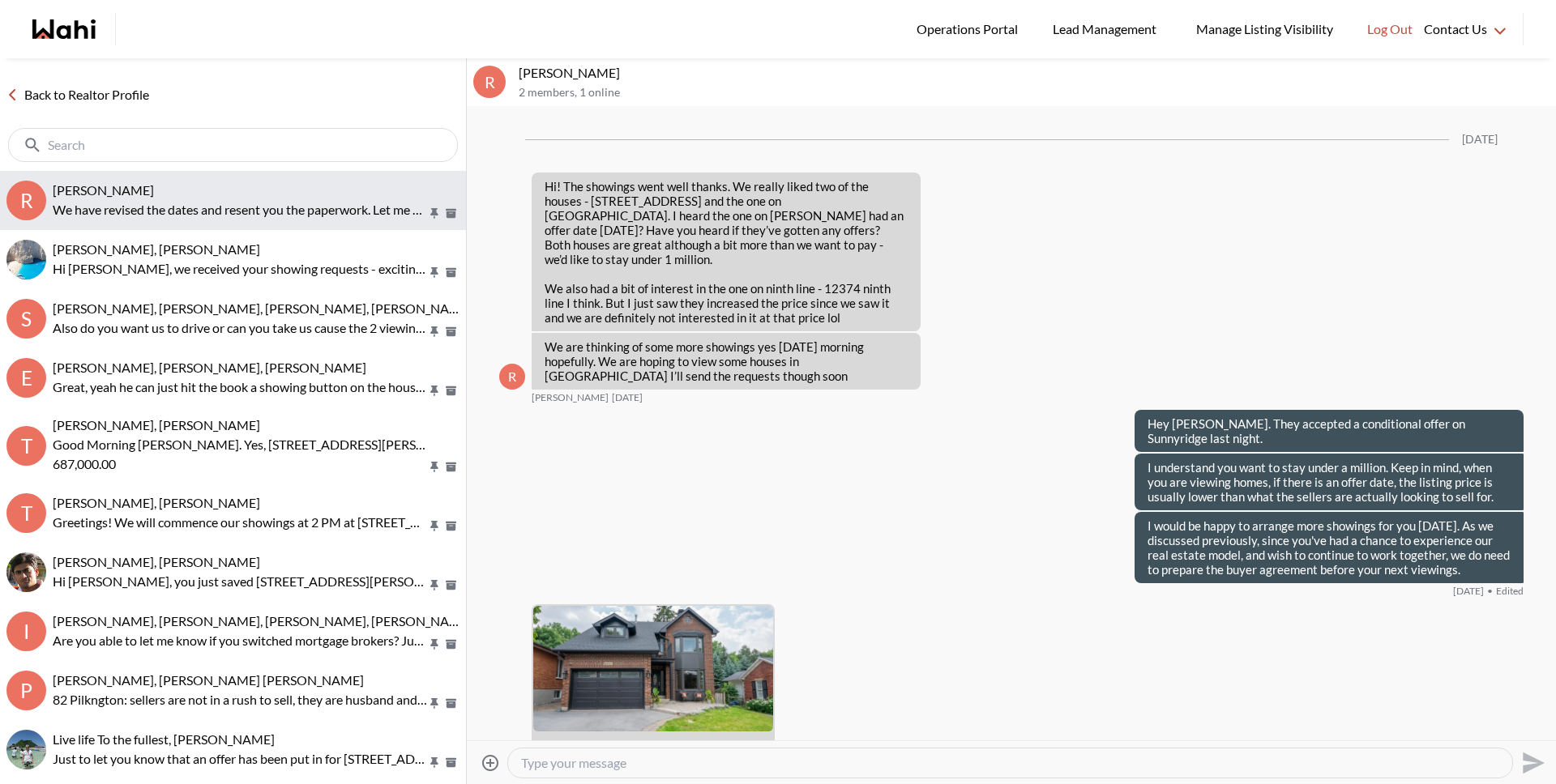
scroll to position [3047, 0]
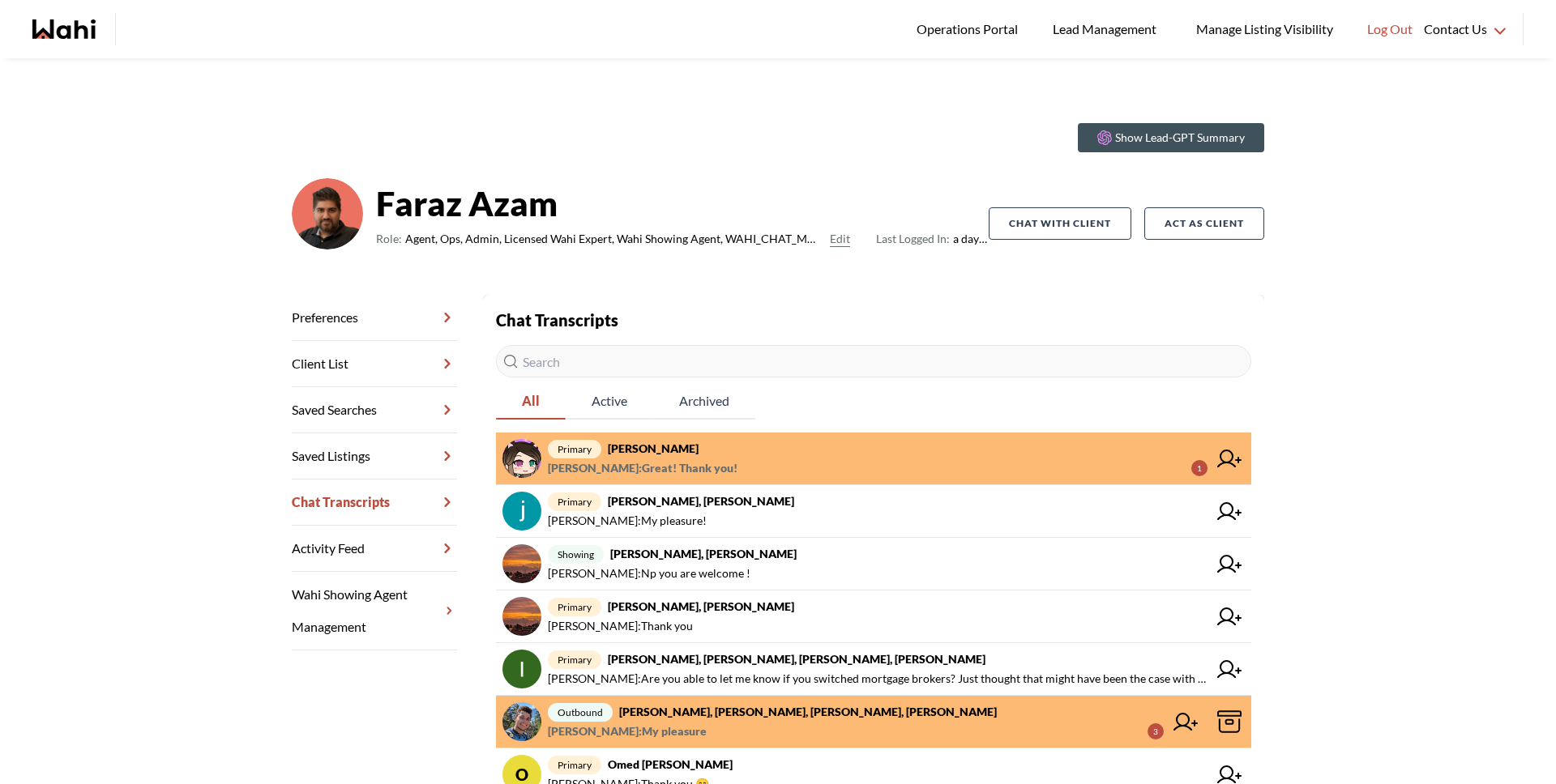
click at [775, 447] on span "primary [PERSON_NAME]" at bounding box center [876, 448] width 659 height 19
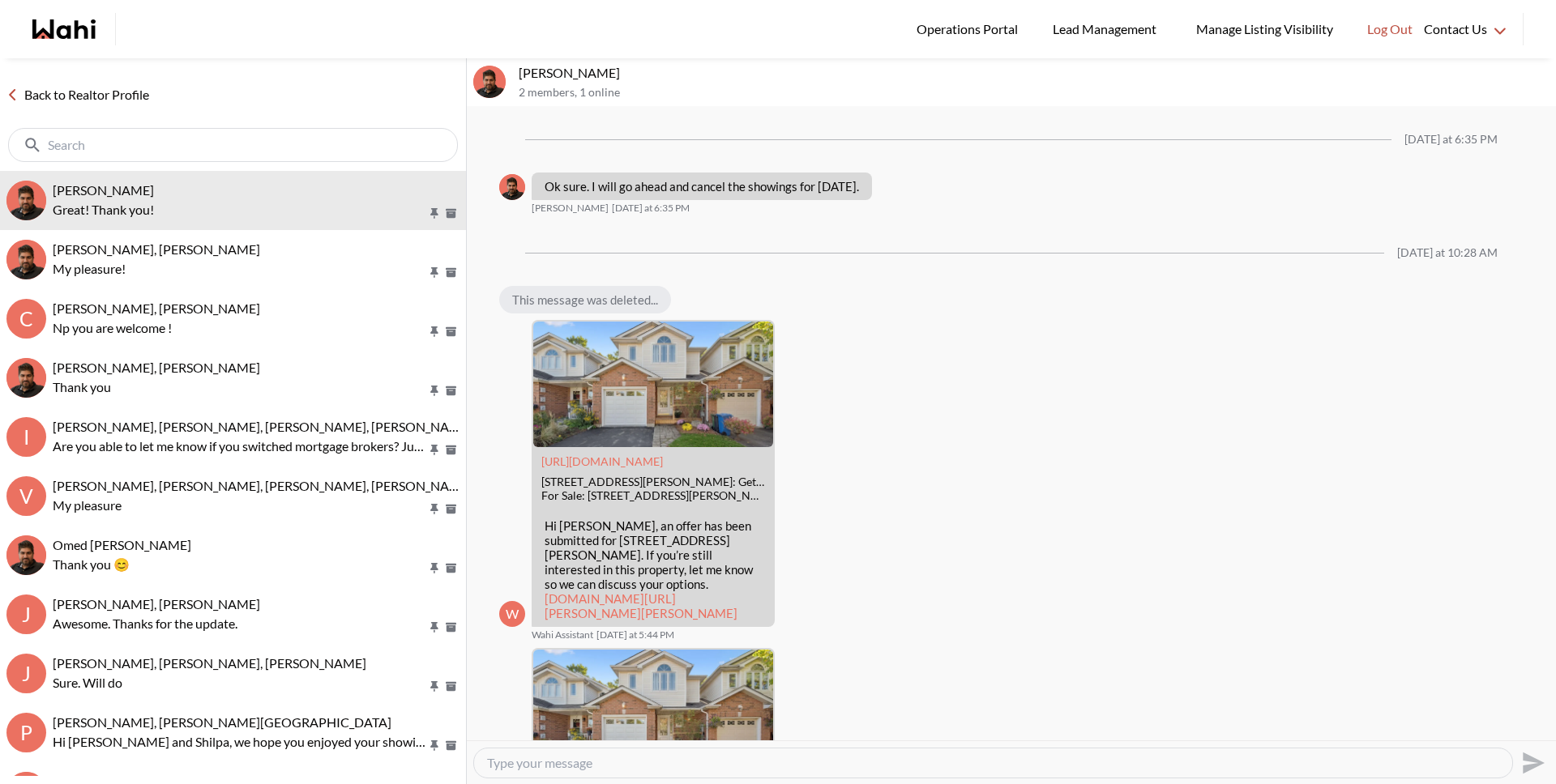
scroll to position [1312, 0]
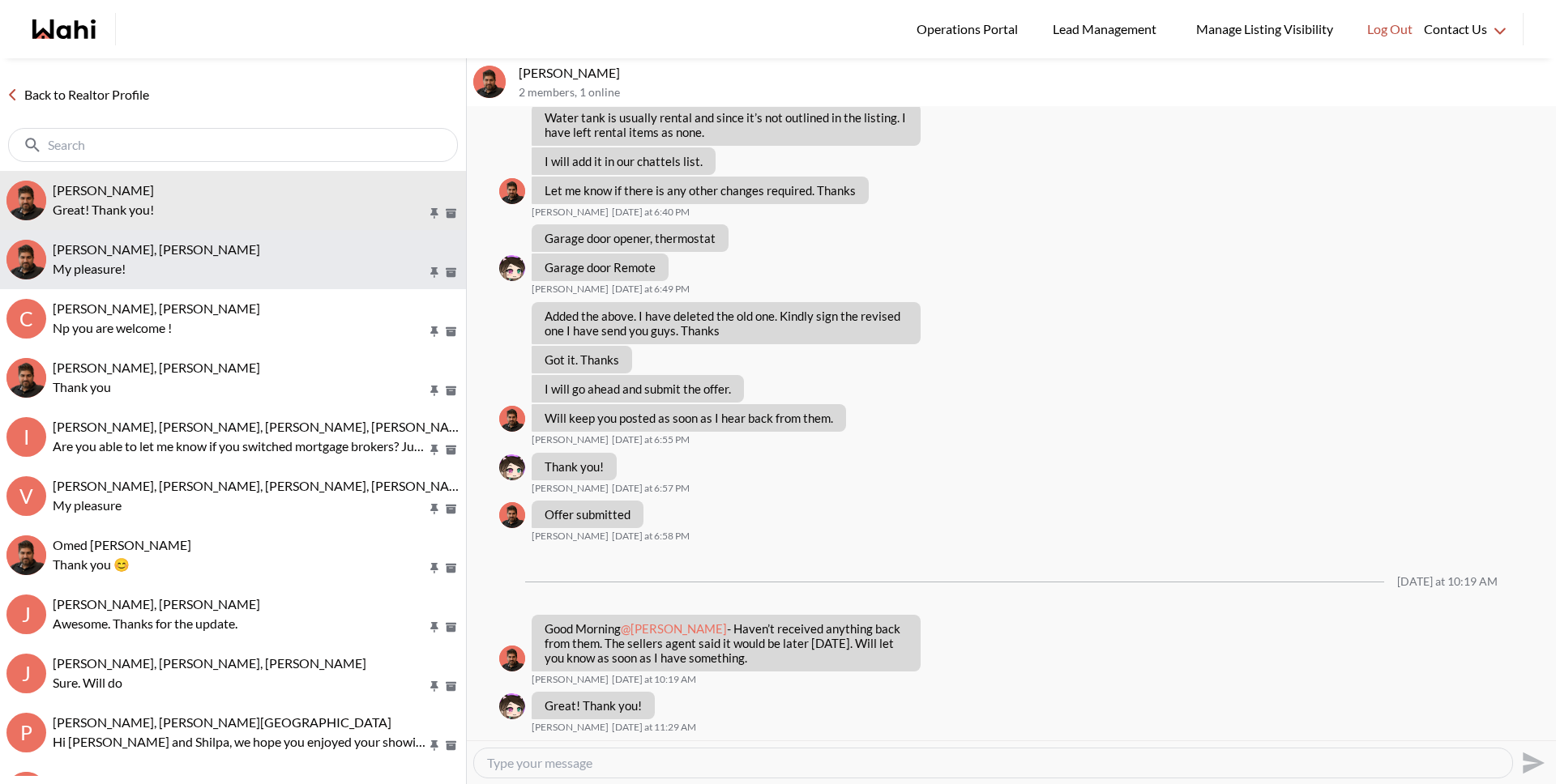
click at [175, 280] on button "Souhel Bally, Faraz My pleasure!" at bounding box center [233, 260] width 466 height 59
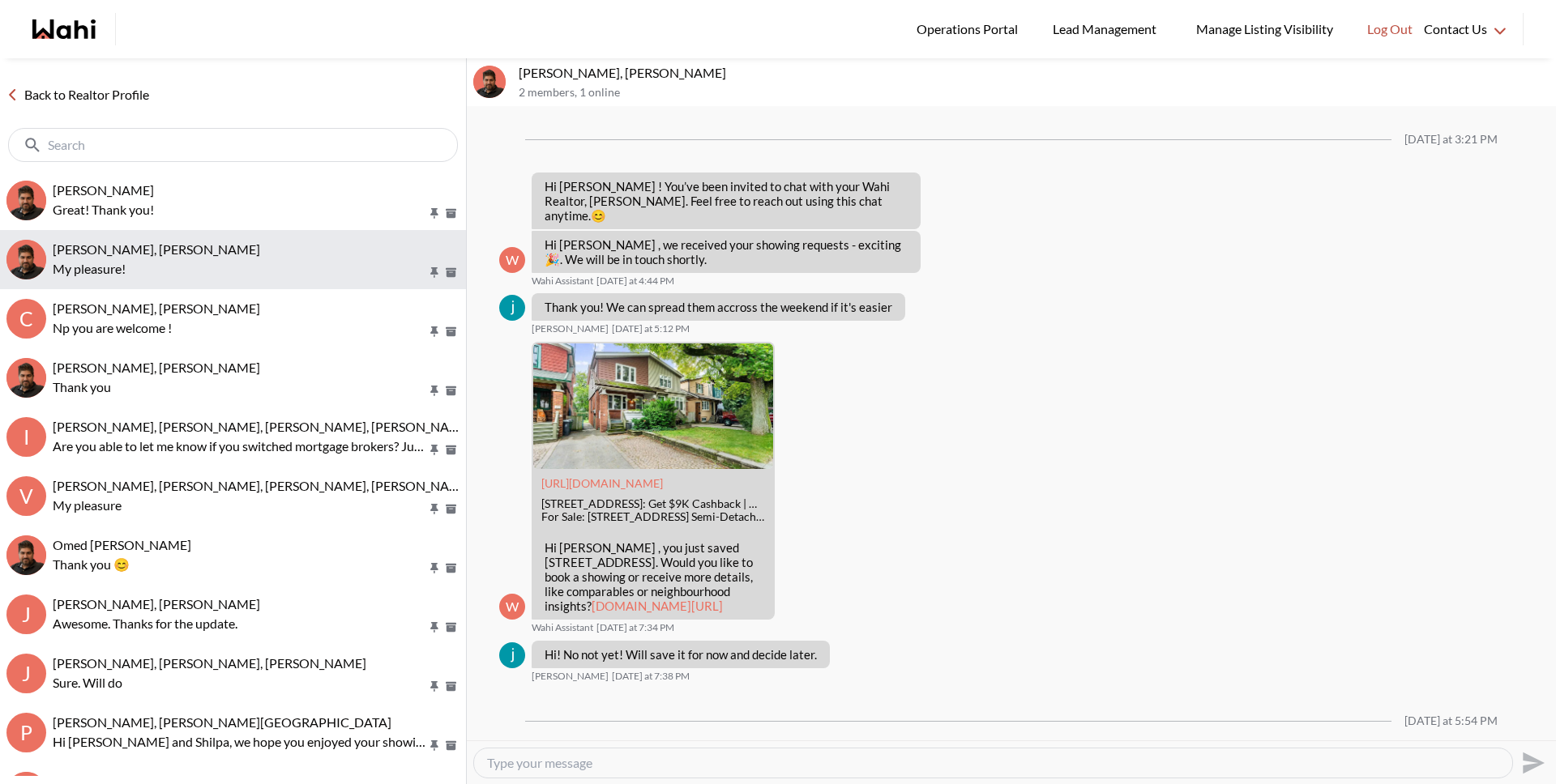
scroll to position [1073, 0]
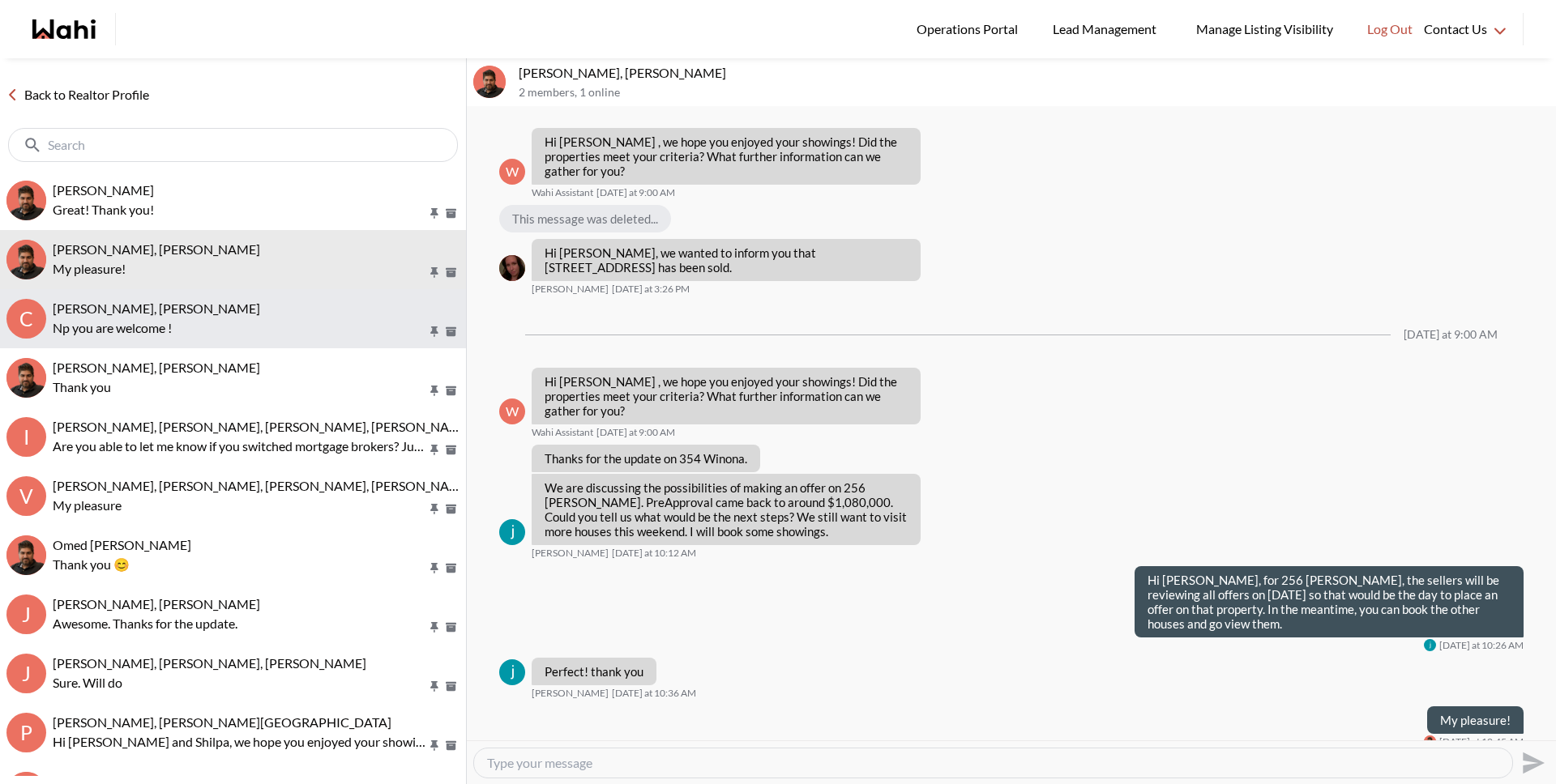
click at [186, 320] on p "Np you are welcome !" at bounding box center [239, 327] width 374 height 19
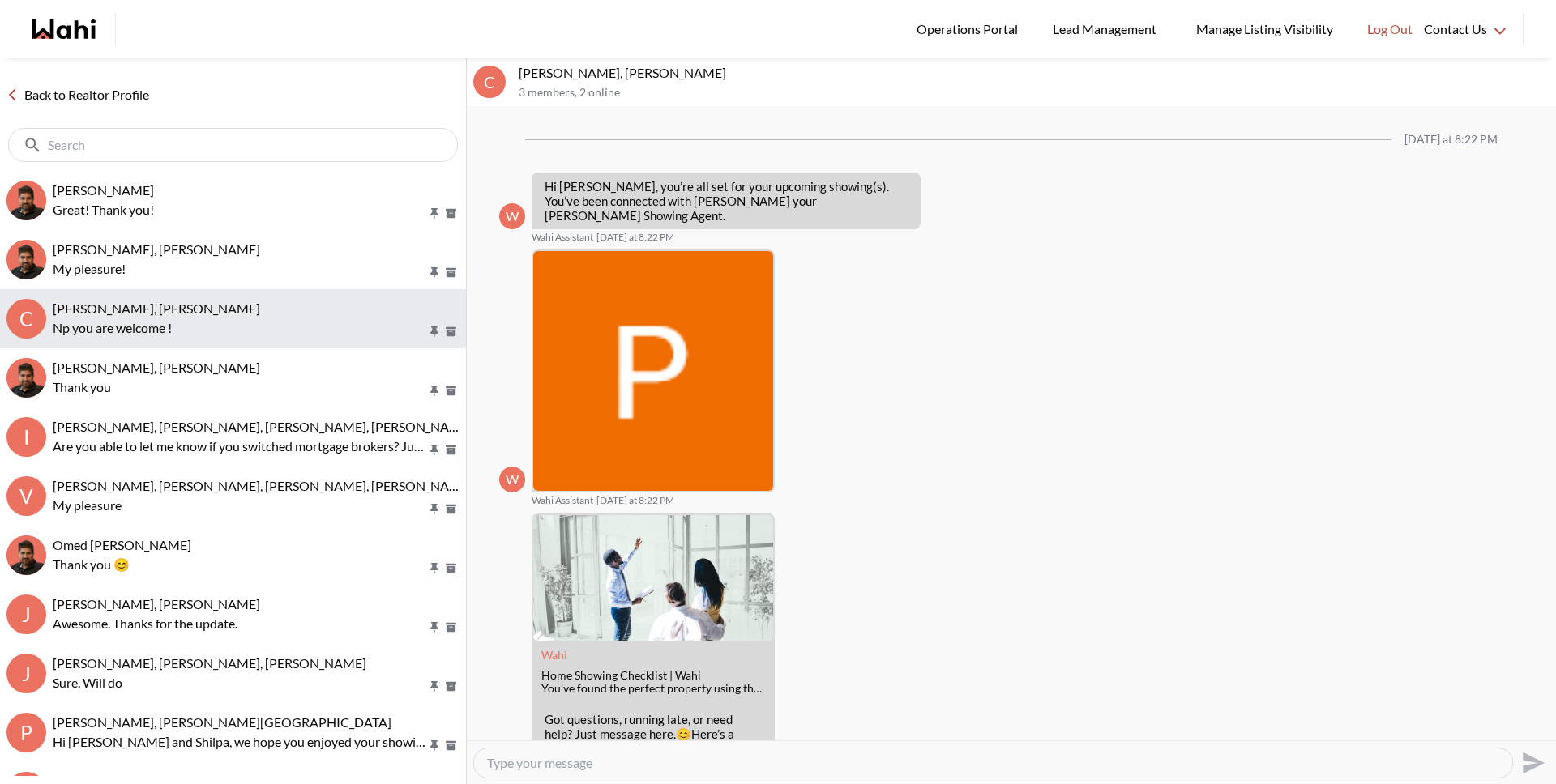
scroll to position [334, 0]
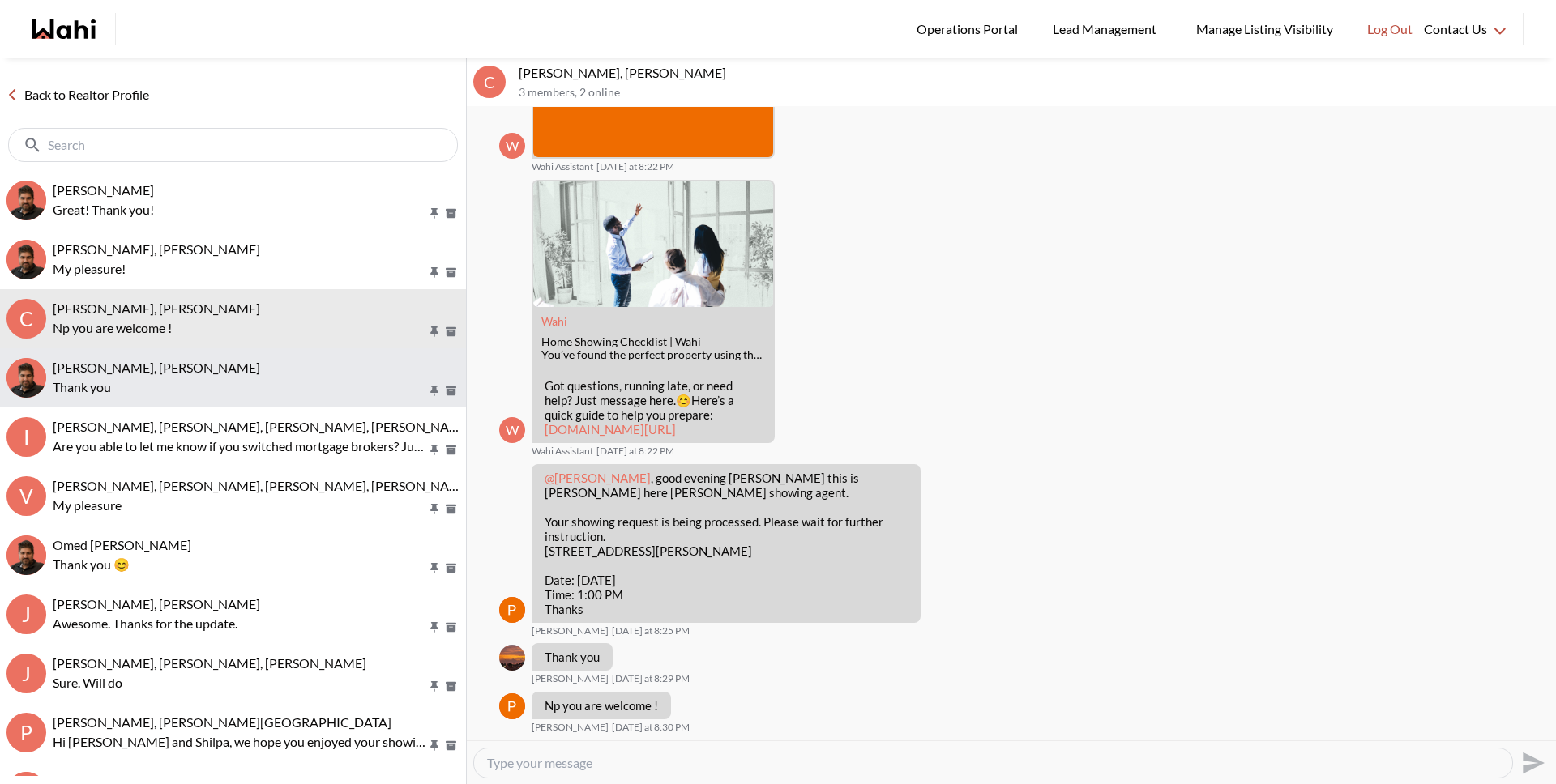
click at [186, 376] on div "Caroline Madelar, Faraz Thank you" at bounding box center [256, 378] width 407 height 37
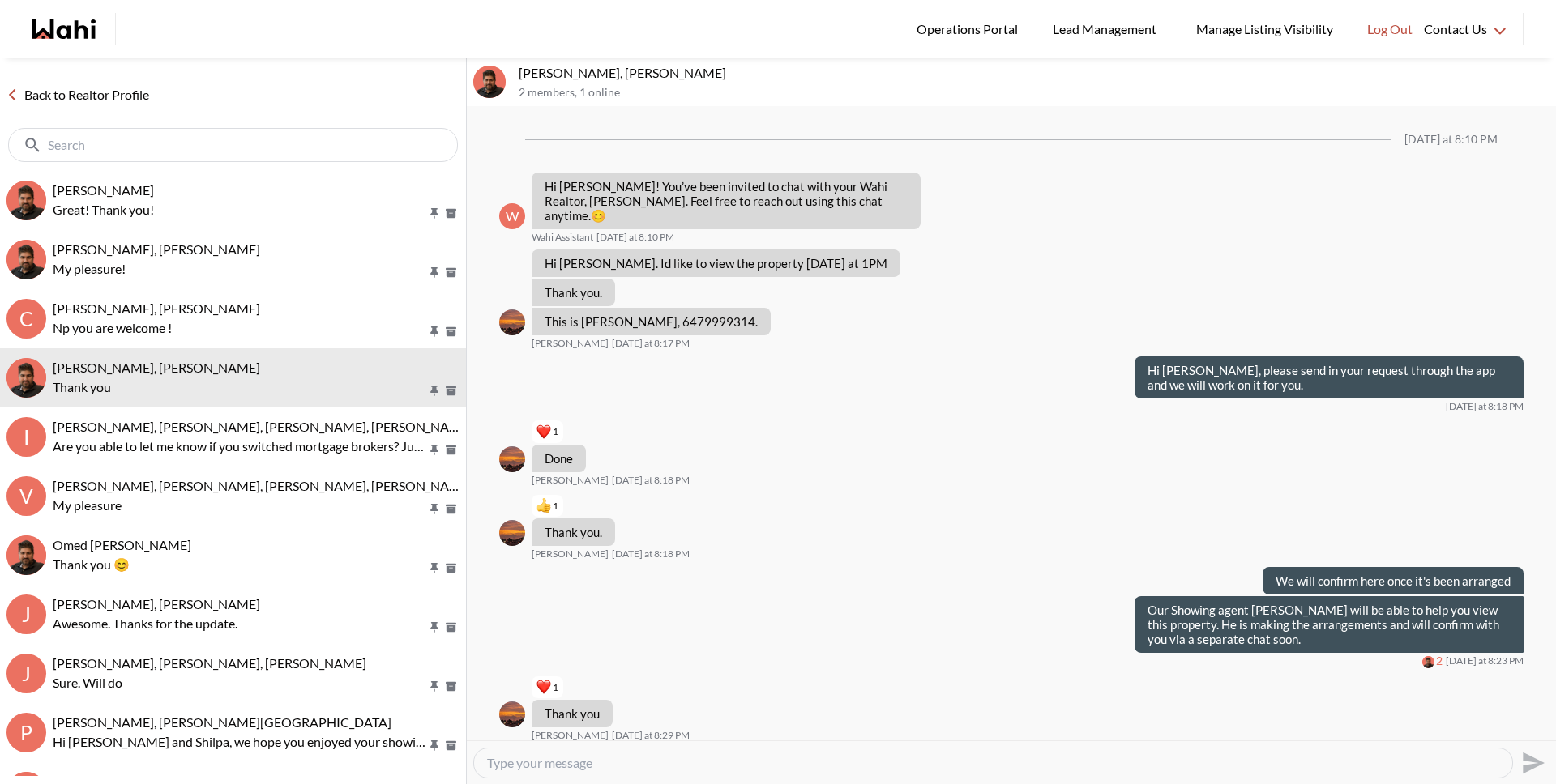
click at [115, 97] on link "Back to Realtor Profile" at bounding box center [78, 94] width 155 height 21
